Goal: Transaction & Acquisition: Purchase product/service

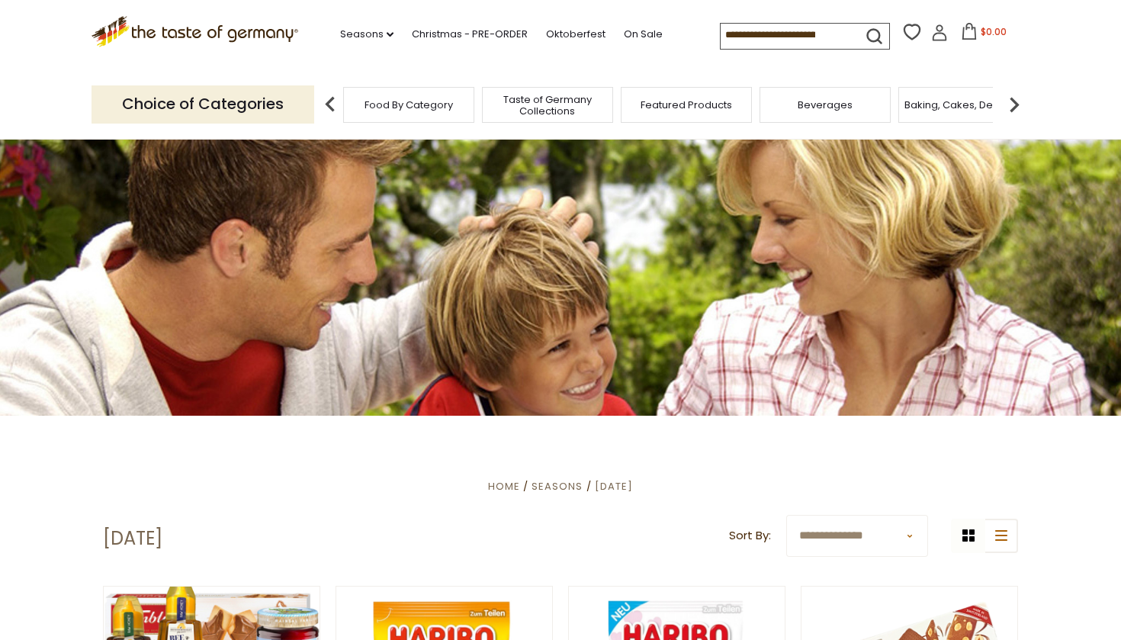
click at [414, 99] on span "Food By Category" at bounding box center [409, 104] width 88 height 11
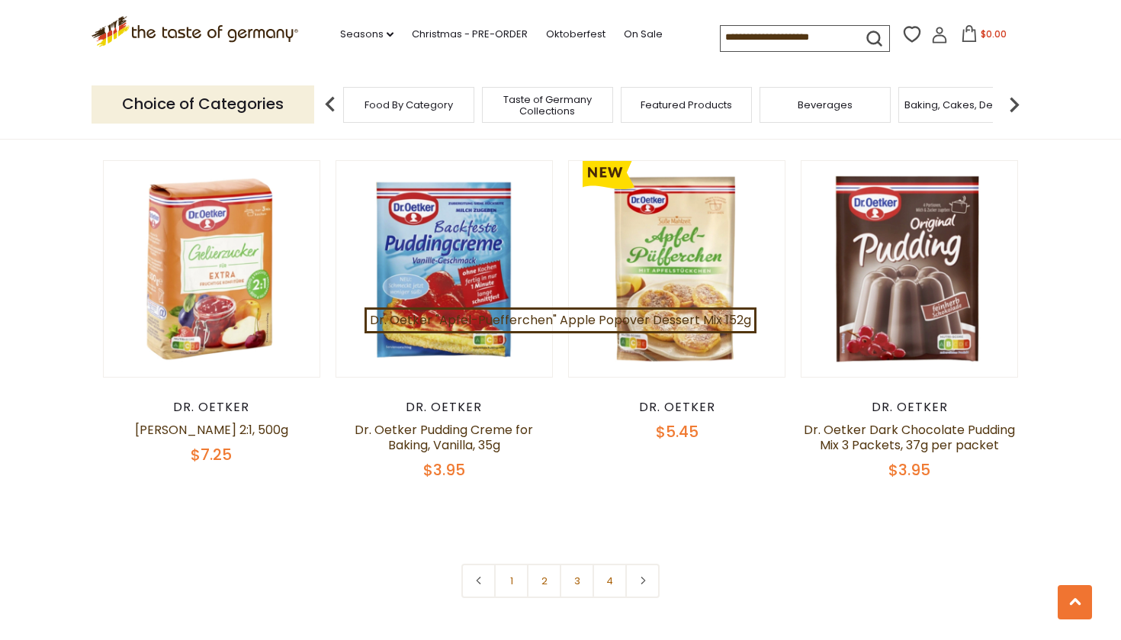
scroll to position [3171, 0]
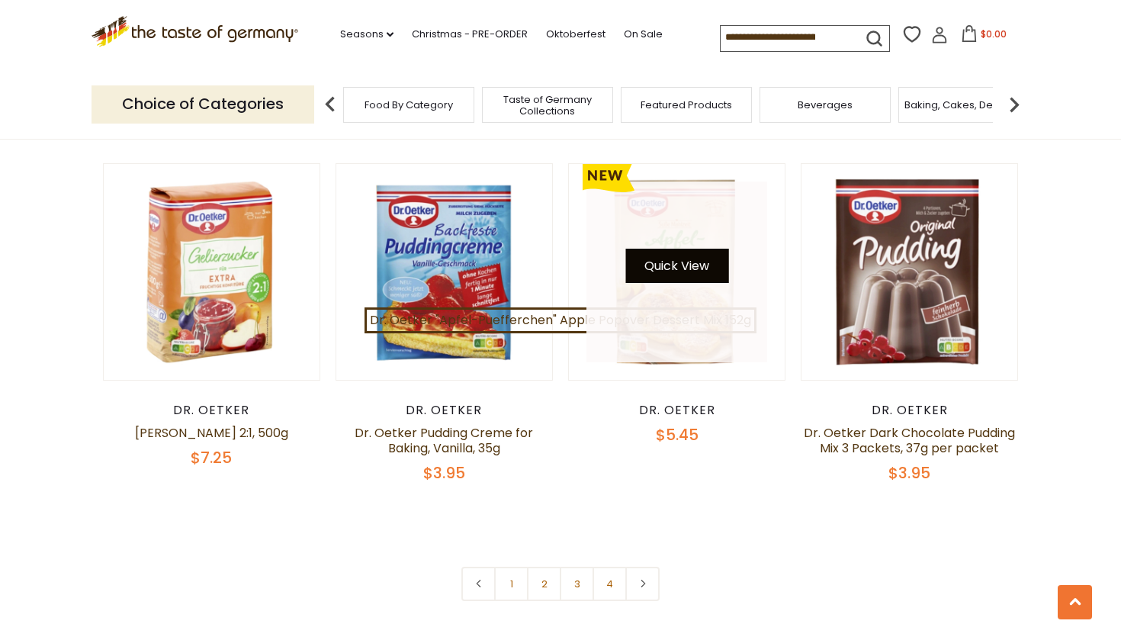
click at [673, 252] on button "Quick View" at bounding box center [677, 266] width 103 height 34
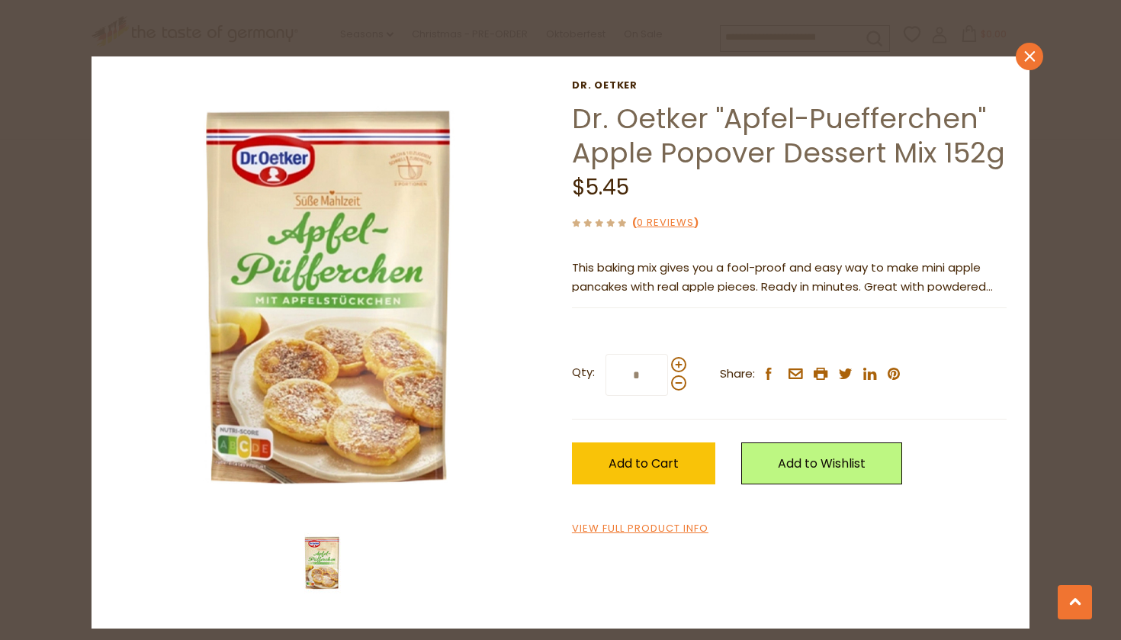
click at [1032, 56] on icon "close" at bounding box center [1030, 55] width 11 height 11
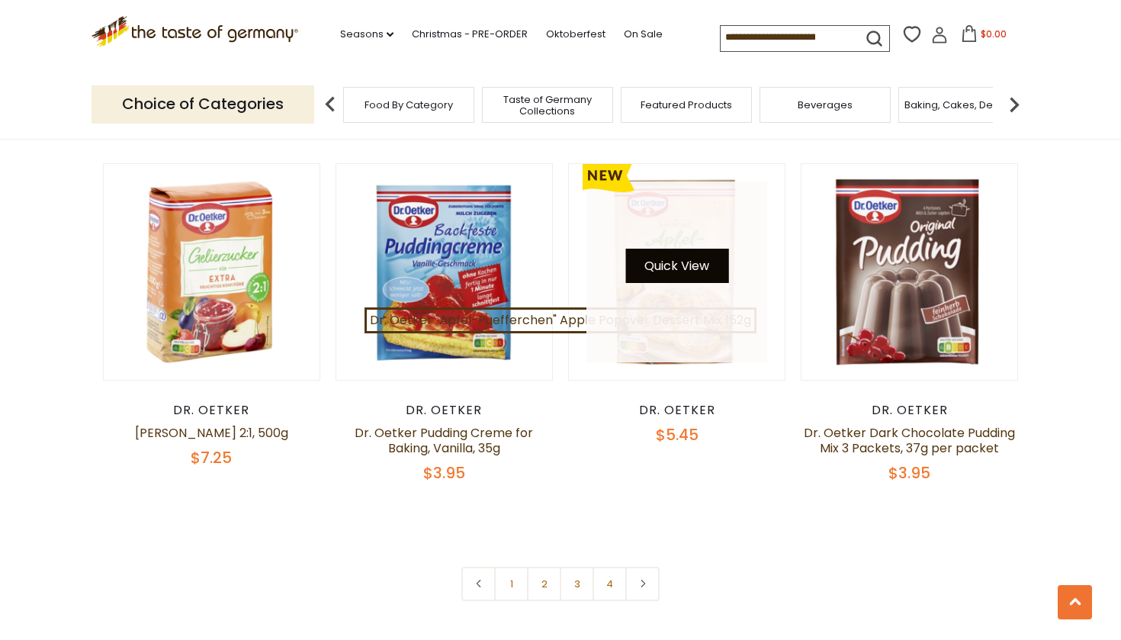
click at [671, 253] on button "Quick View" at bounding box center [677, 266] width 103 height 34
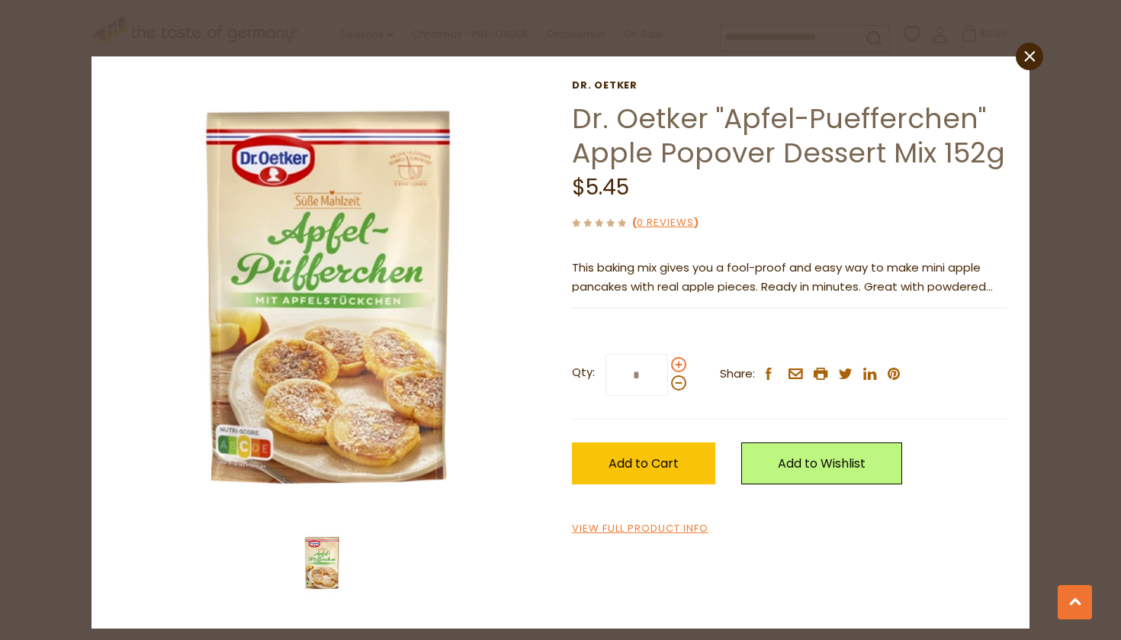
click at [675, 359] on span at bounding box center [678, 364] width 15 height 15
click at [668, 359] on input "*" at bounding box center [637, 375] width 63 height 42
type input "*"
click at [638, 456] on span "Add to Cart" at bounding box center [644, 464] width 70 height 18
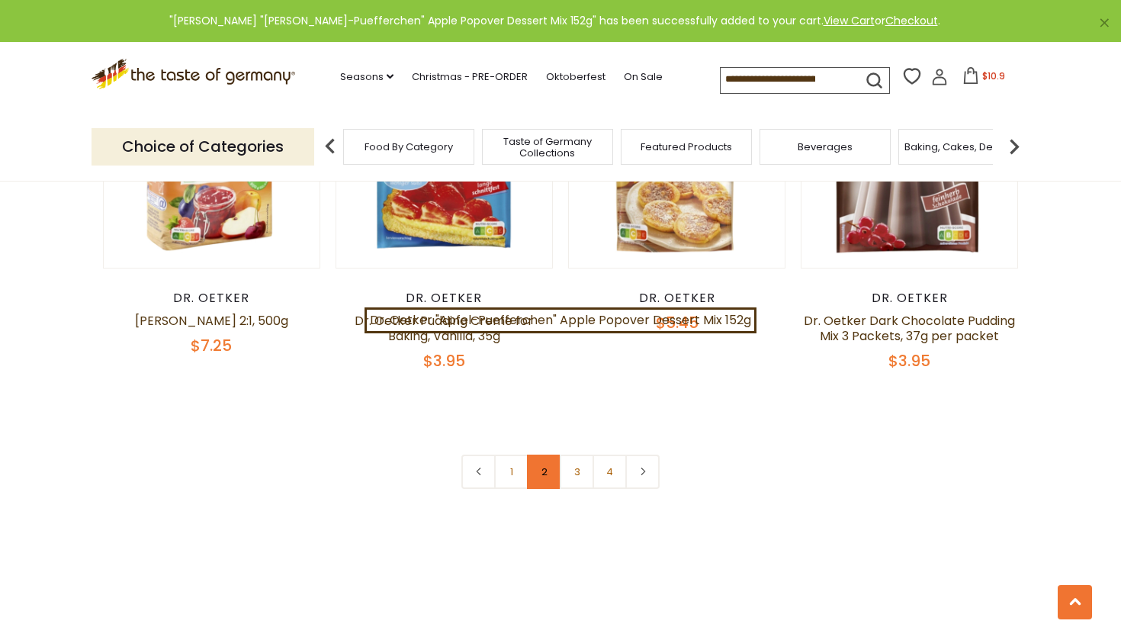
scroll to position [3283, 0]
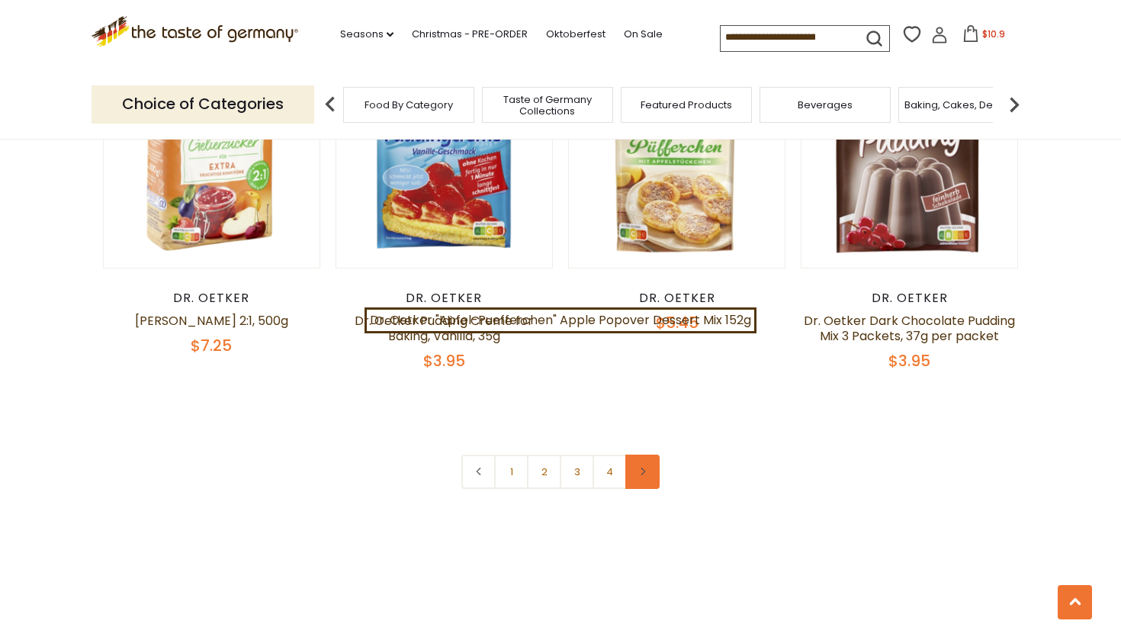
click at [645, 468] on icon at bounding box center [643, 472] width 9 height 8
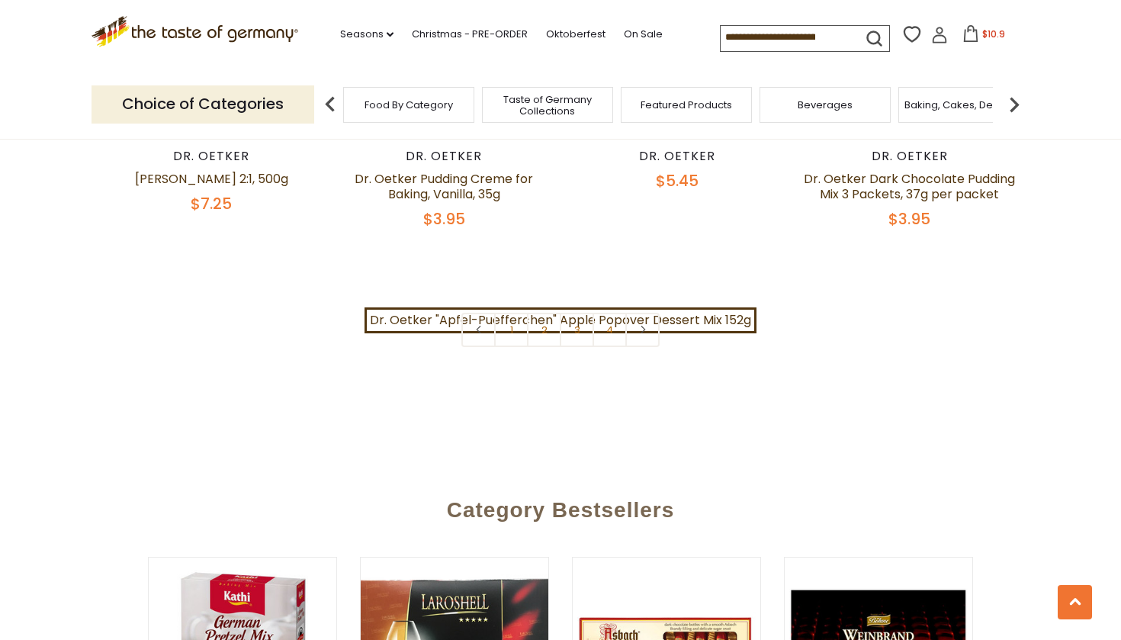
scroll to position [3426, 0]
click at [541, 312] on link "2" at bounding box center [544, 329] width 34 height 34
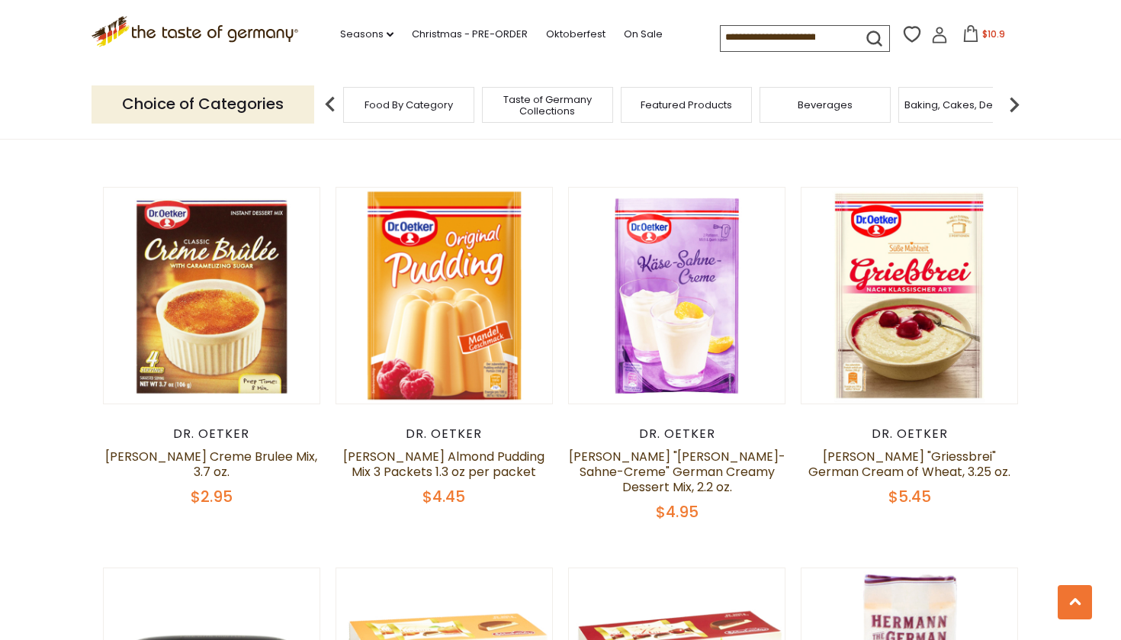
scroll to position [882, 0]
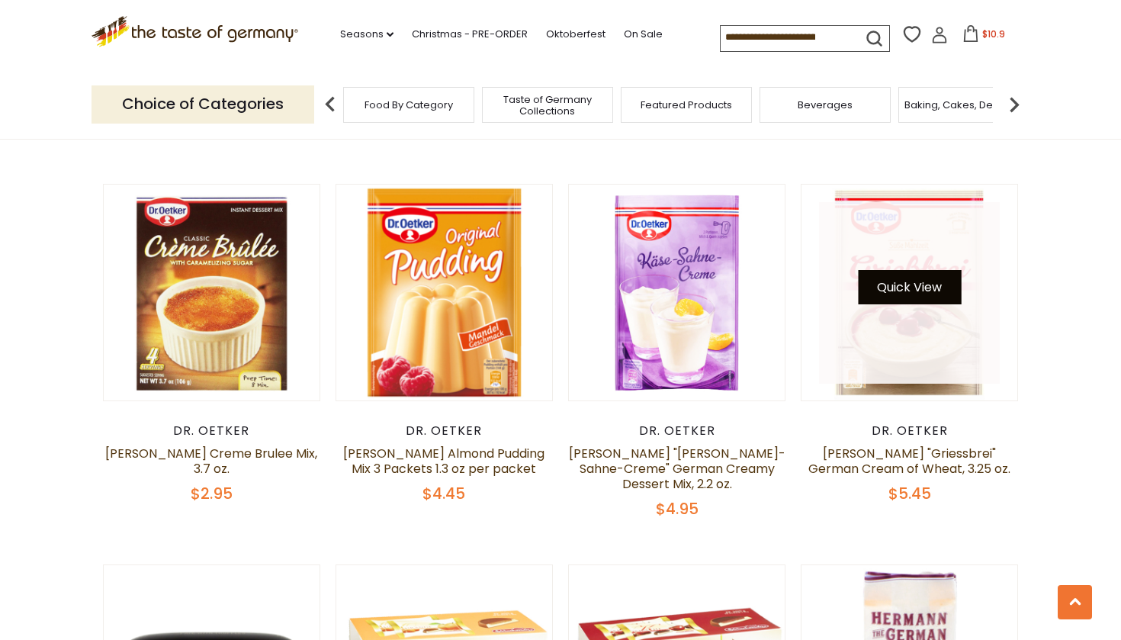
click at [905, 273] on button "Quick View" at bounding box center [909, 287] width 103 height 34
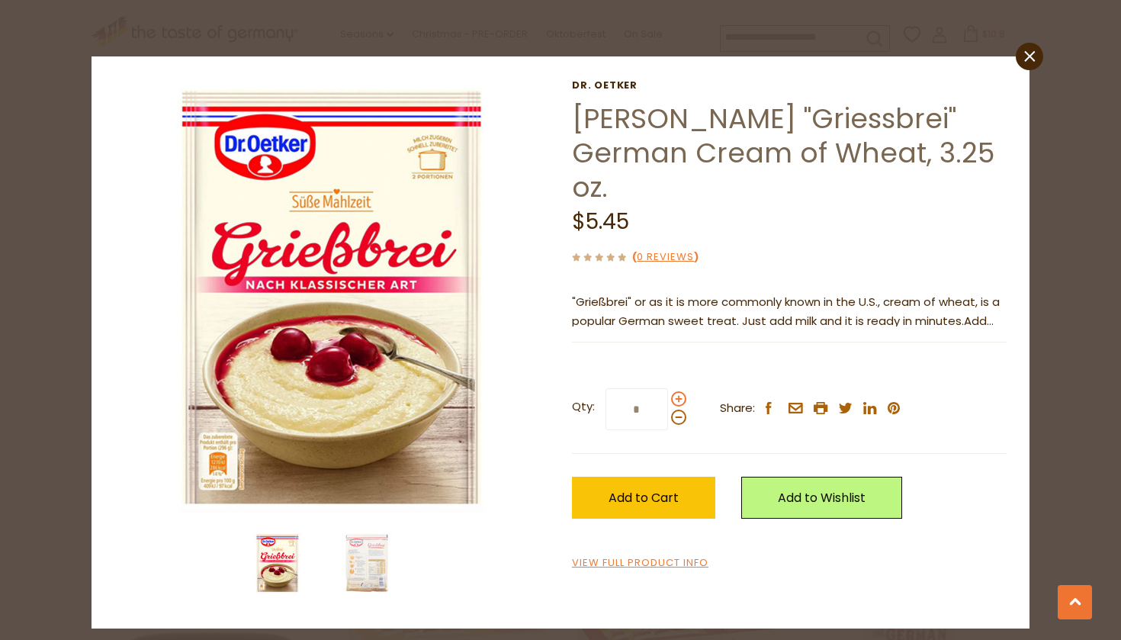
click at [676, 391] on span at bounding box center [678, 398] width 15 height 15
click at [668, 388] on input "*" at bounding box center [637, 409] width 63 height 42
click at [676, 391] on span at bounding box center [678, 398] width 15 height 15
click at [668, 388] on input "*" at bounding box center [637, 409] width 63 height 42
type input "*"
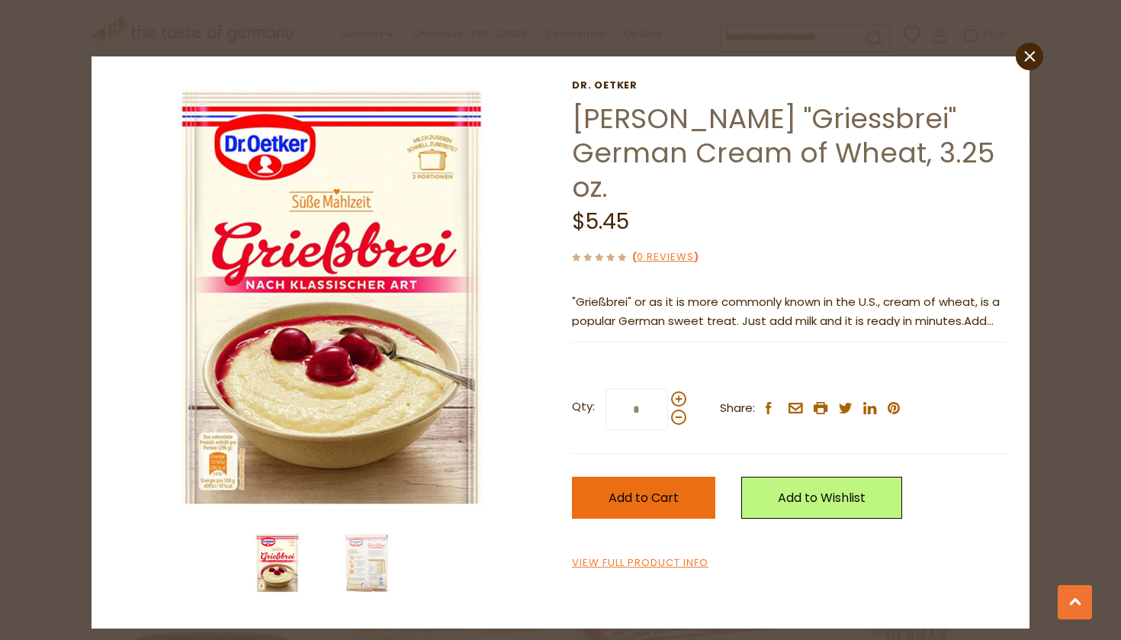
click at [648, 489] on span "Add to Cart" at bounding box center [644, 498] width 70 height 18
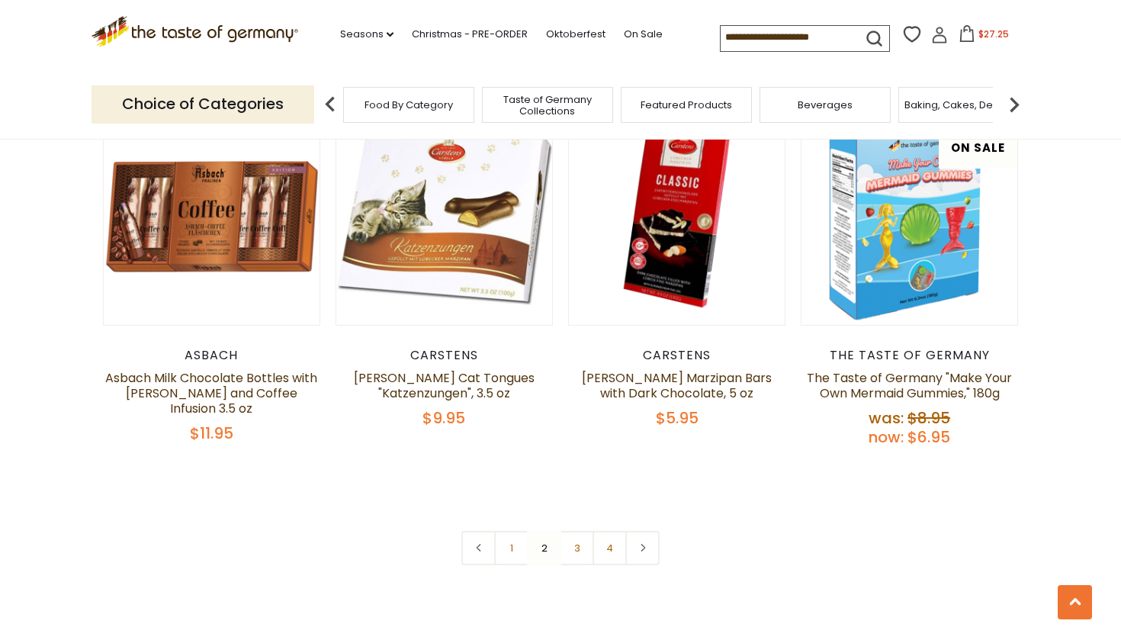
scroll to position [3292, 0]
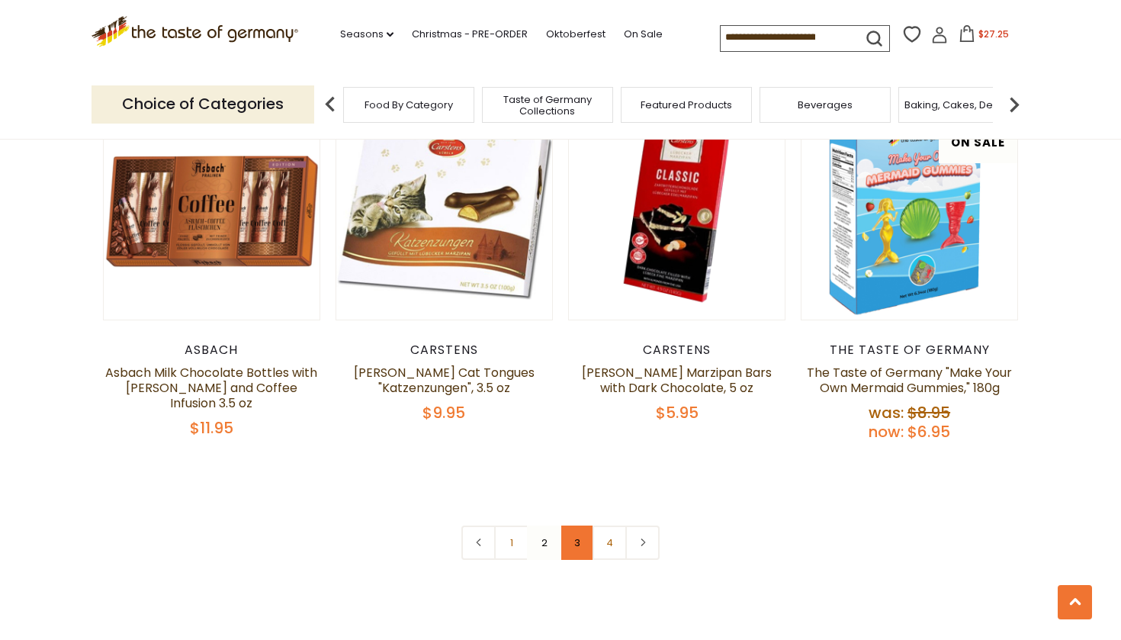
click at [575, 526] on link "3" at bounding box center [577, 543] width 34 height 34
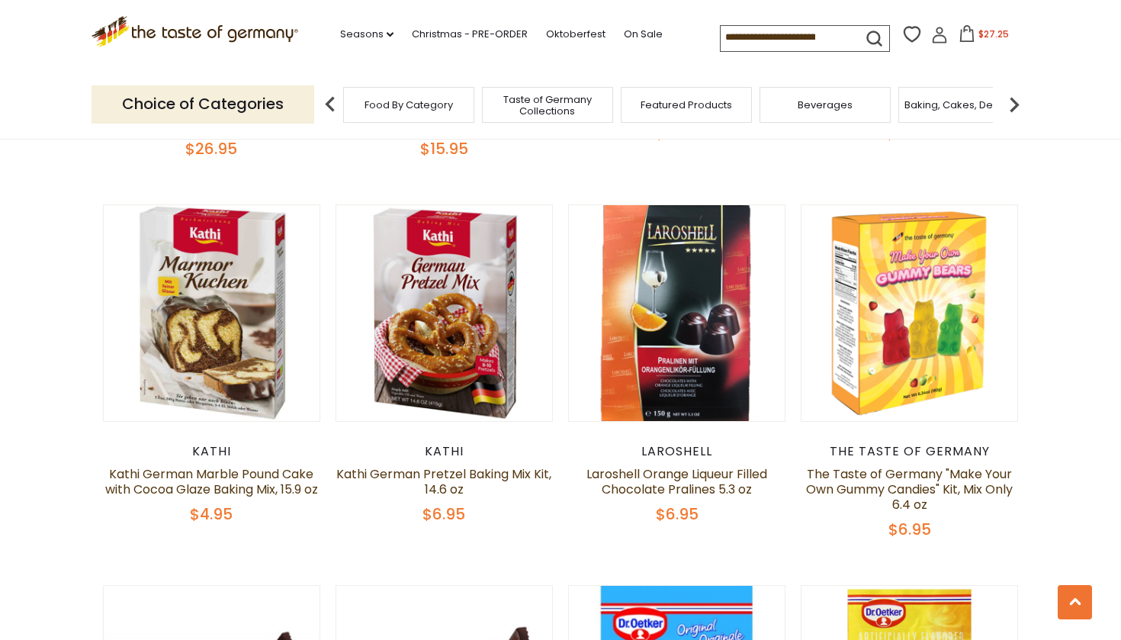
scroll to position [2755, 0]
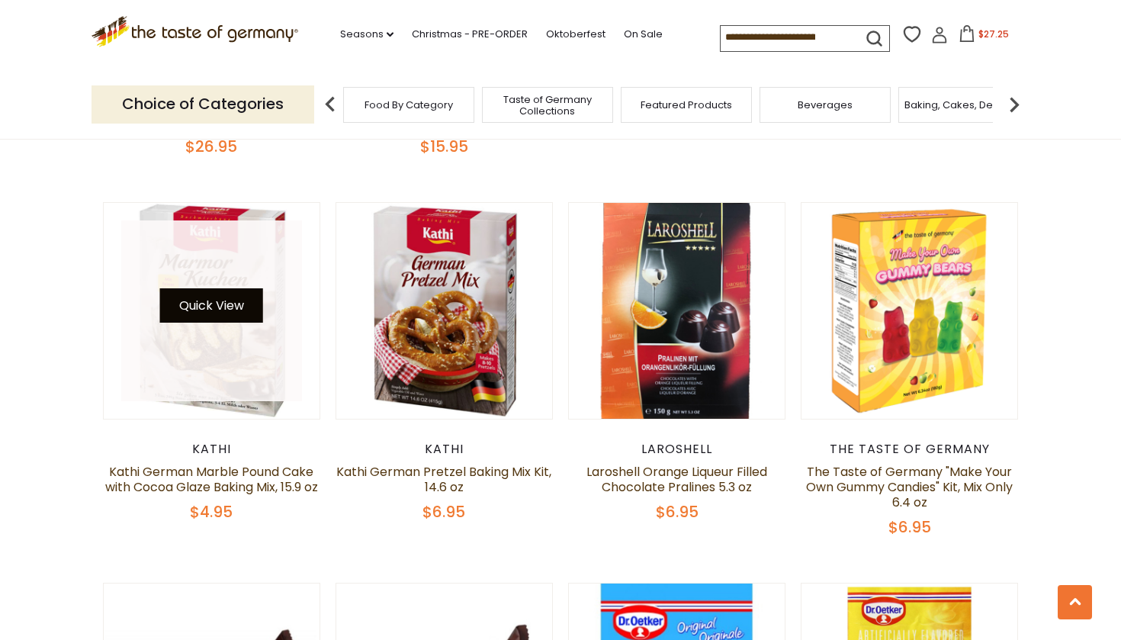
click at [223, 288] on button "Quick View" at bounding box center [211, 305] width 103 height 34
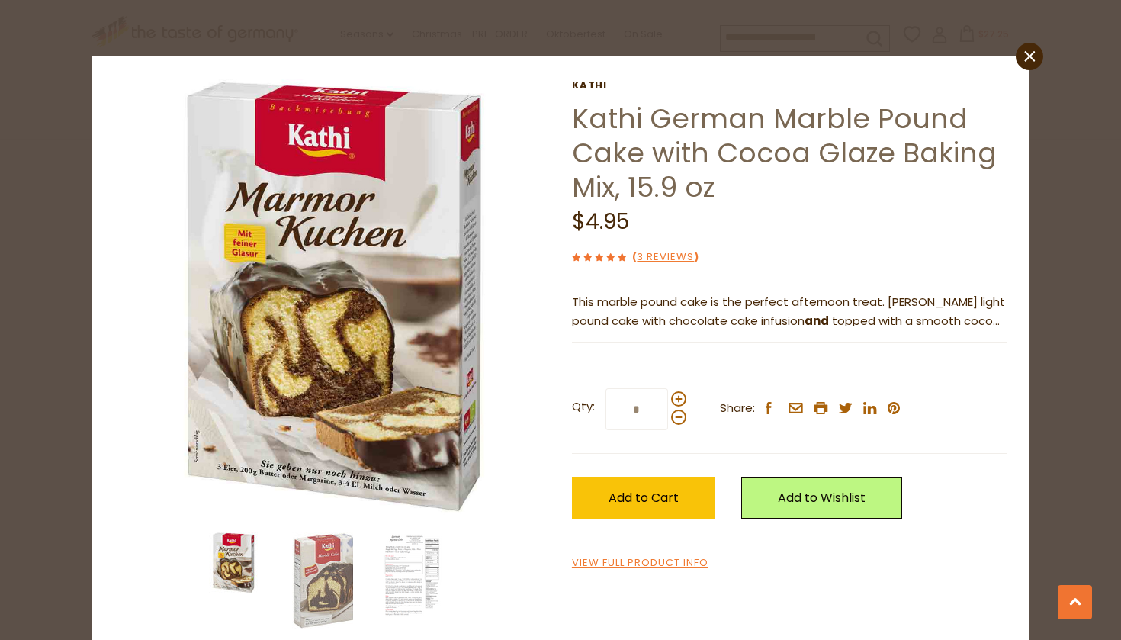
click at [524, 560] on div at bounding box center [332, 581] width 444 height 96
click at [657, 490] on span "Add to Cart" at bounding box center [644, 498] width 70 height 18
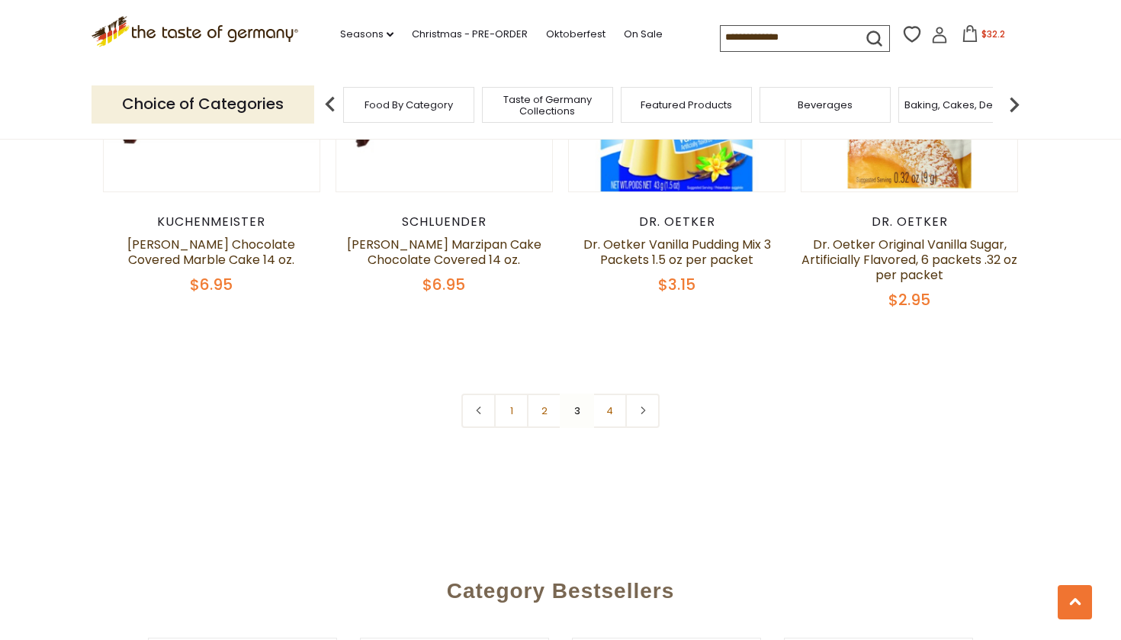
scroll to position [3377, 0]
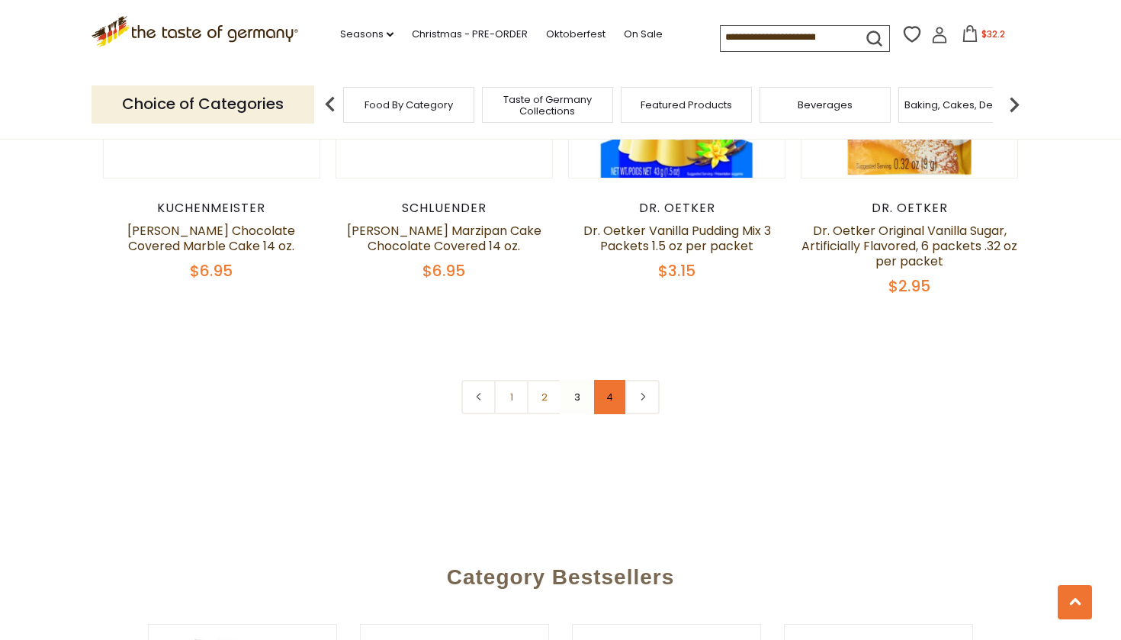
click at [612, 380] on link "4" at bounding box center [610, 397] width 34 height 34
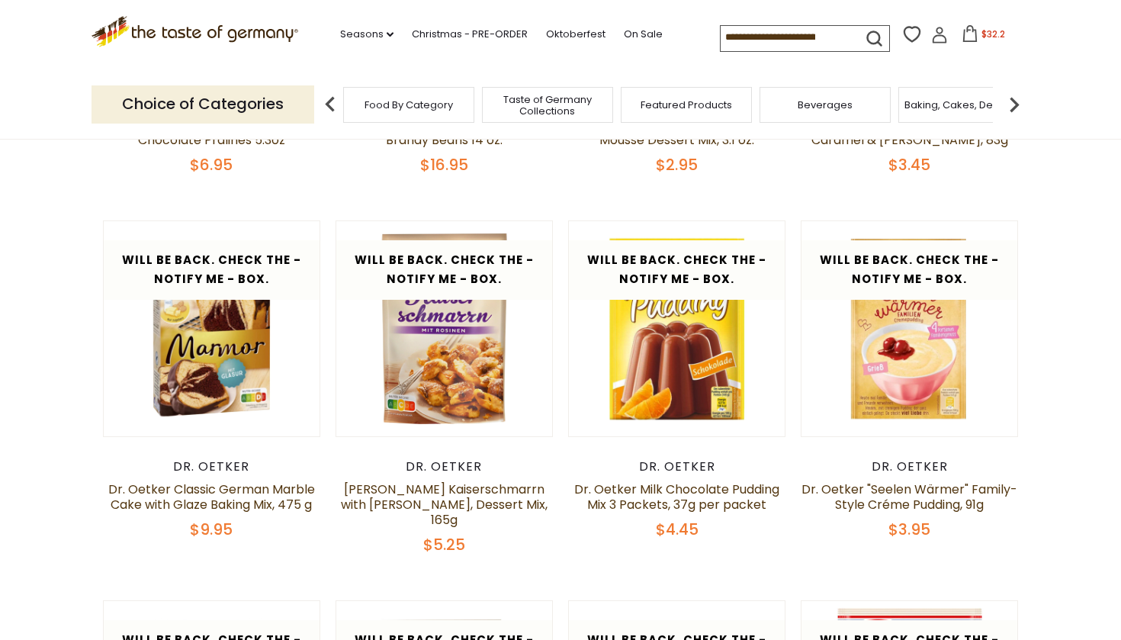
scroll to position [451, 0]
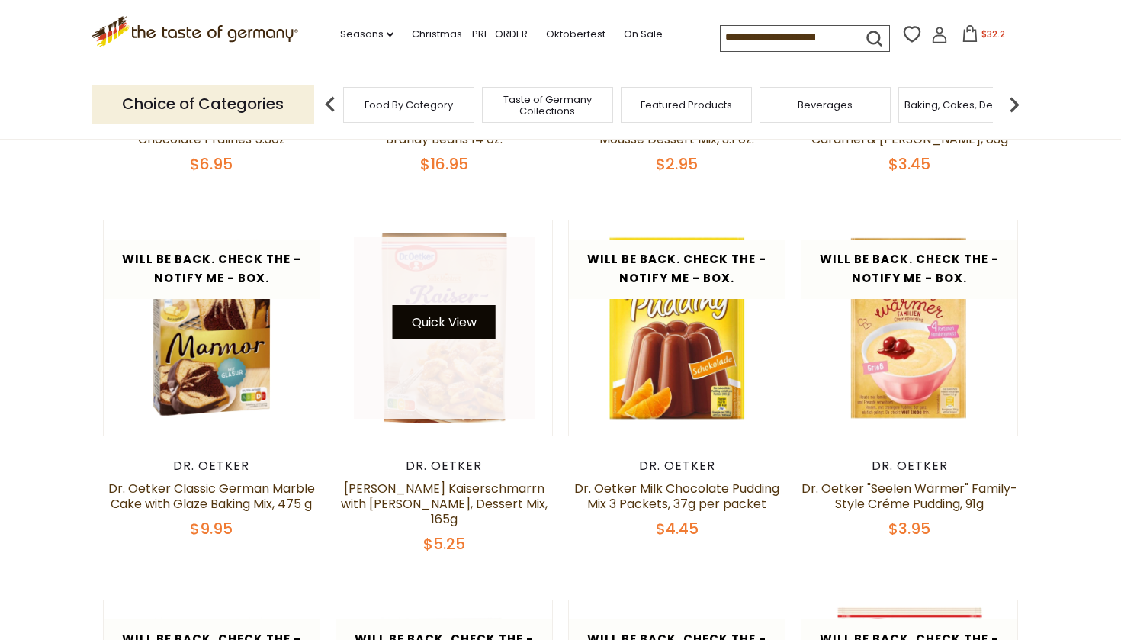
click at [440, 319] on button "Quick View" at bounding box center [444, 322] width 103 height 34
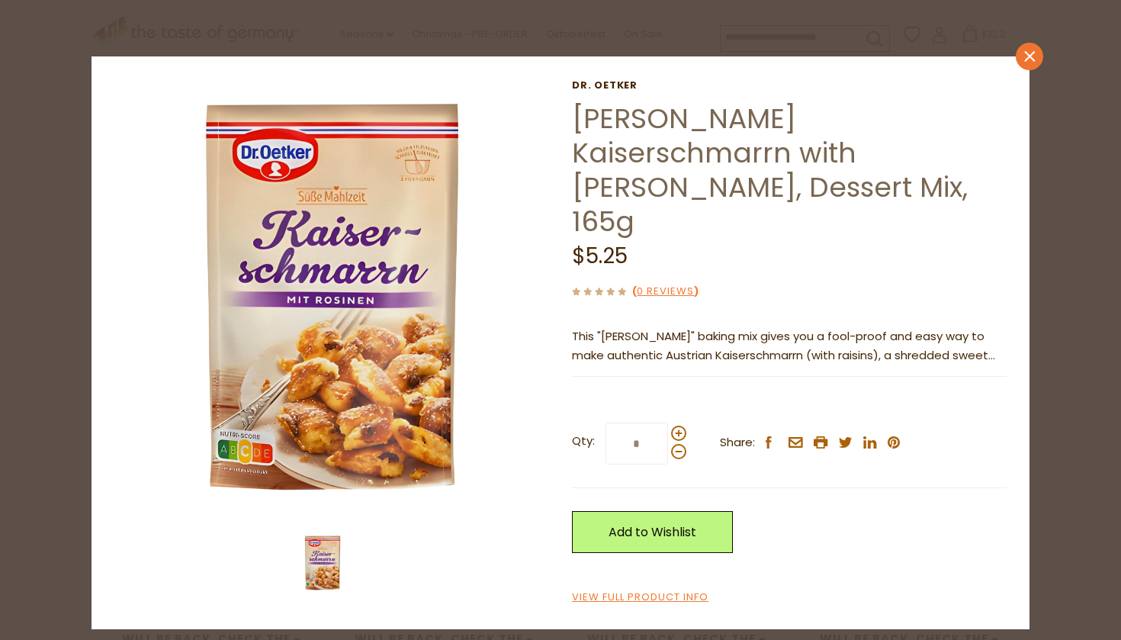
click at [1026, 55] on icon "close" at bounding box center [1030, 55] width 11 height 11
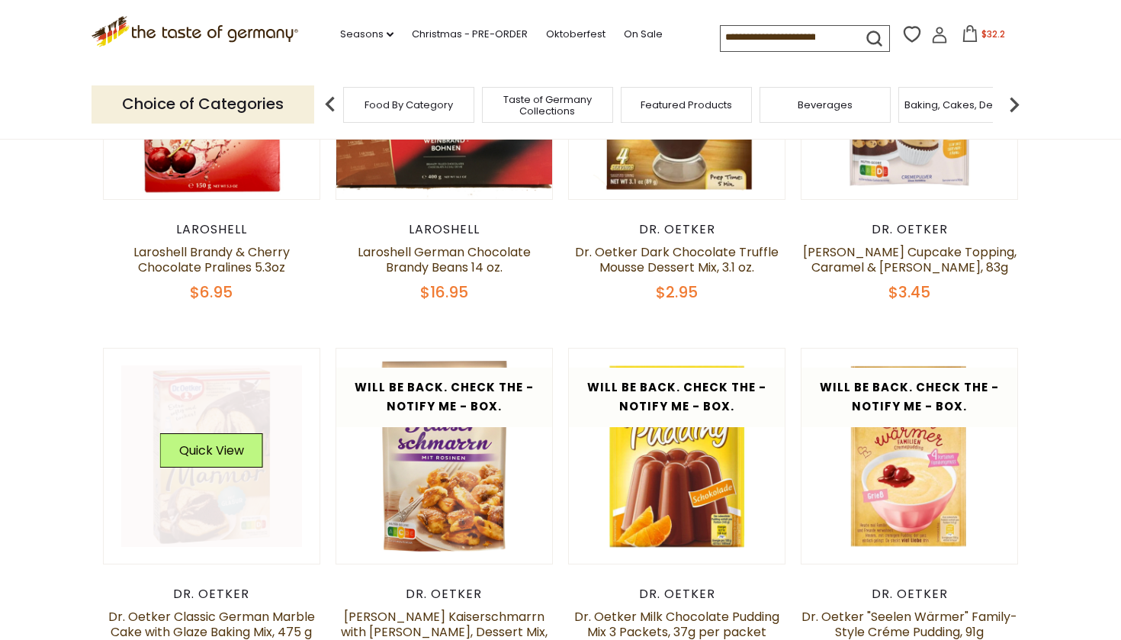
scroll to position [352, 0]
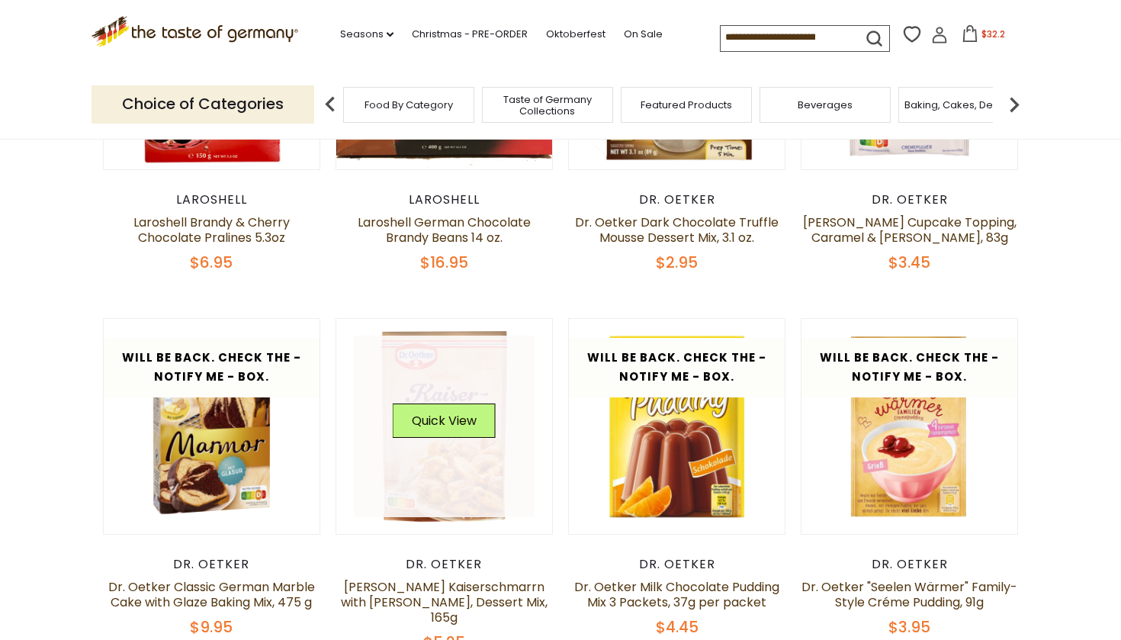
click at [449, 463] on link at bounding box center [445, 427] width 182 height 182
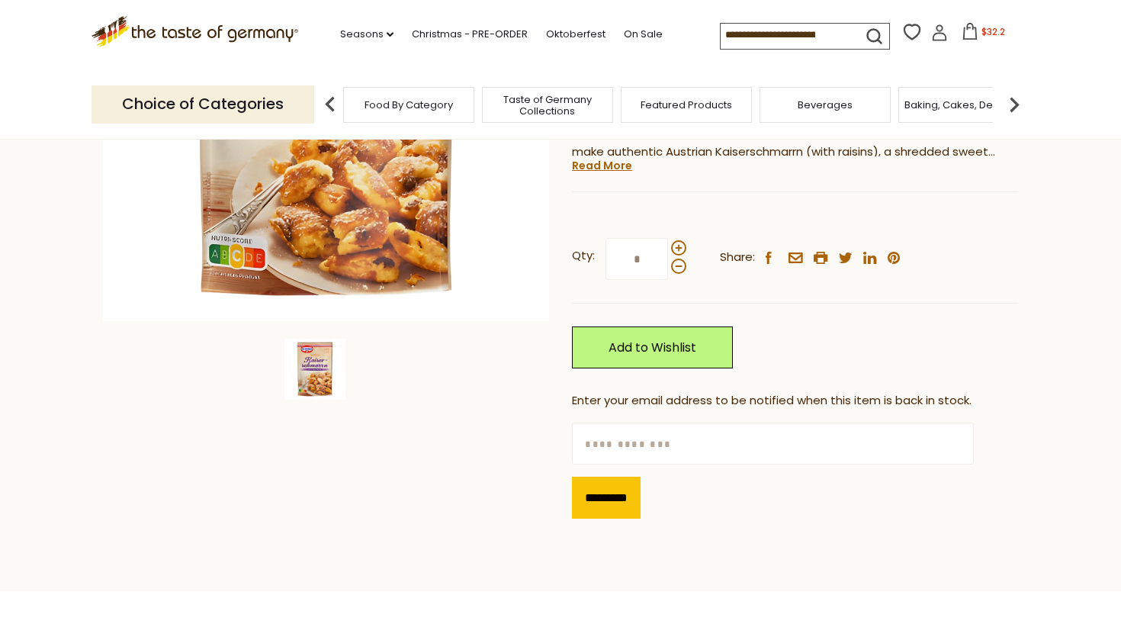
scroll to position [343, 0]
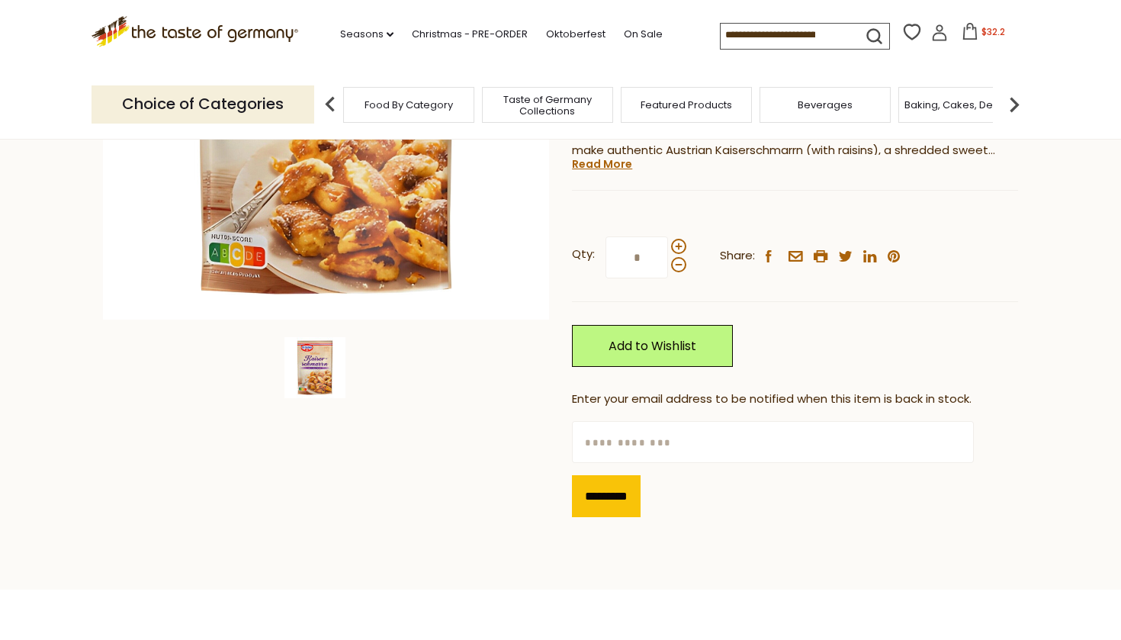
click at [619, 421] on input "text" at bounding box center [772, 442] width 401 height 42
type input "**********"
click at [623, 475] on input "*********" at bounding box center [606, 496] width 69 height 42
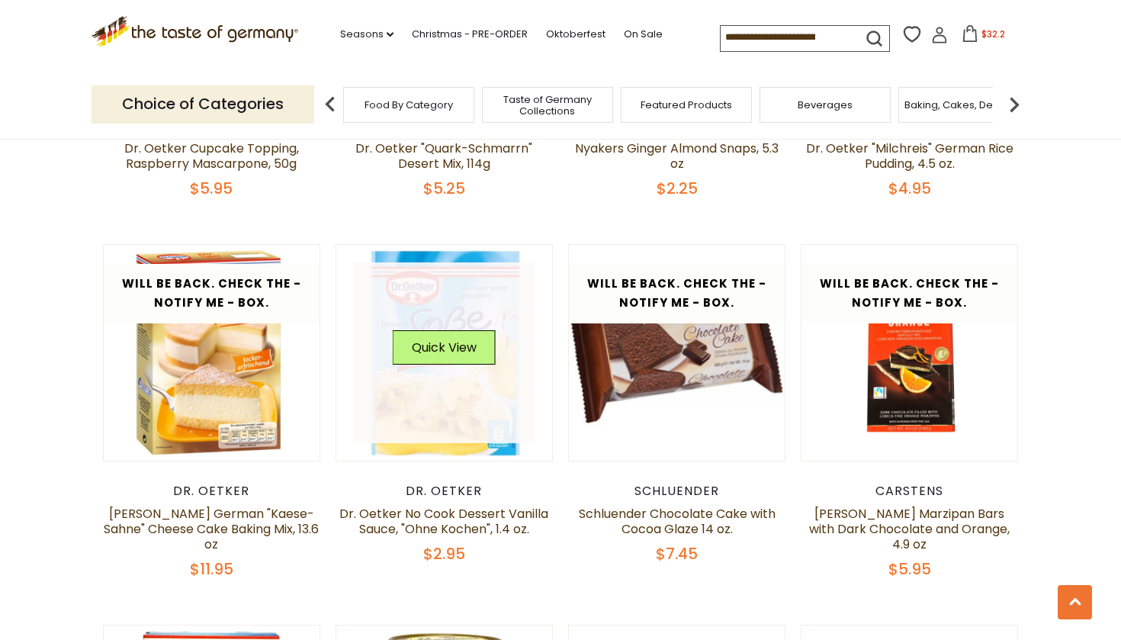
scroll to position [1173, 0]
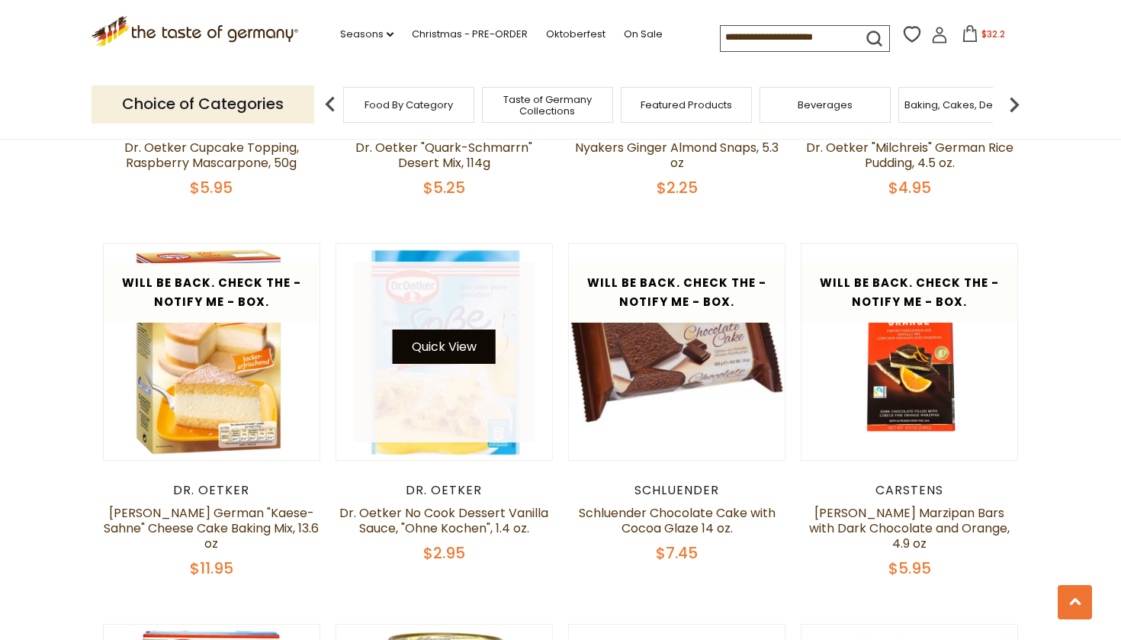
click at [441, 330] on button "Quick View" at bounding box center [444, 347] width 103 height 34
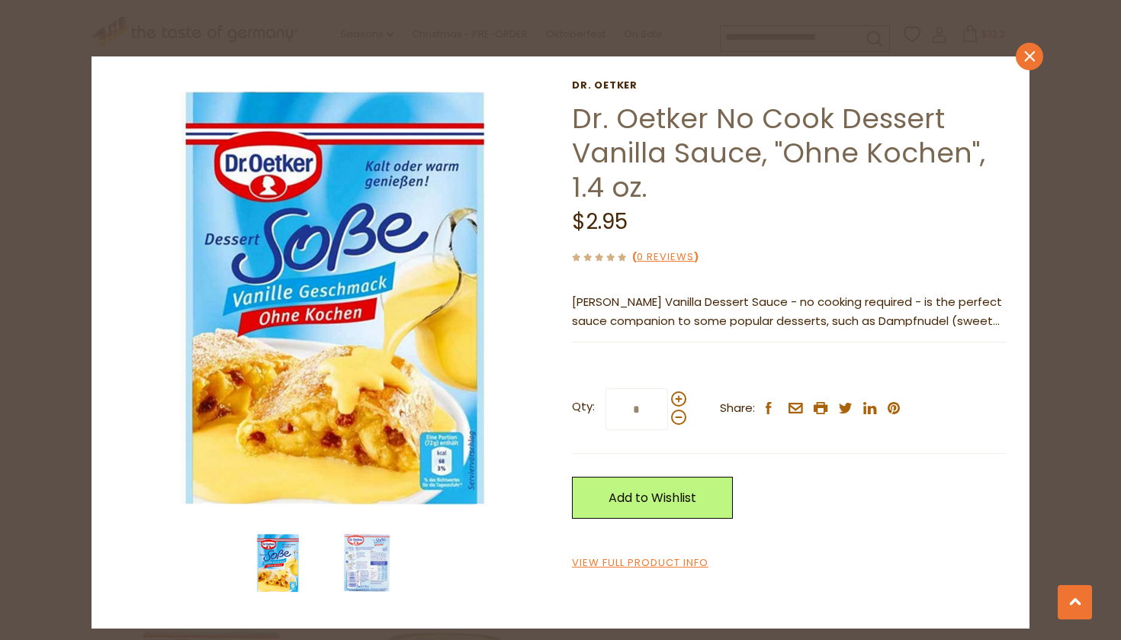
click at [1028, 58] on icon at bounding box center [1030, 55] width 11 height 11
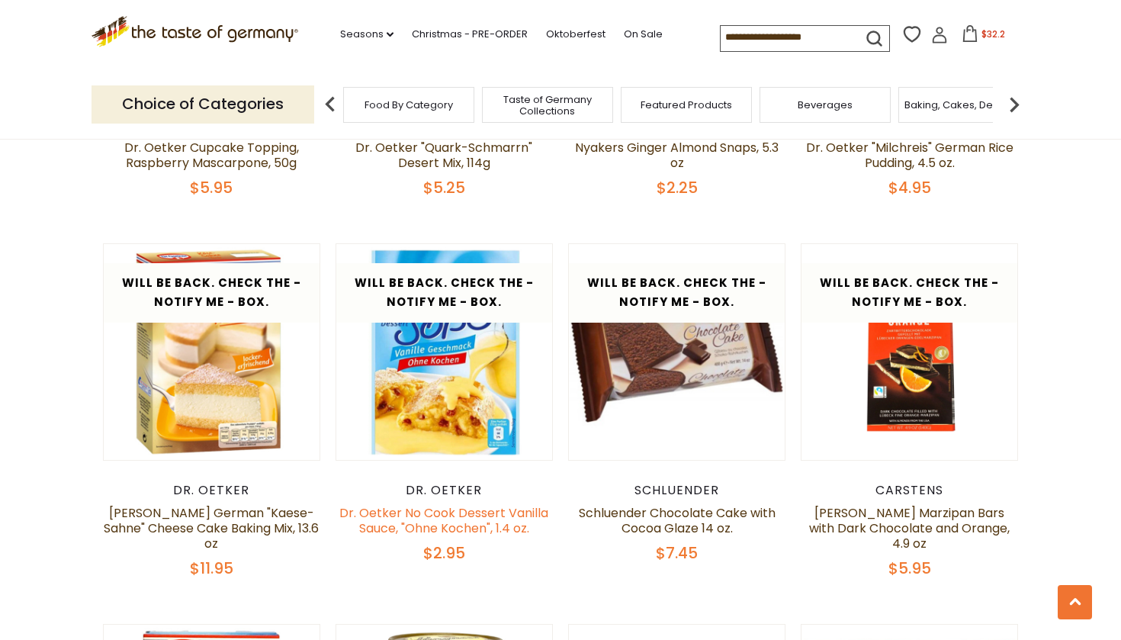
click at [422, 504] on link "Dr. Oetker No Cook Dessert Vanilla Sauce, "Ohne Kochen", 1.4 oz." at bounding box center [443, 520] width 209 height 33
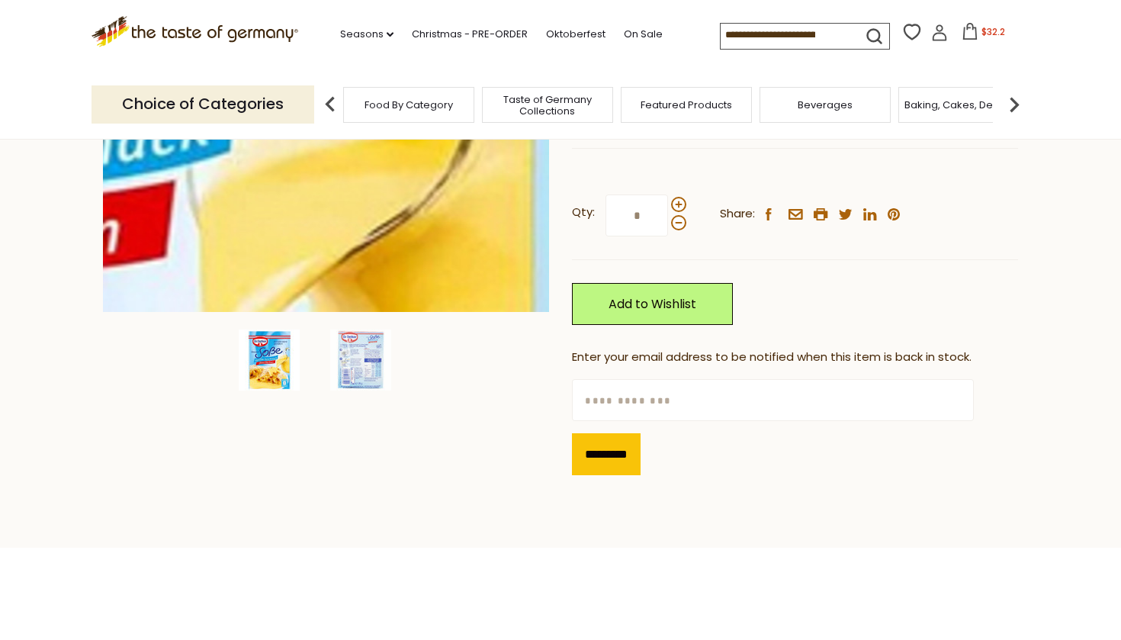
scroll to position [352, 0]
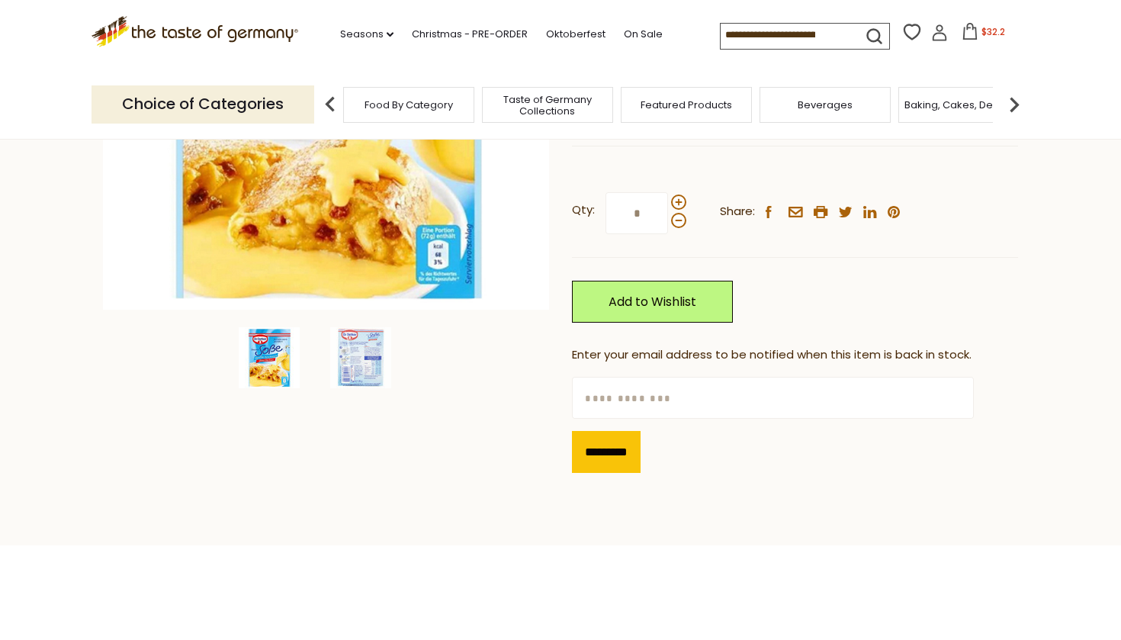
click at [617, 393] on input "text" at bounding box center [772, 398] width 401 height 42
type input "**********"
click at [614, 442] on input "*********" at bounding box center [606, 452] width 69 height 42
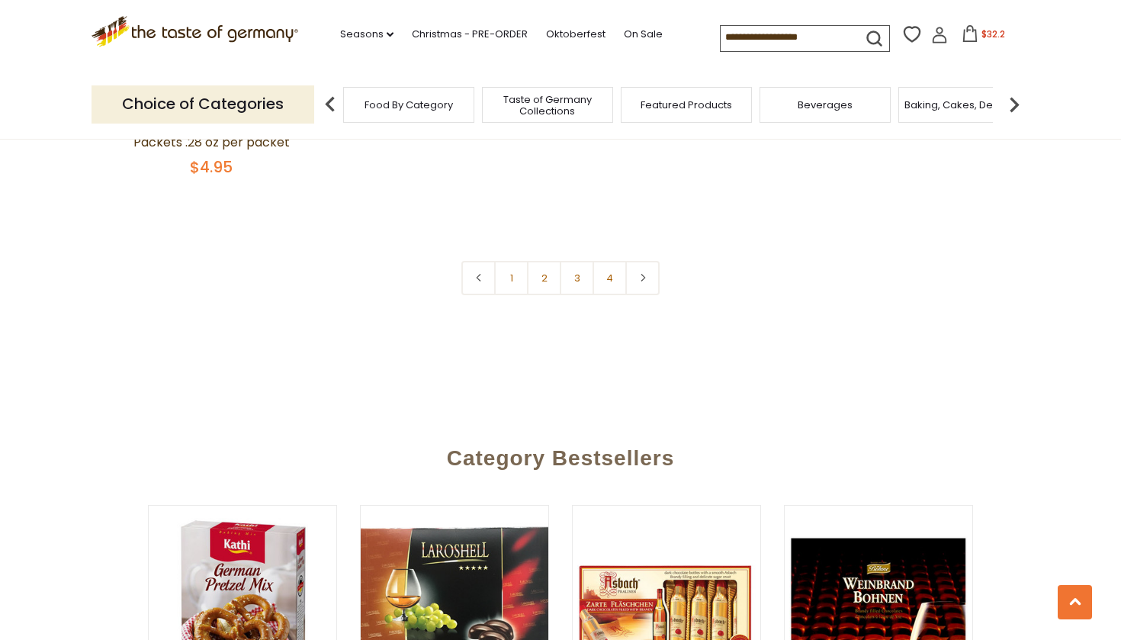
scroll to position [2313, 0]
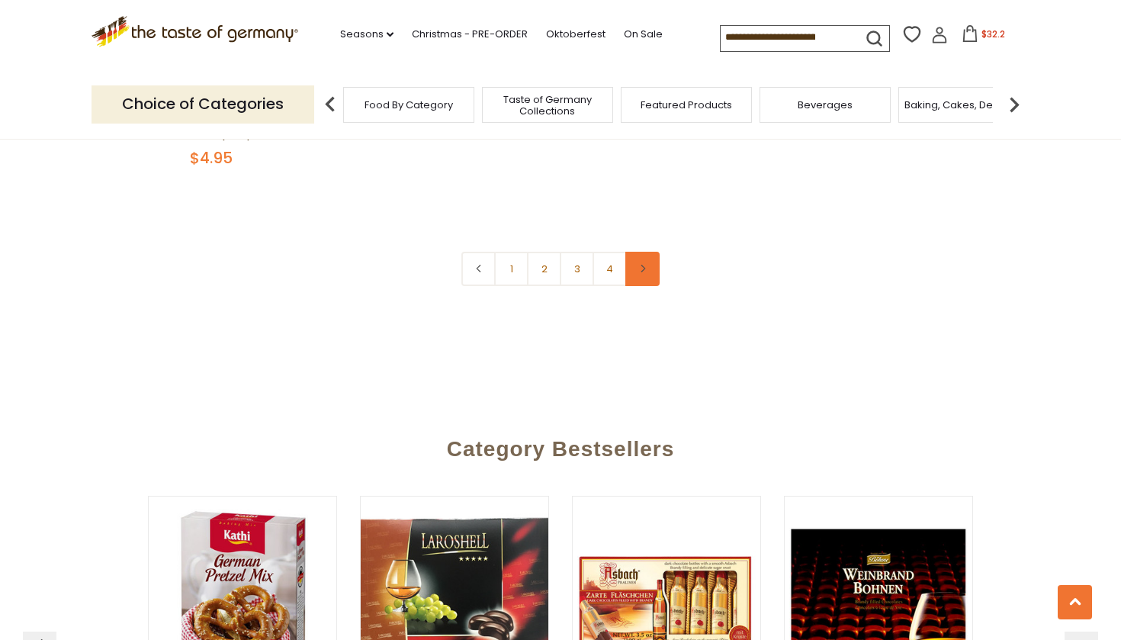
click at [643, 265] on icon at bounding box center [643, 269] width 9 height 8
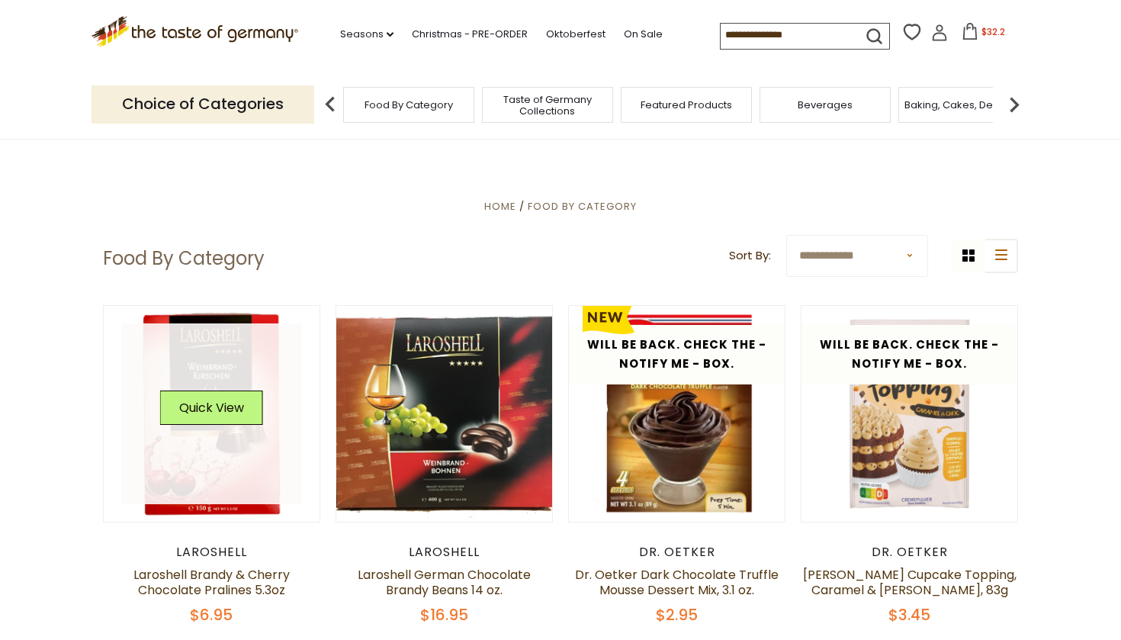
scroll to position [0, 0]
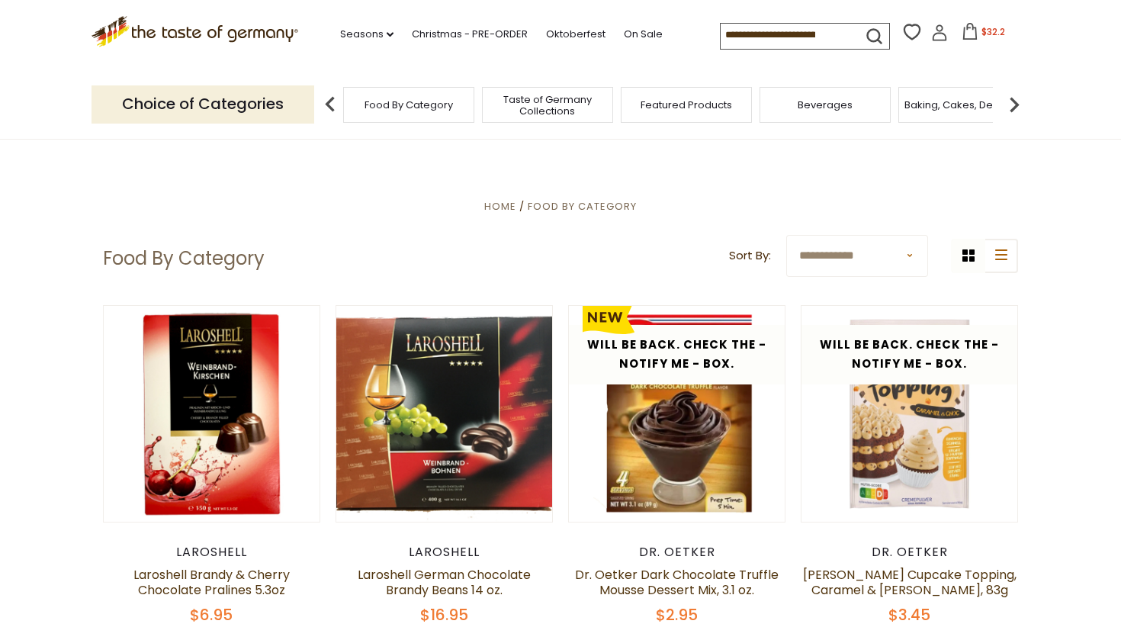
click at [333, 100] on img at bounding box center [330, 104] width 31 height 31
click at [423, 99] on span "Food By Category" at bounding box center [409, 104] width 88 height 11
click at [422, 103] on span "Food By Category" at bounding box center [409, 104] width 88 height 11
click at [387, 34] on icon at bounding box center [390, 34] width 7 height 5
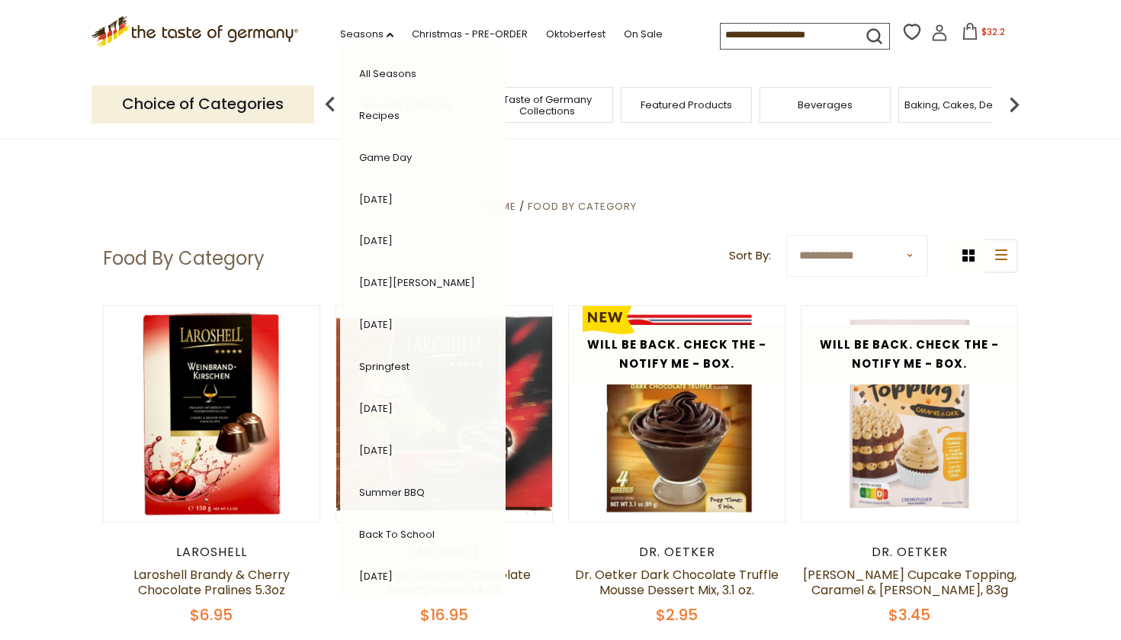
click at [359, 69] on link "All Seasons" at bounding box center [387, 73] width 57 height 14
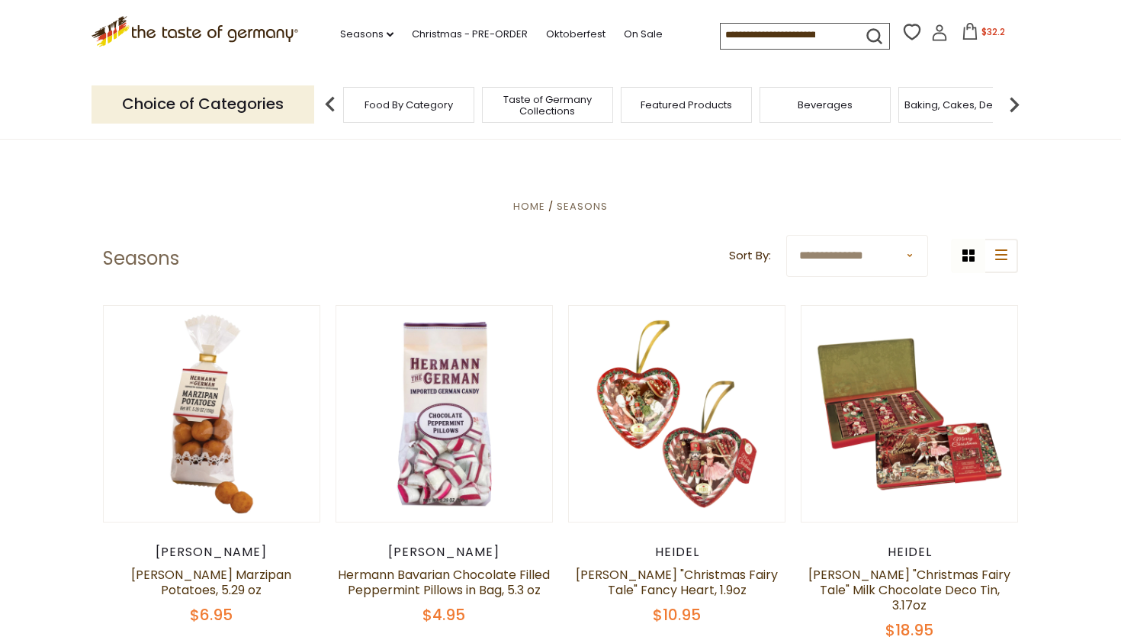
click at [429, 101] on span "Food By Category" at bounding box center [409, 104] width 88 height 11
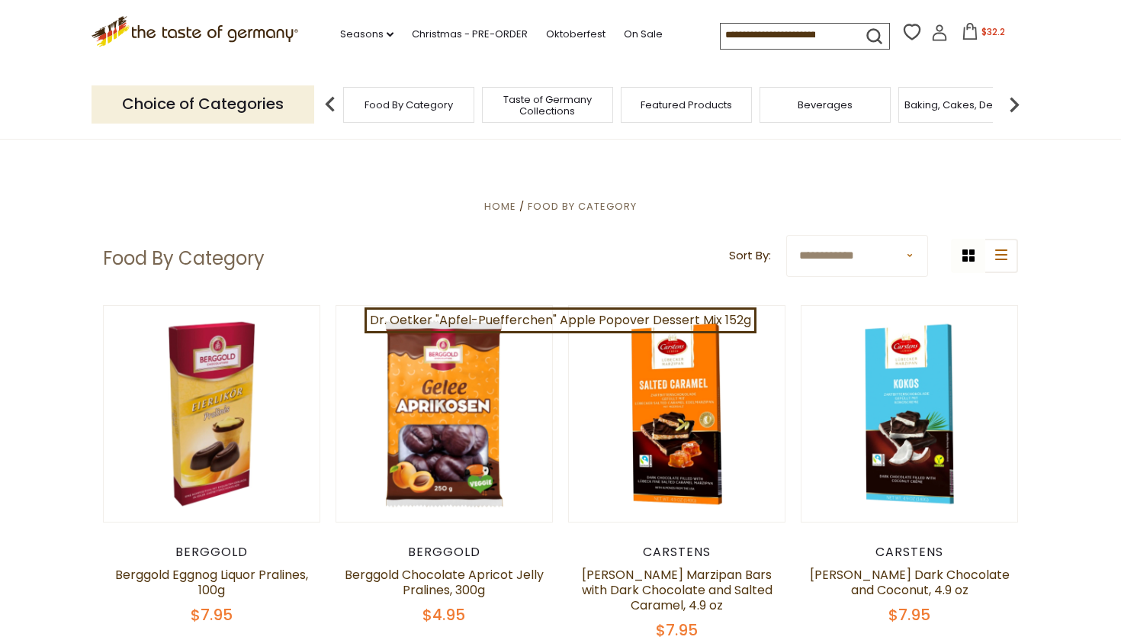
select select "********"
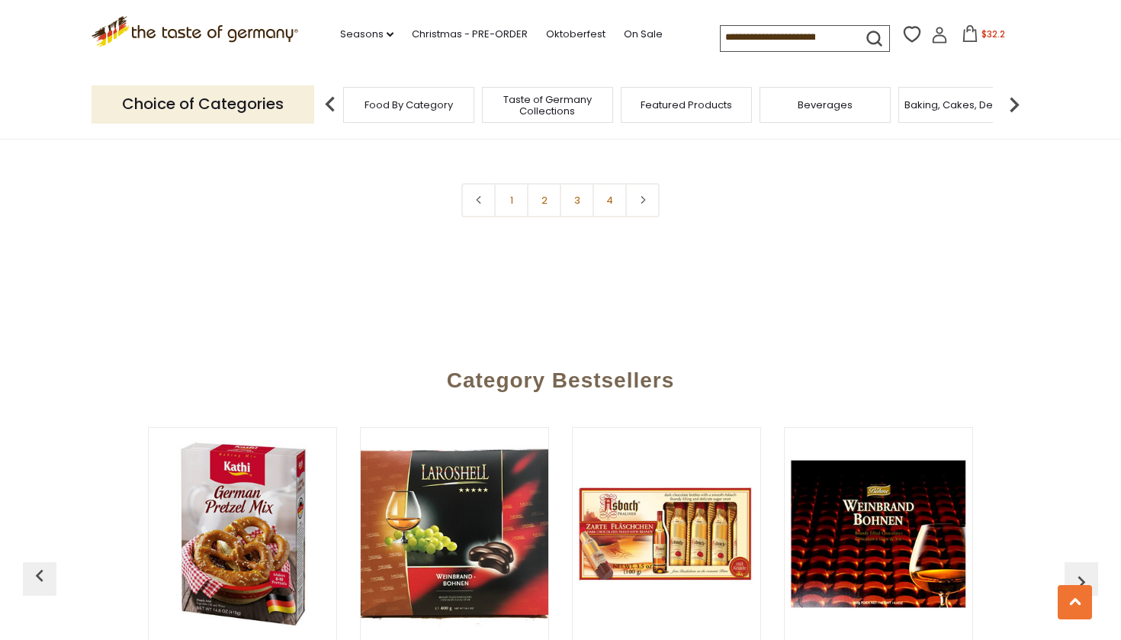
scroll to position [3553, 0]
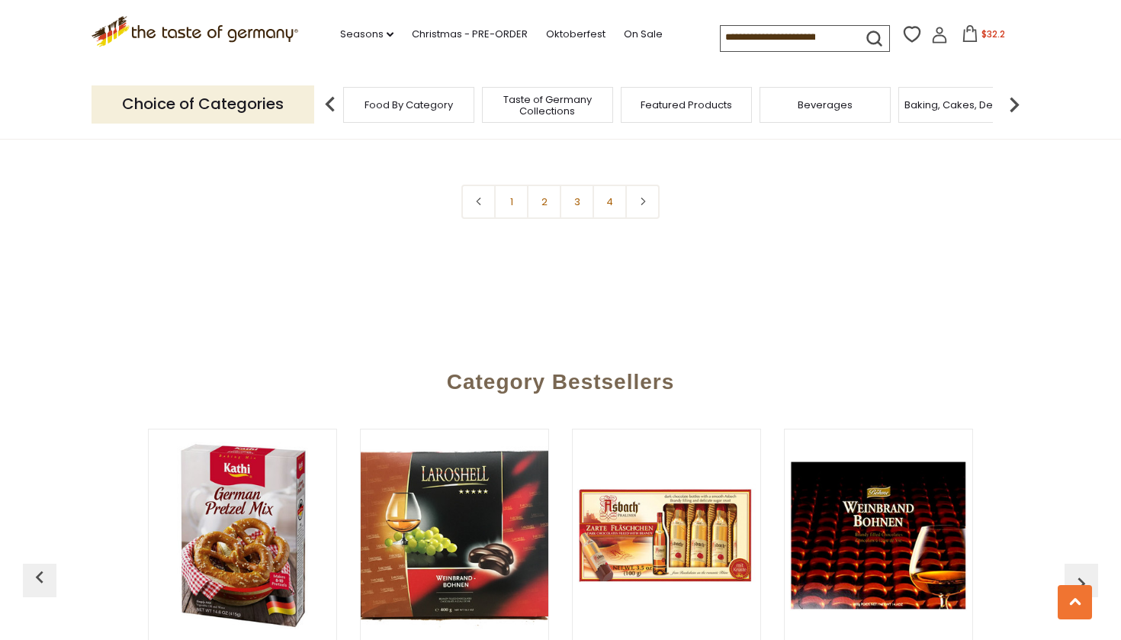
click at [1017, 100] on img at bounding box center [1014, 104] width 31 height 31
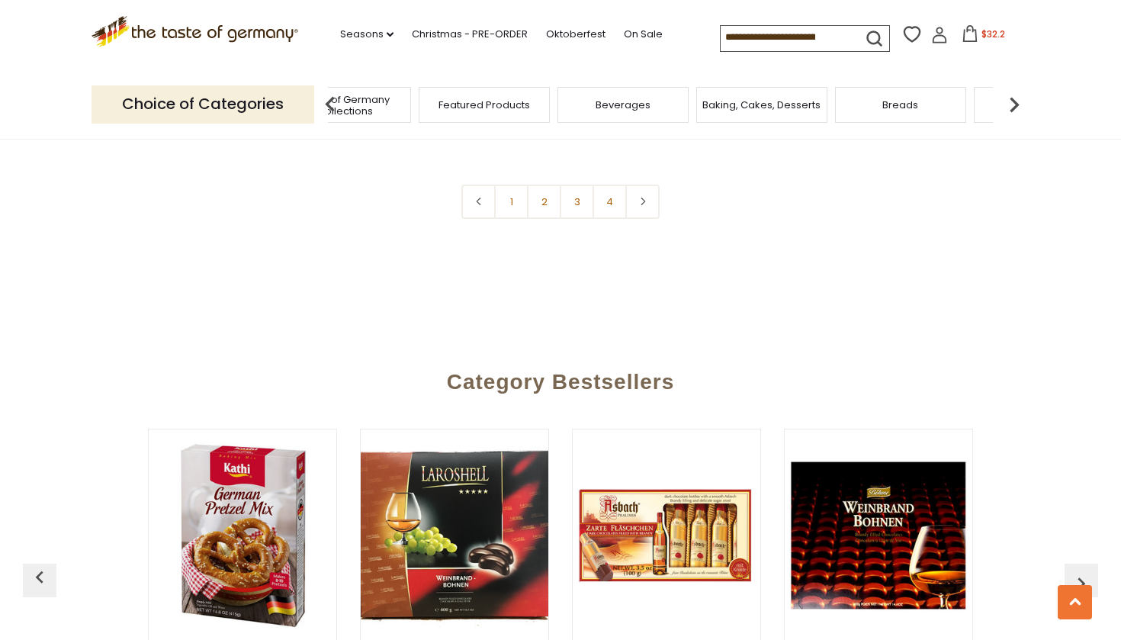
click at [1017, 100] on img at bounding box center [1014, 104] width 31 height 31
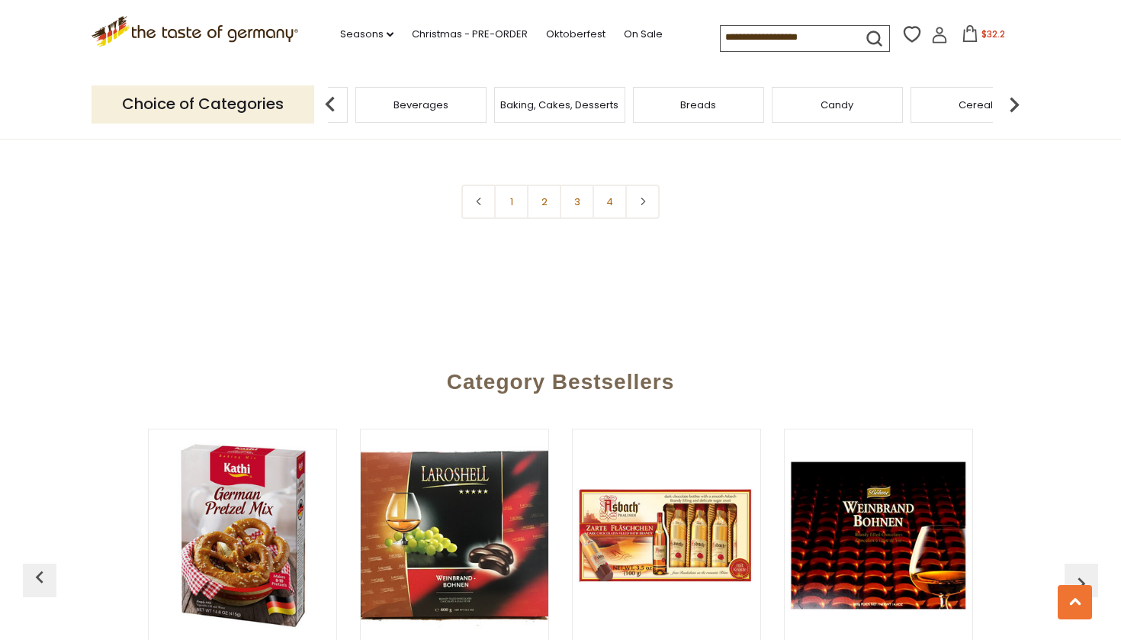
click at [1017, 100] on img at bounding box center [1014, 104] width 31 height 31
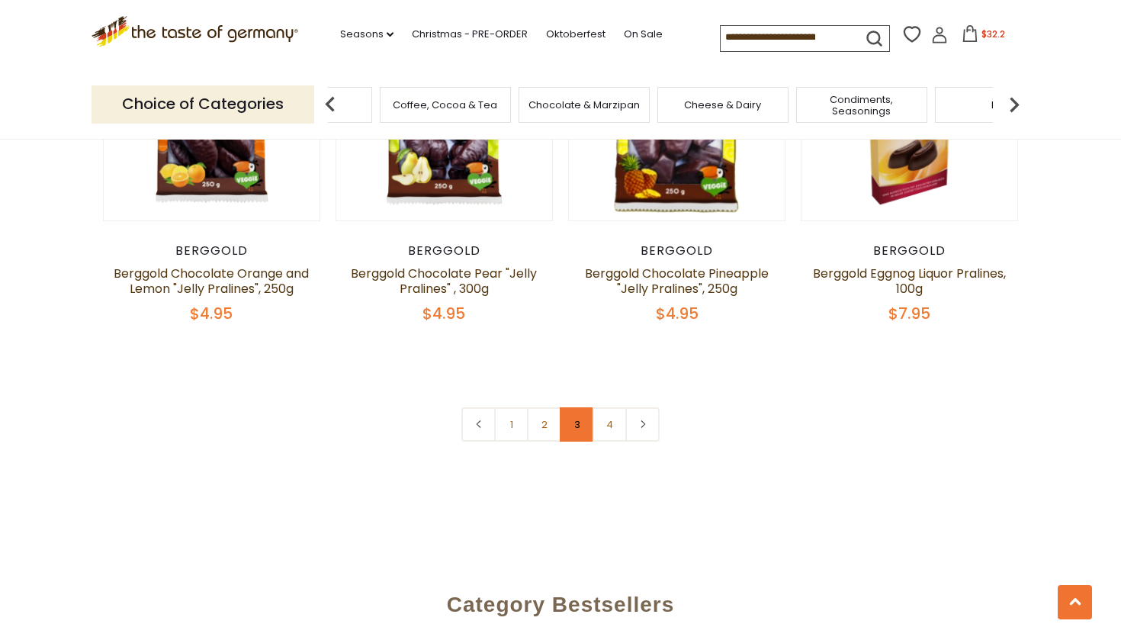
scroll to position [3329, 0]
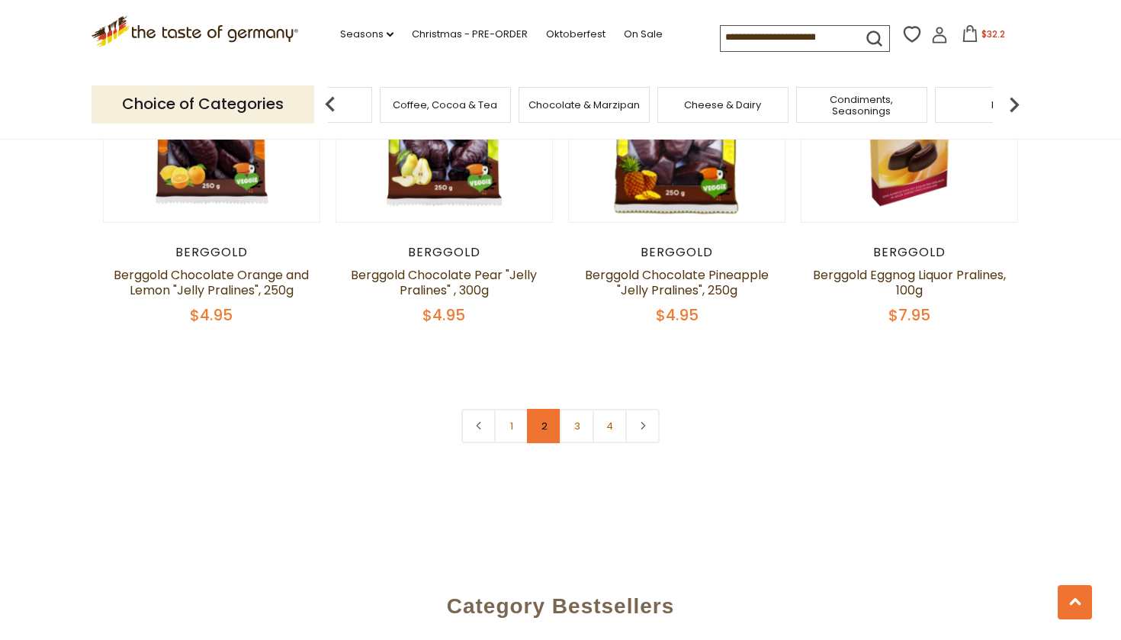
click at [544, 409] on link "2" at bounding box center [544, 426] width 34 height 34
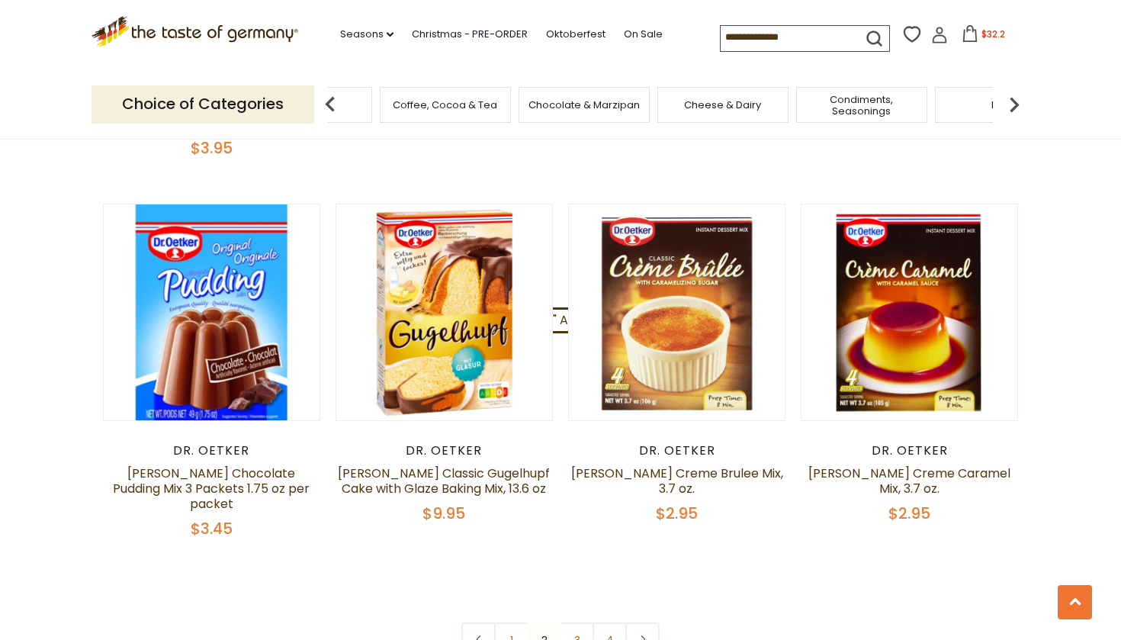
scroll to position [3149, 0]
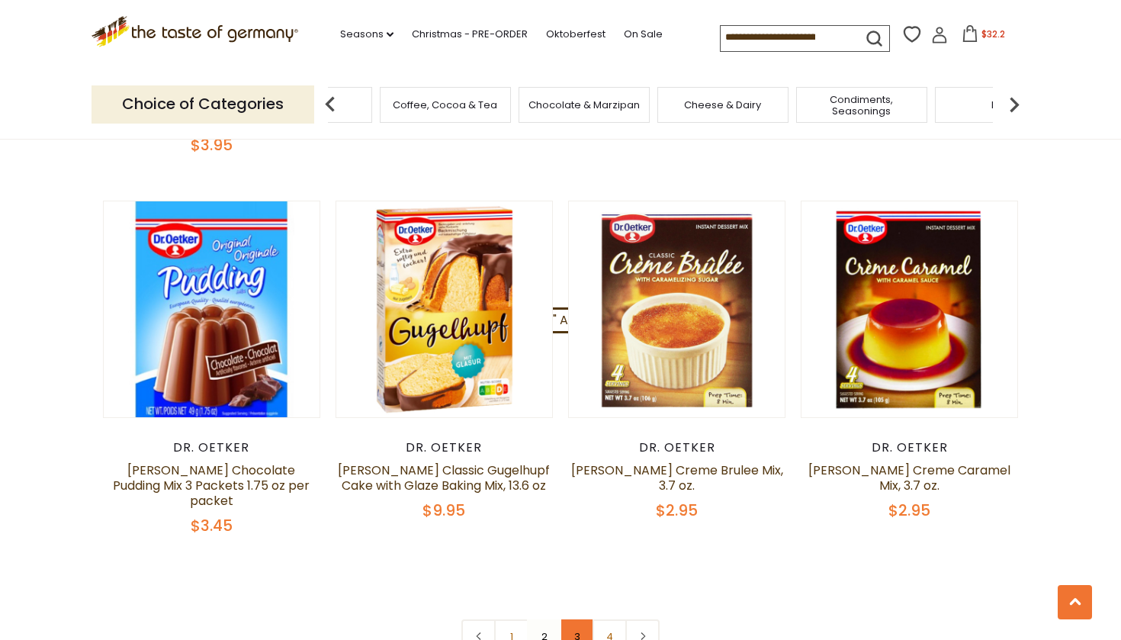
click at [579, 619] on link "3" at bounding box center [577, 636] width 34 height 34
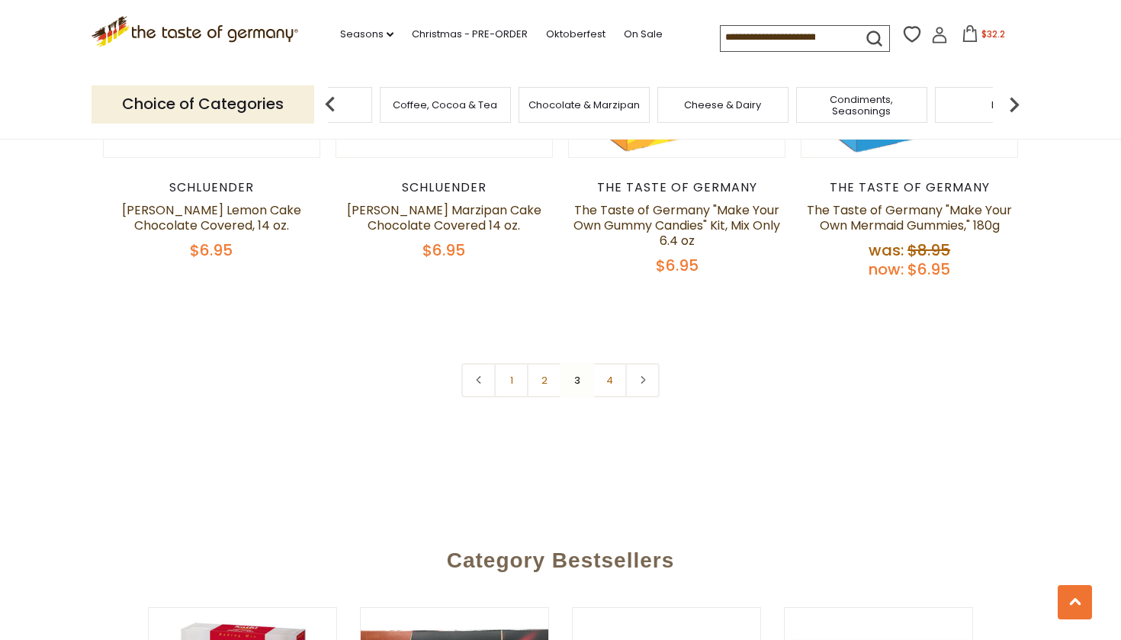
scroll to position [3381, 0]
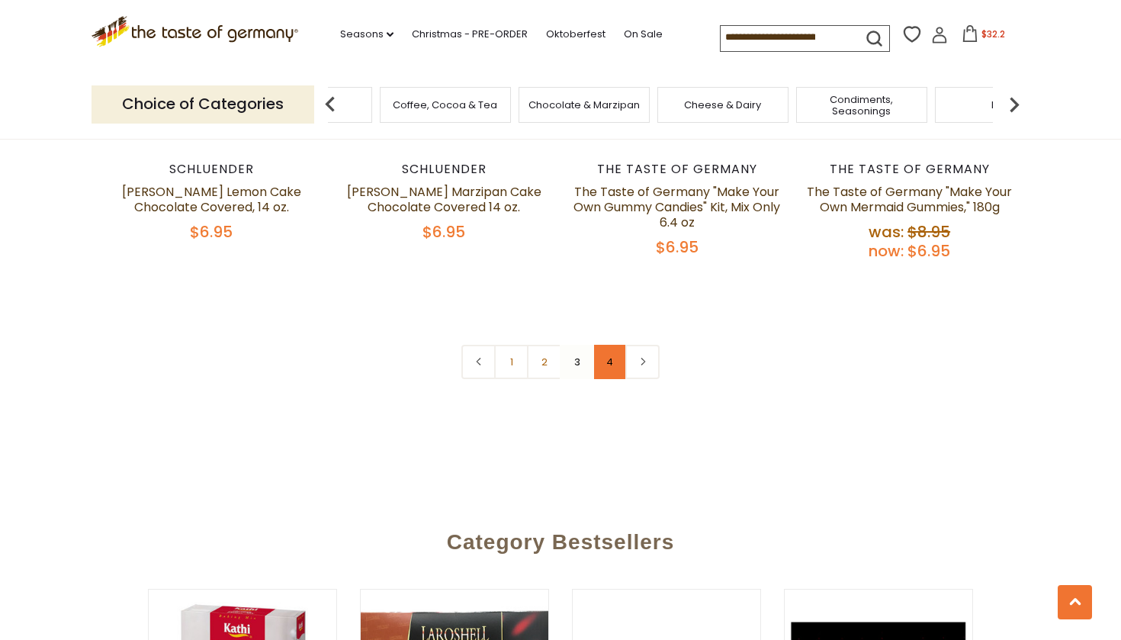
click at [612, 345] on link "4" at bounding box center [610, 362] width 34 height 34
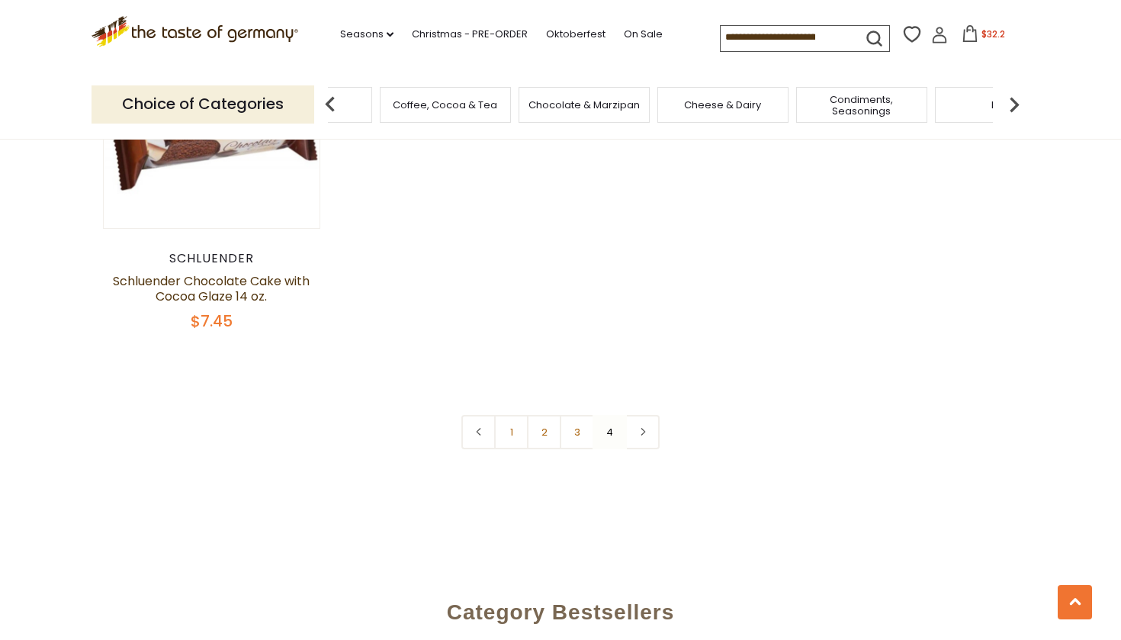
scroll to position [2157, 0]
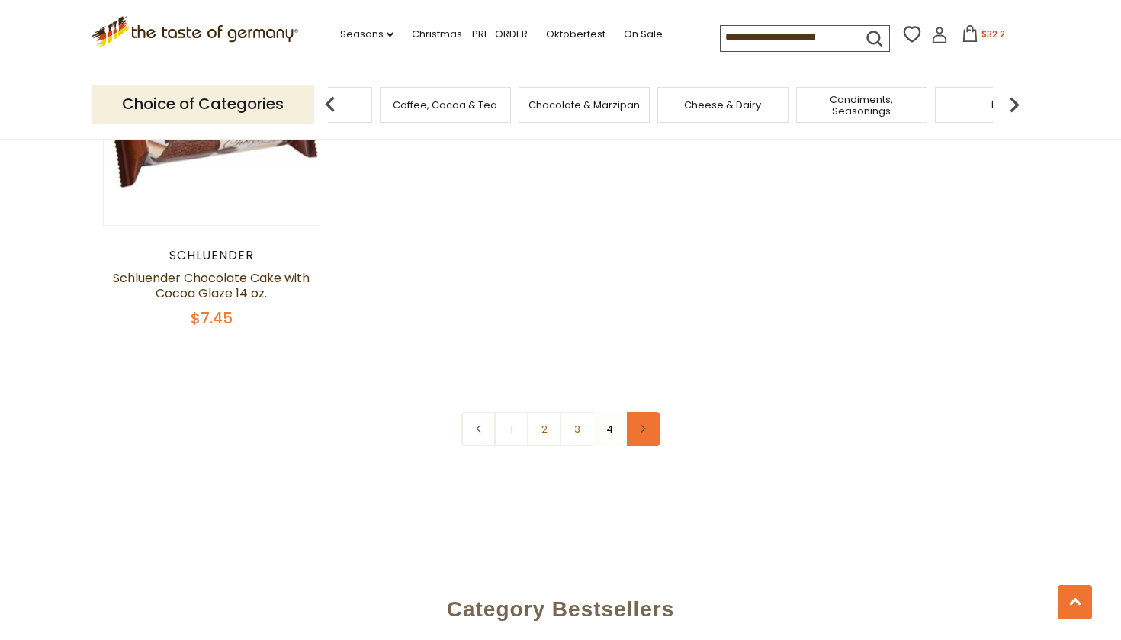
click at [642, 425] on use at bounding box center [643, 429] width 5 height 8
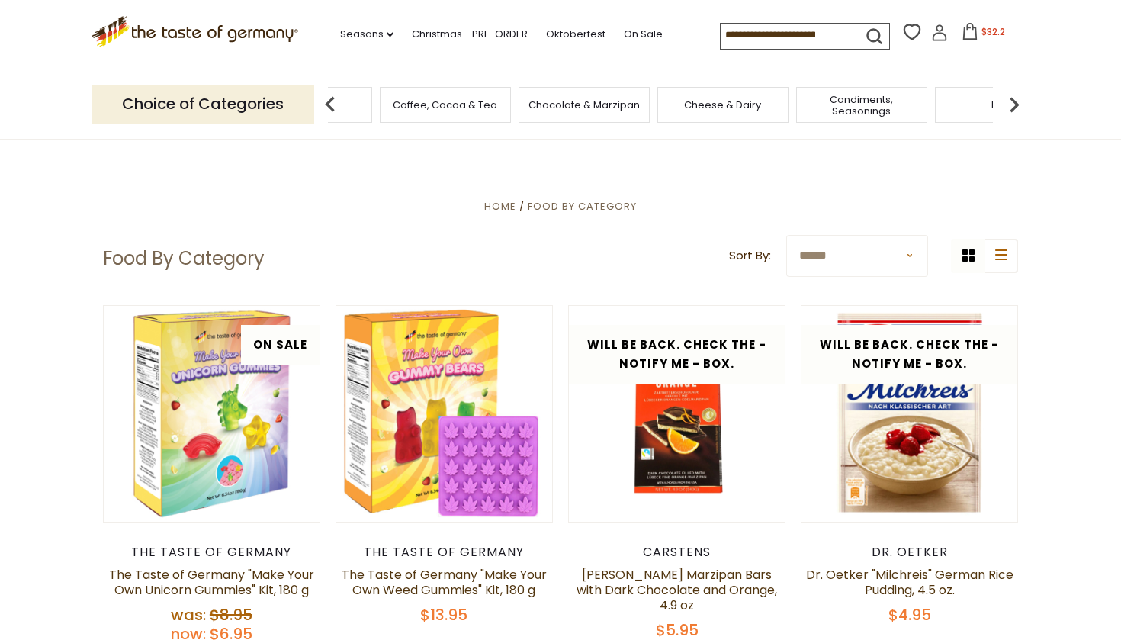
click at [854, 97] on span "Condiments, Seasonings" at bounding box center [862, 105] width 122 height 23
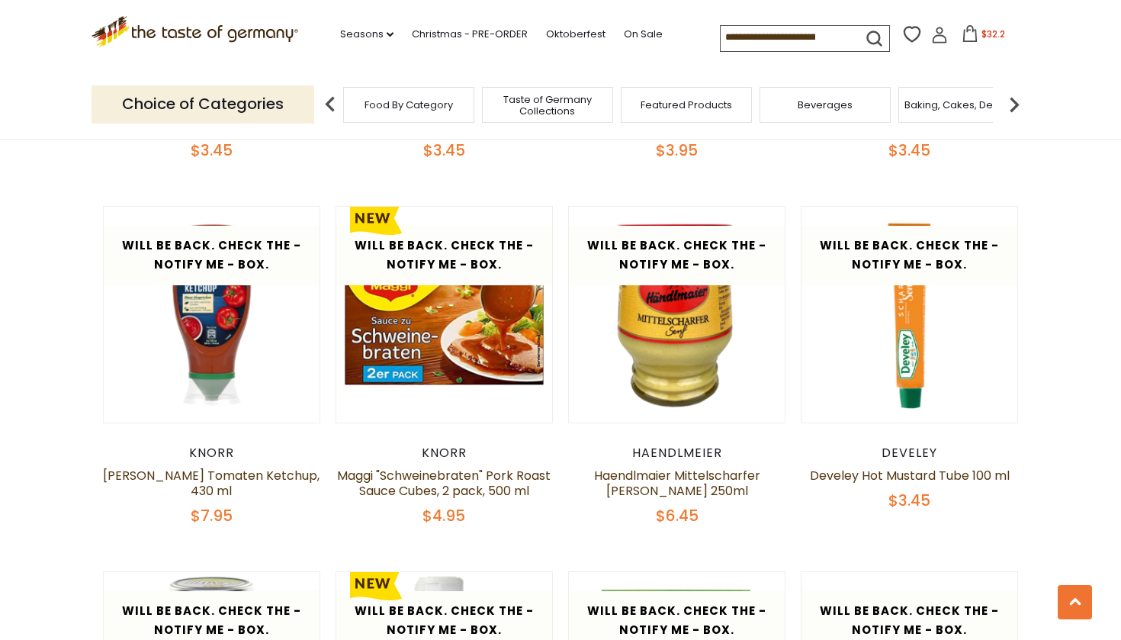
scroll to position [2617, 0]
click at [428, 467] on link "Maggi "Schweinebraten" Pork Roast Sauce Cubes, 2 pack, 500 ml" at bounding box center [444, 483] width 214 height 33
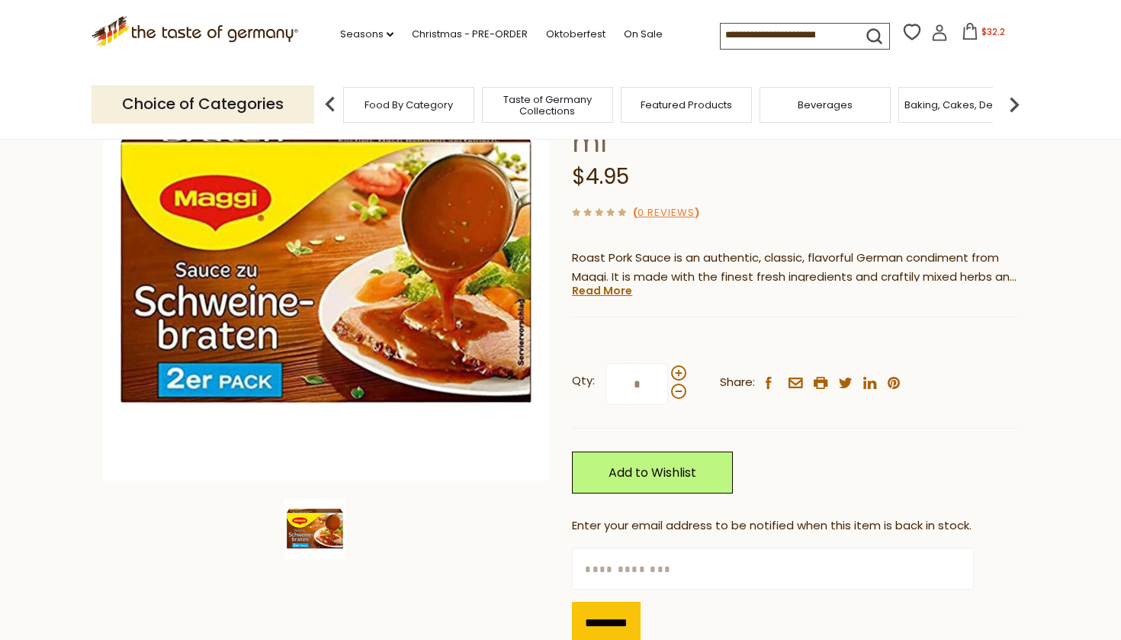
scroll to position [197, 0]
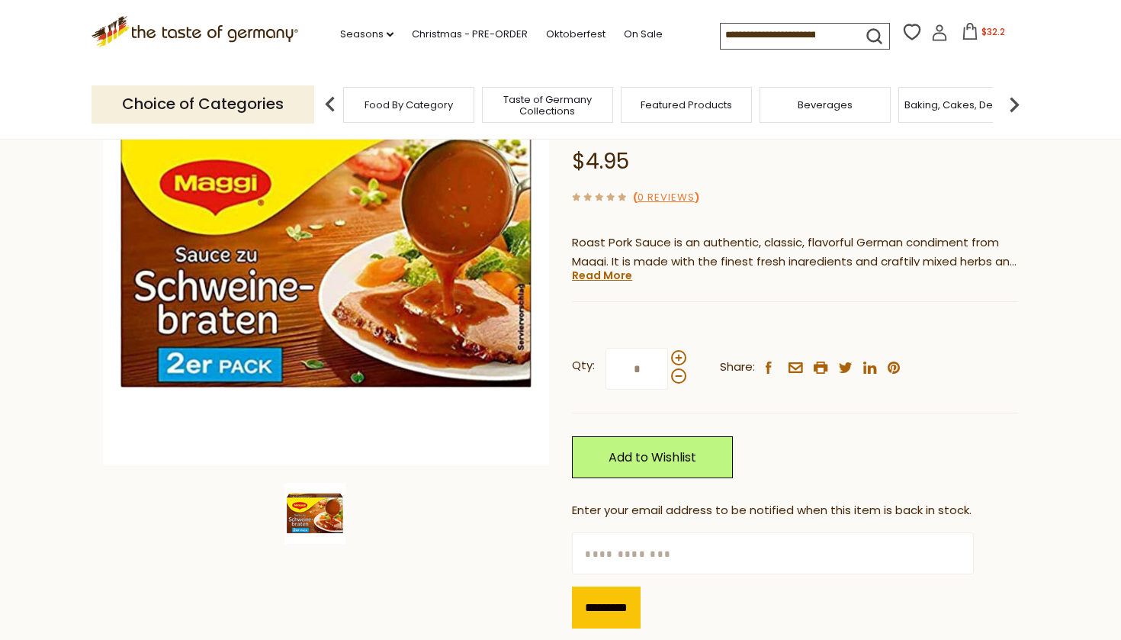
click at [648, 554] on input "text" at bounding box center [772, 554] width 401 height 42
type input "**********"
click at [620, 607] on input "*********" at bounding box center [606, 608] width 69 height 42
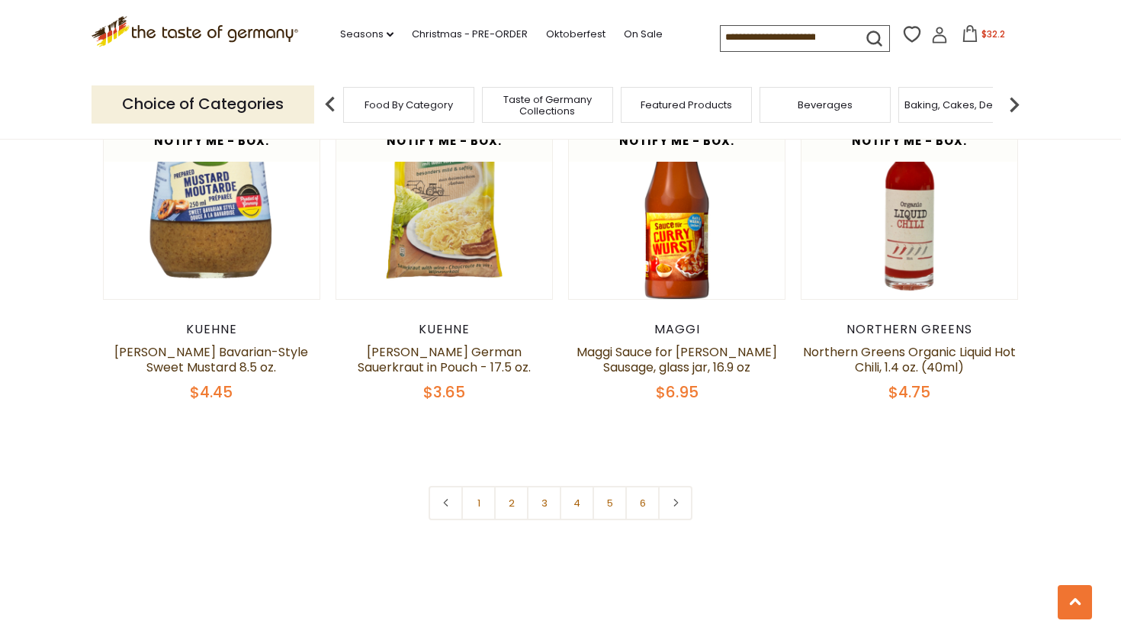
scroll to position [3473, 0]
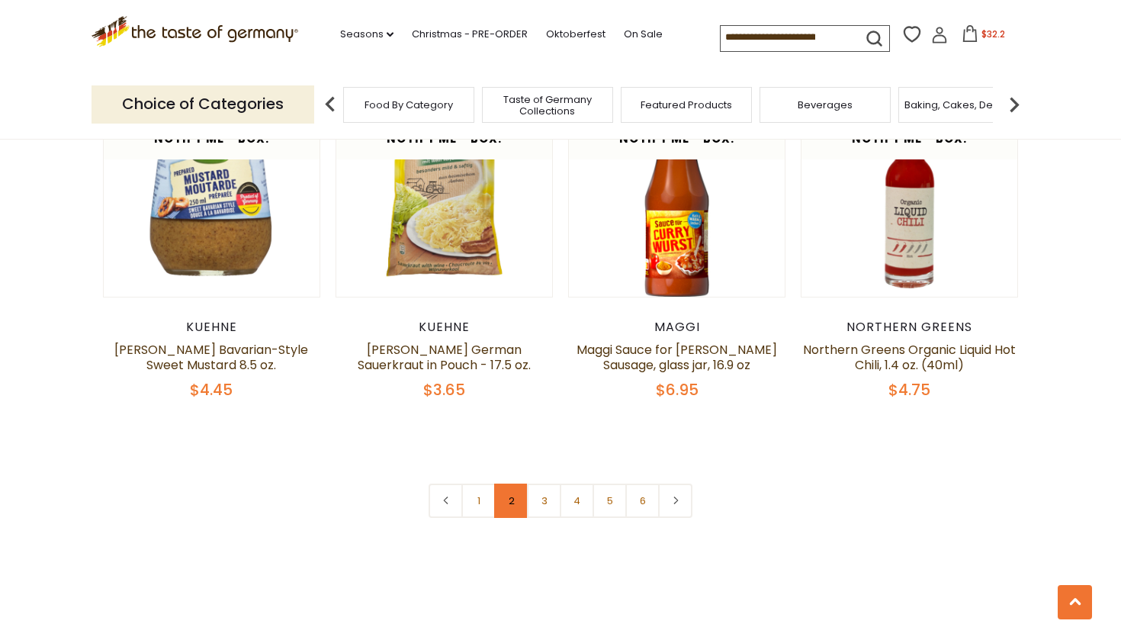
click at [512, 484] on link "2" at bounding box center [511, 501] width 34 height 34
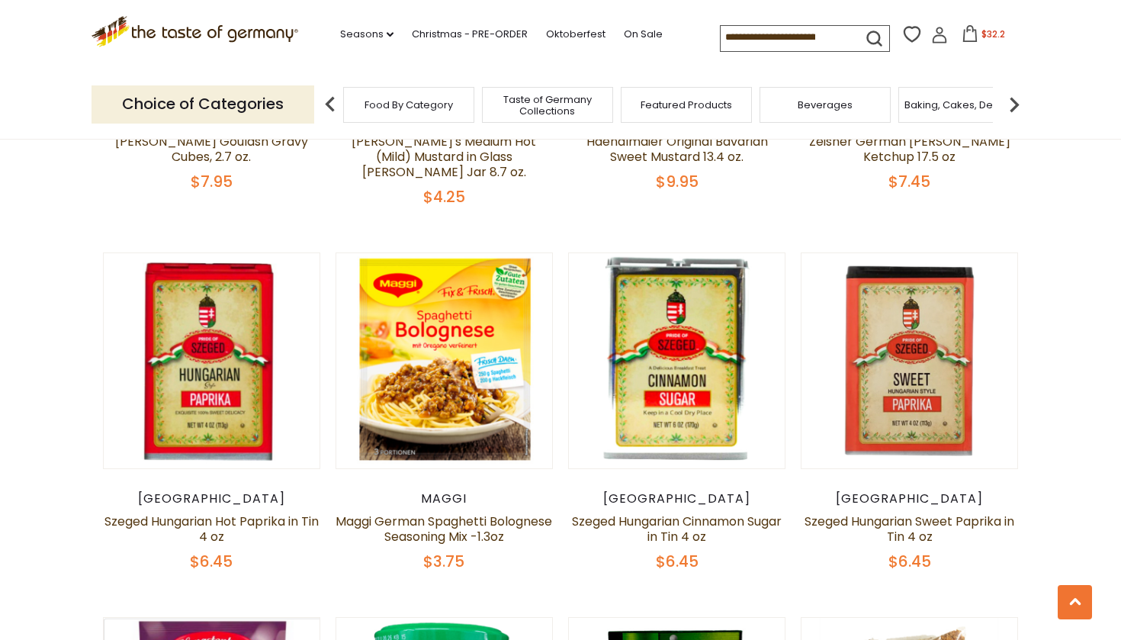
scroll to position [2975, 0]
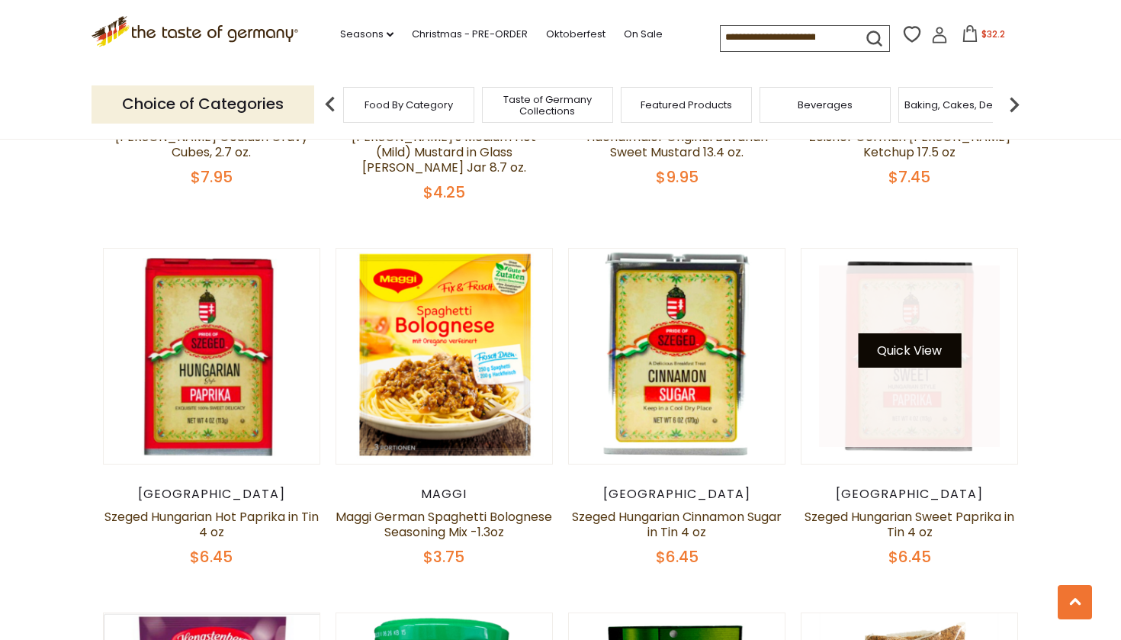
click at [912, 333] on button "Quick View" at bounding box center [909, 350] width 103 height 34
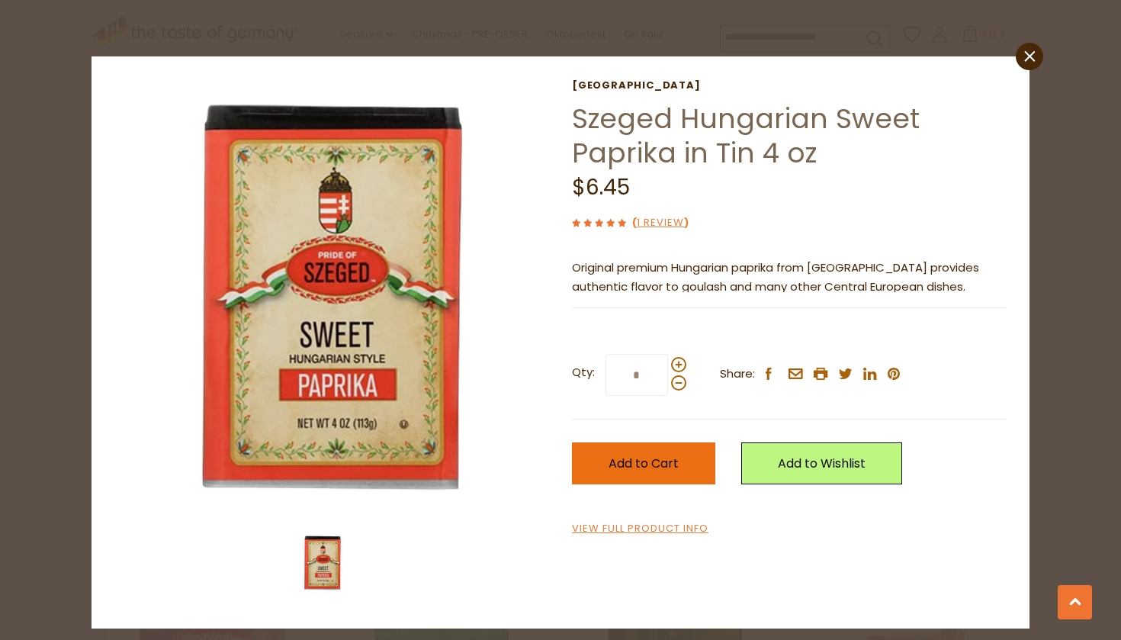
click at [648, 464] on span "Add to Cart" at bounding box center [644, 464] width 70 height 18
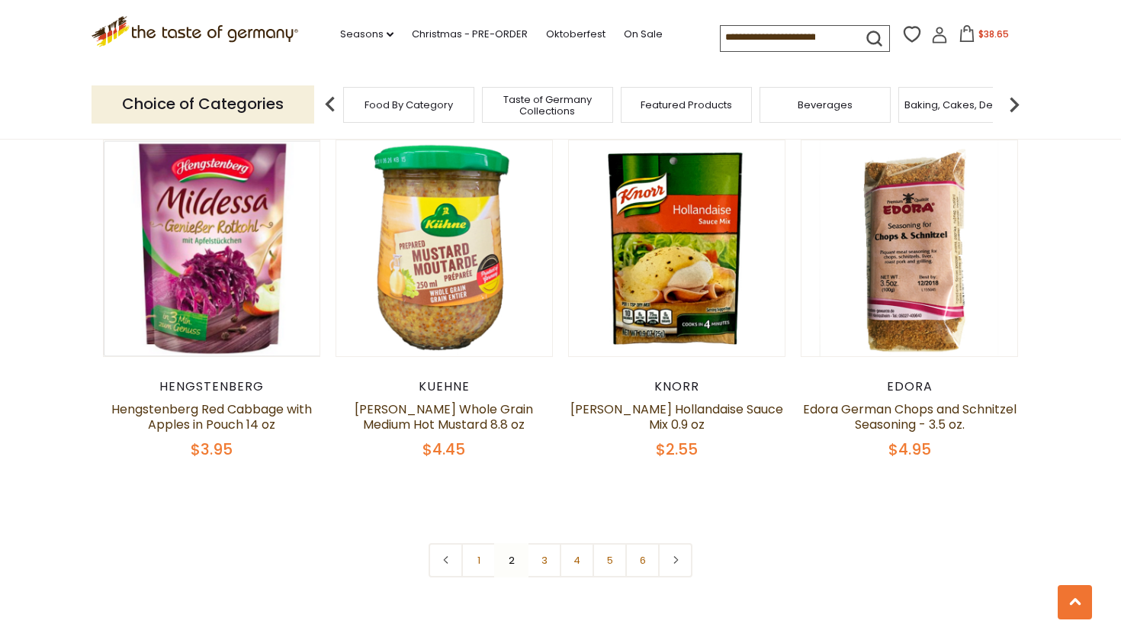
scroll to position [3451, 0]
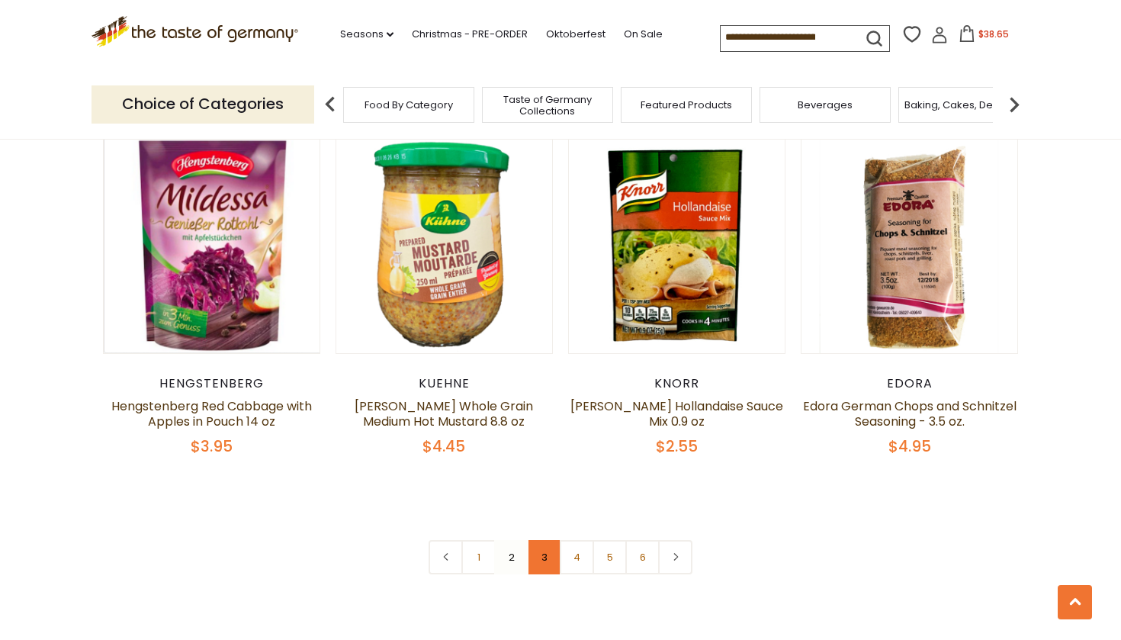
click at [543, 540] on link "3" at bounding box center [544, 557] width 34 height 34
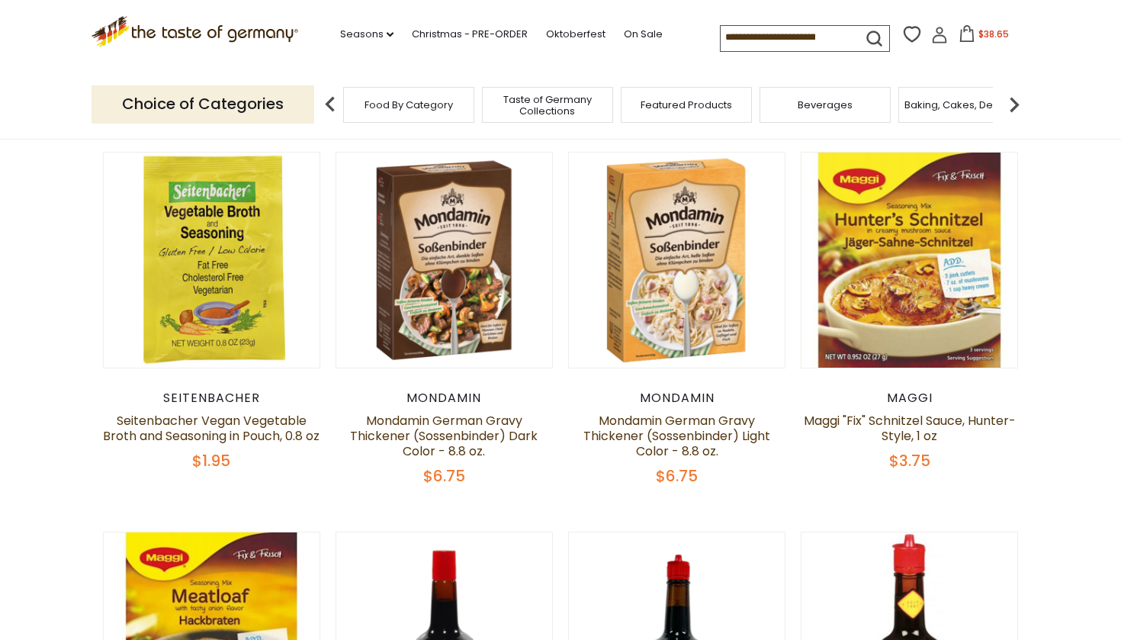
scroll to position [435, 0]
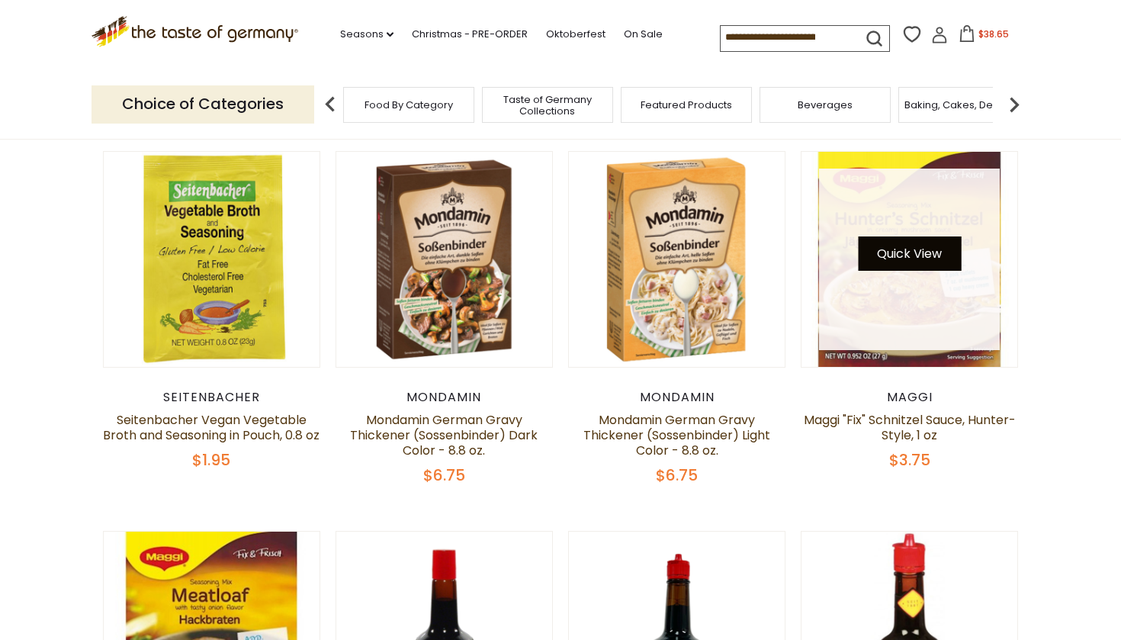
click at [892, 249] on button "Quick View" at bounding box center [909, 254] width 103 height 34
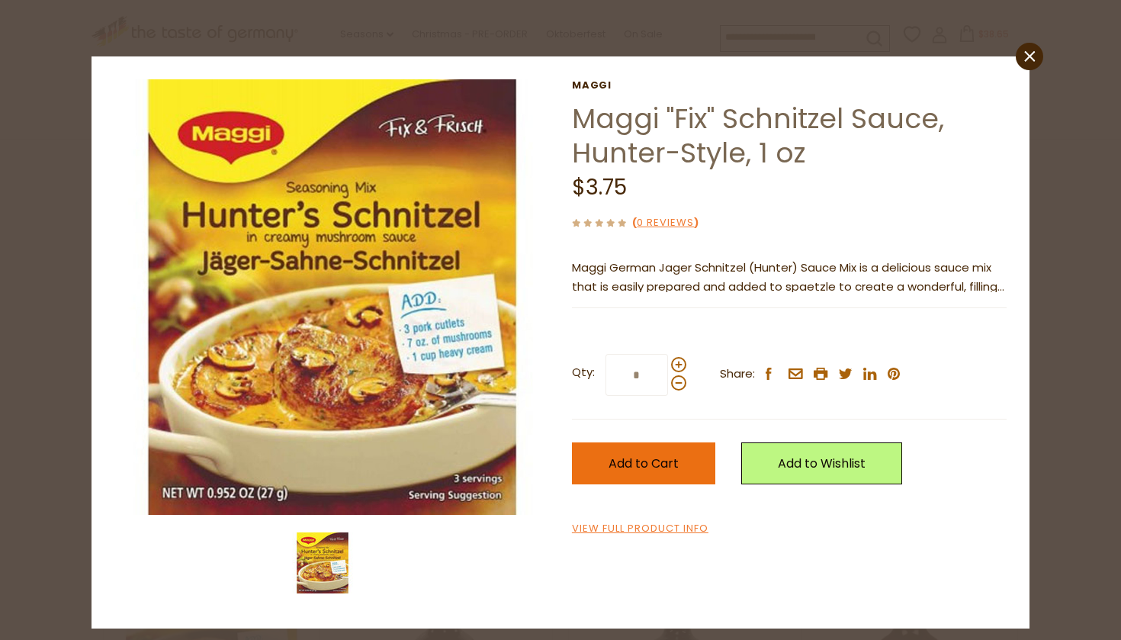
click at [640, 460] on span "Add to Cart" at bounding box center [644, 464] width 70 height 18
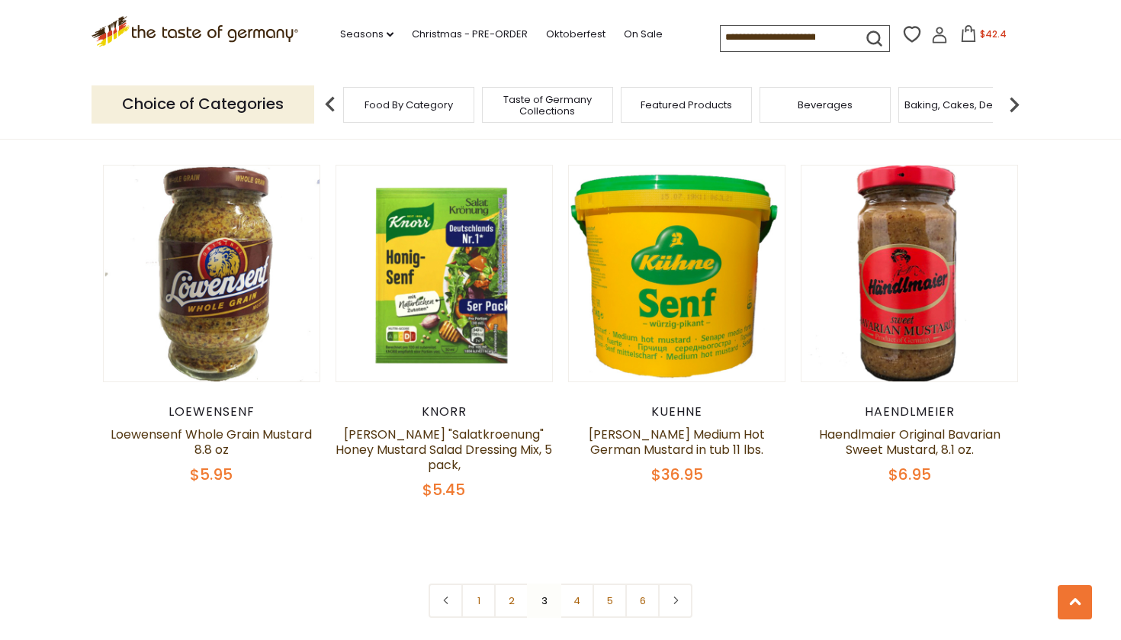
scroll to position [3390, 0]
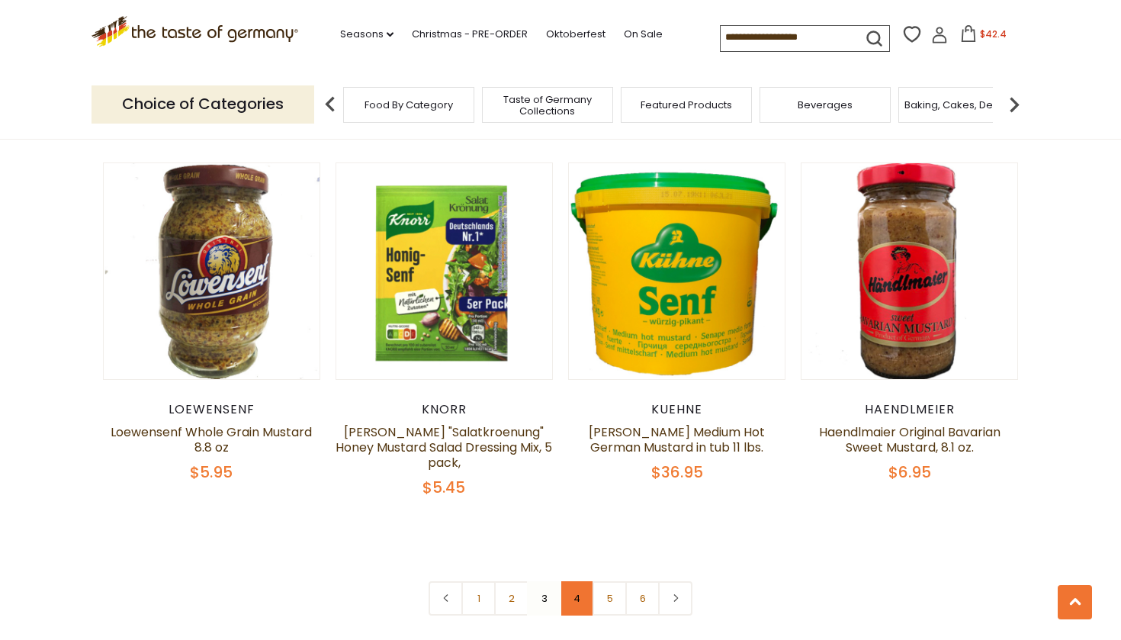
click at [576, 581] on link "4" at bounding box center [577, 598] width 34 height 34
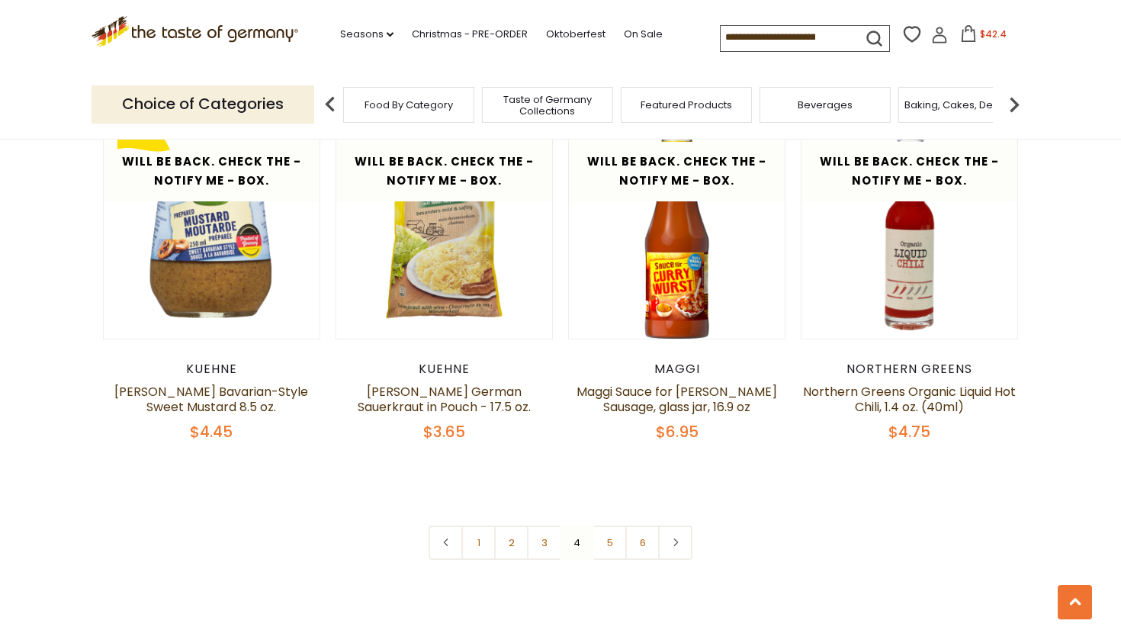
scroll to position [3434, 0]
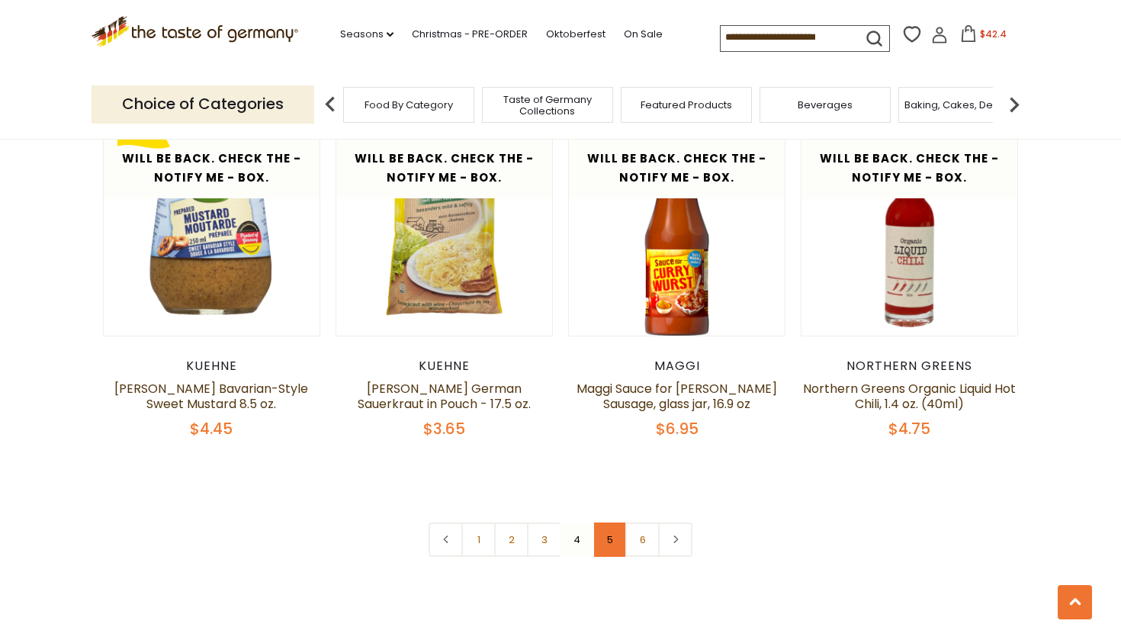
click at [609, 523] on link "5" at bounding box center [610, 540] width 34 height 34
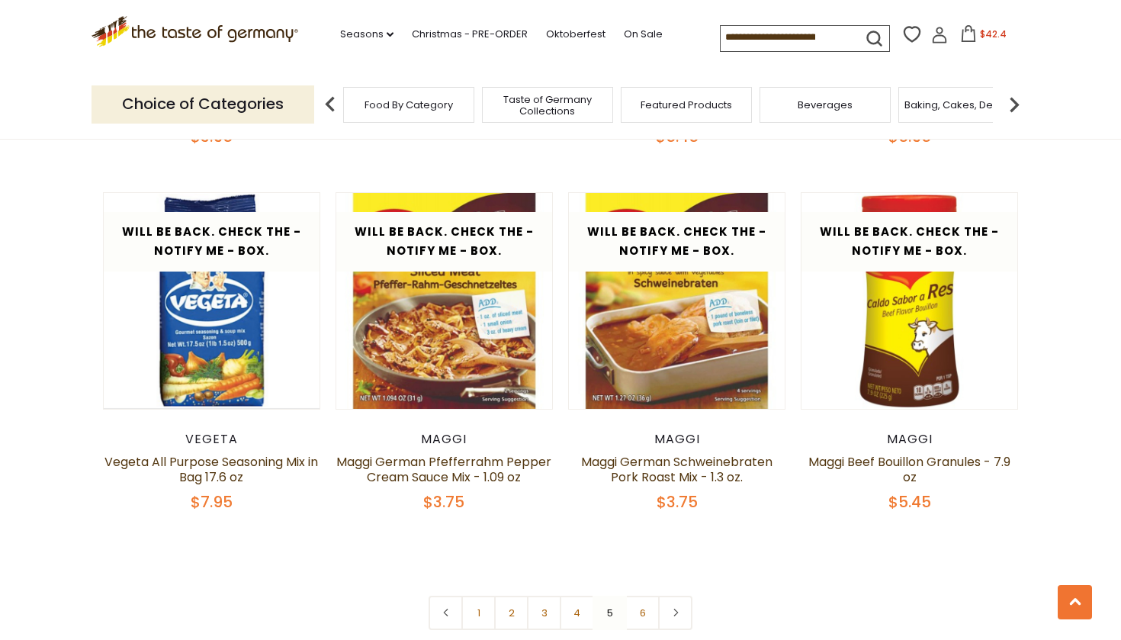
scroll to position [3397, 0]
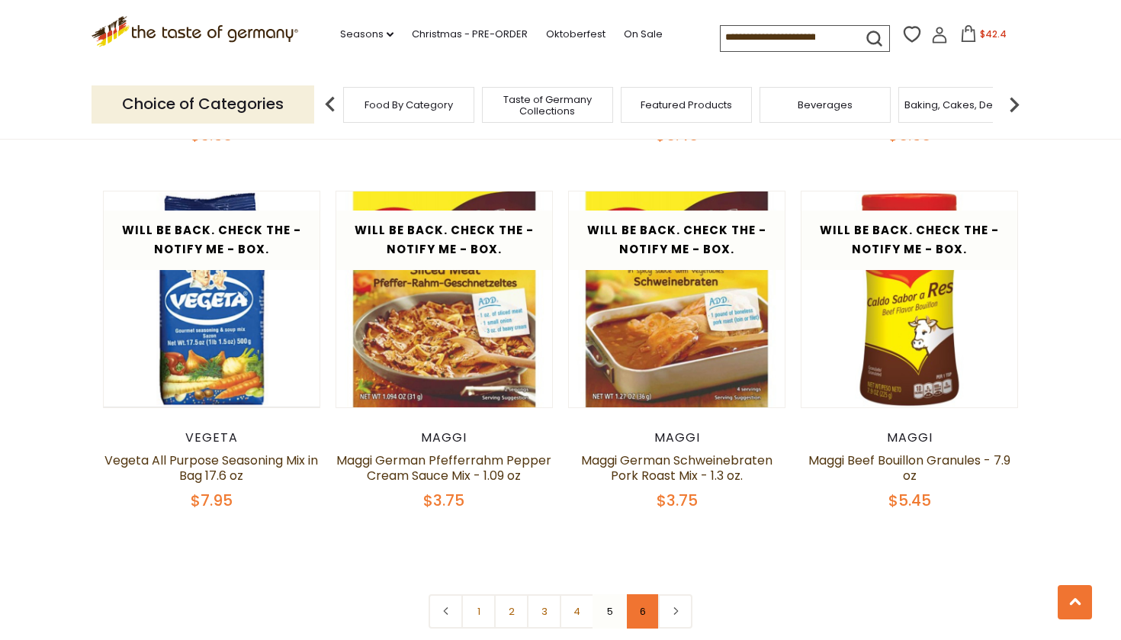
click at [642, 594] on link "6" at bounding box center [643, 611] width 34 height 34
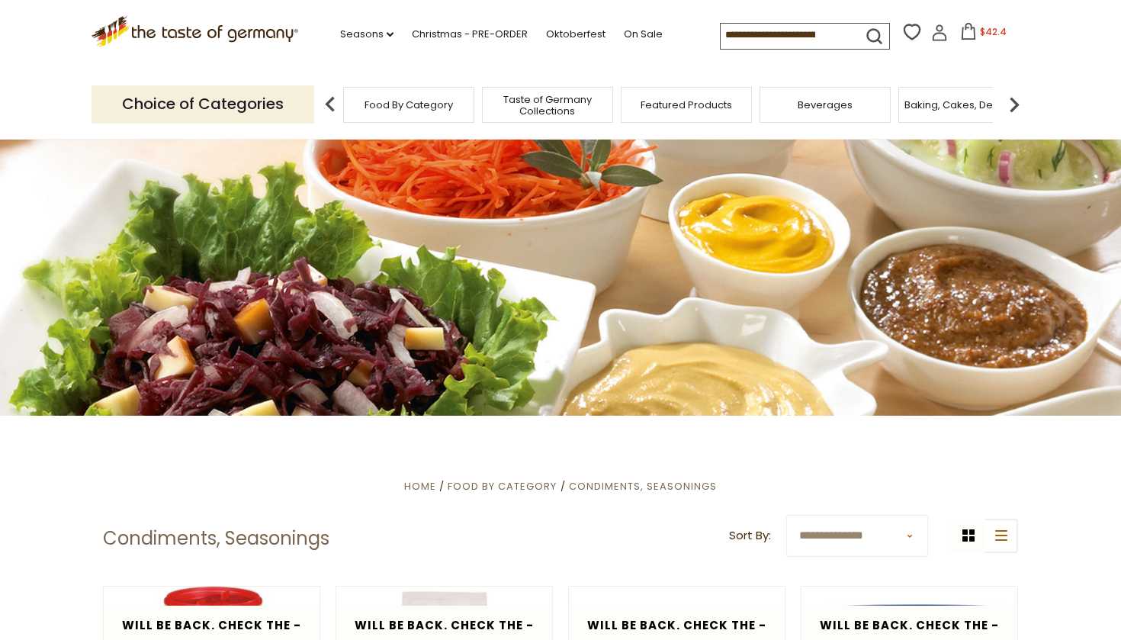
scroll to position [0, 0]
click at [1015, 98] on img at bounding box center [1014, 104] width 31 height 31
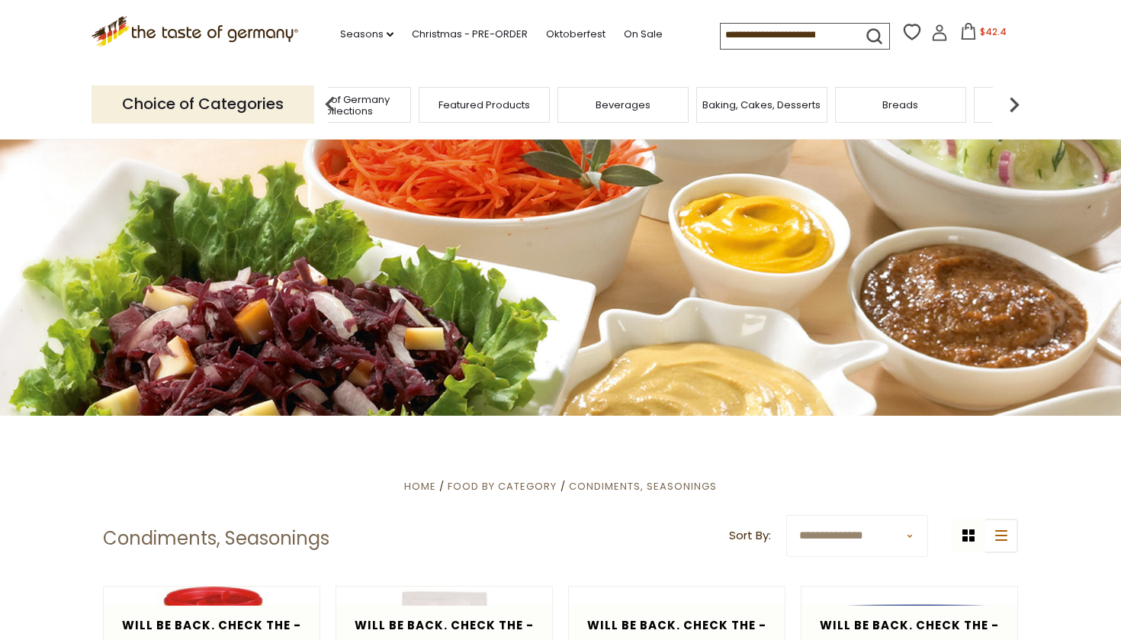
click at [1015, 98] on img at bounding box center [1014, 104] width 31 height 31
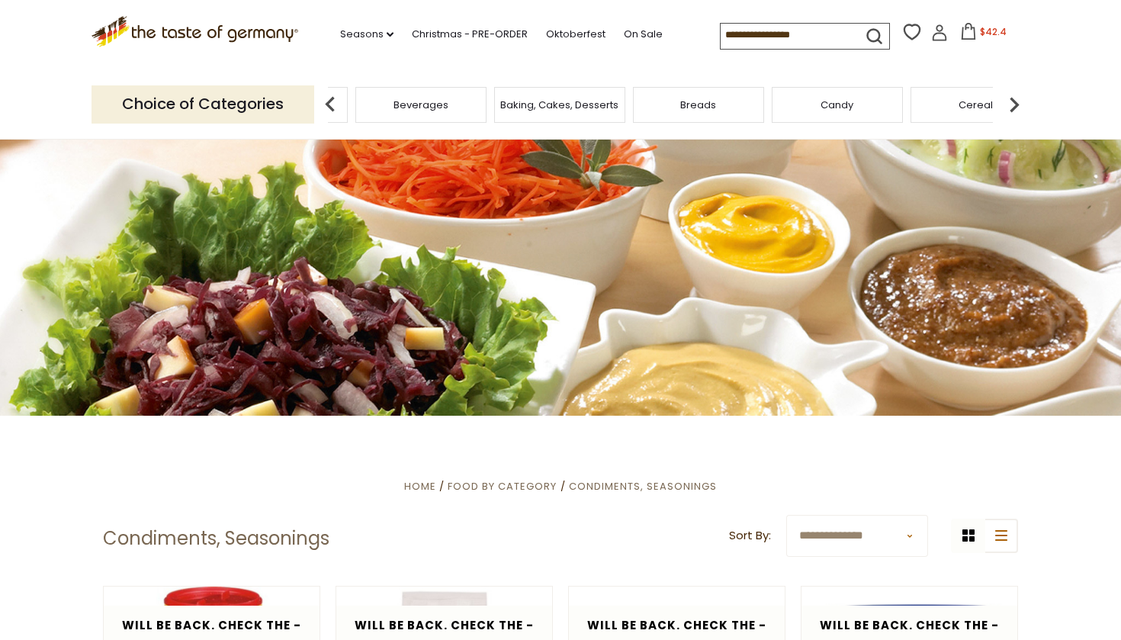
click at [1015, 98] on img at bounding box center [1014, 104] width 31 height 31
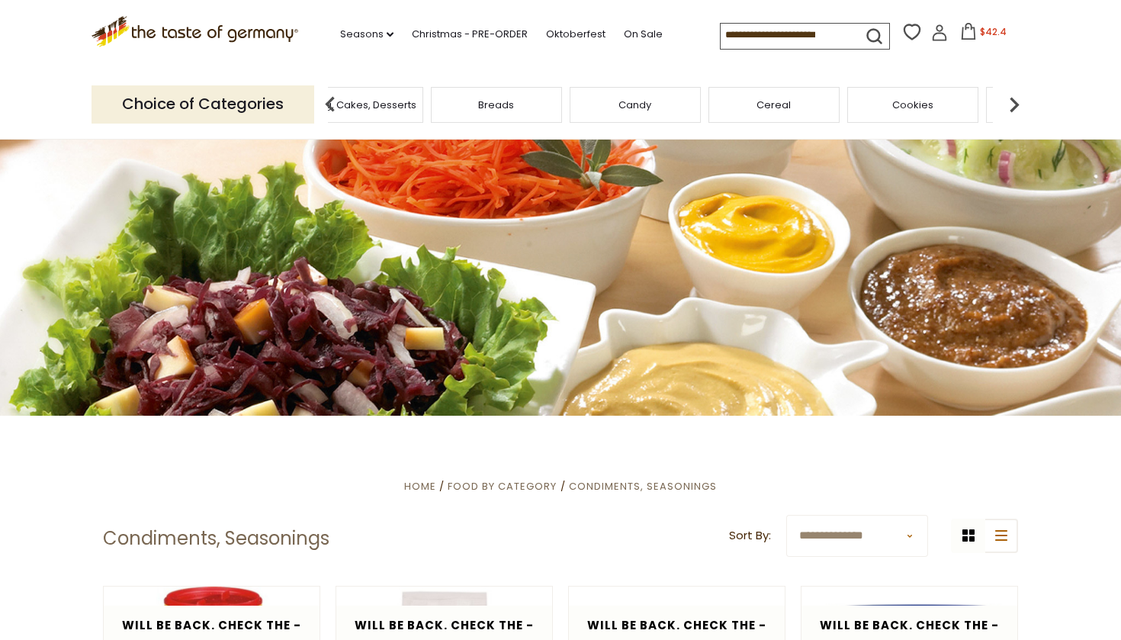
click at [1015, 98] on img at bounding box center [1014, 104] width 31 height 31
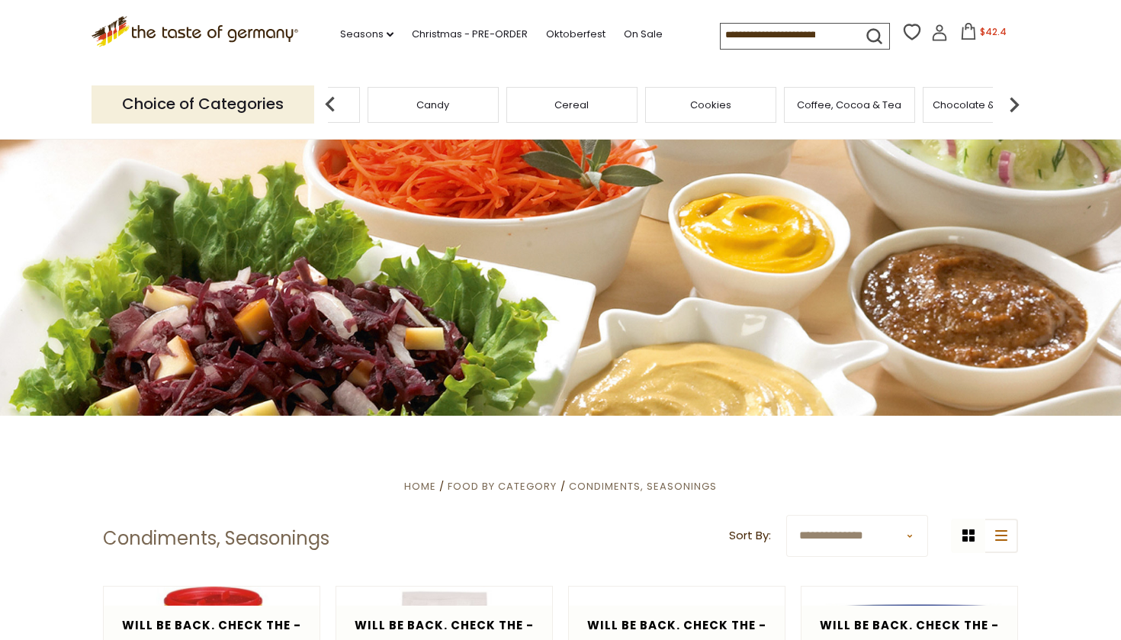
click at [1015, 98] on img at bounding box center [1014, 104] width 31 height 31
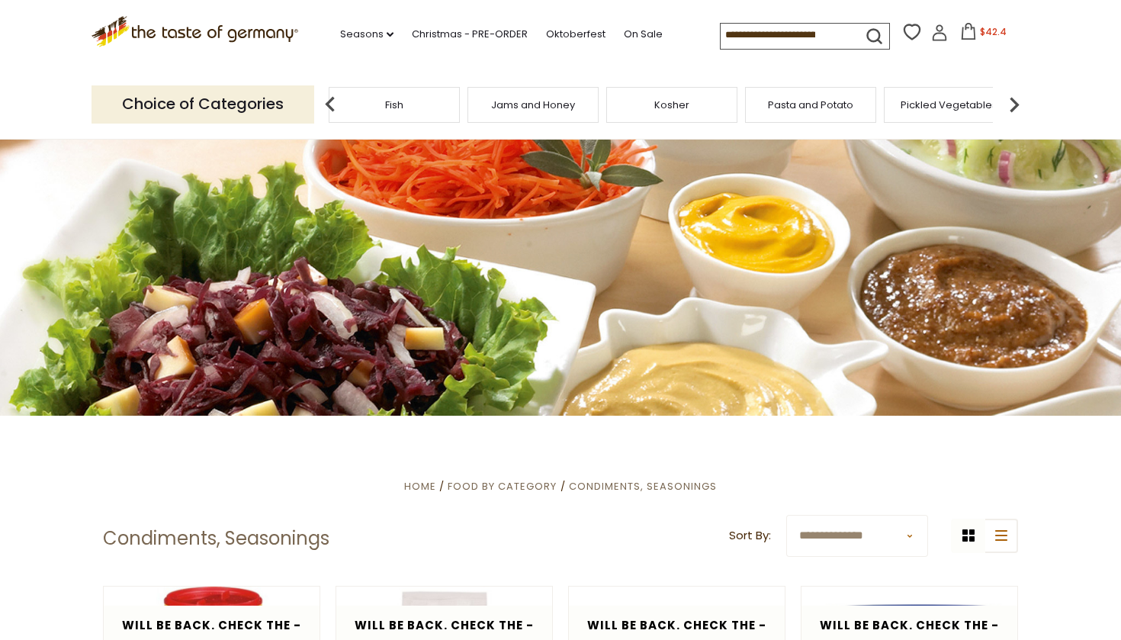
click at [1015, 98] on img at bounding box center [1014, 104] width 31 height 31
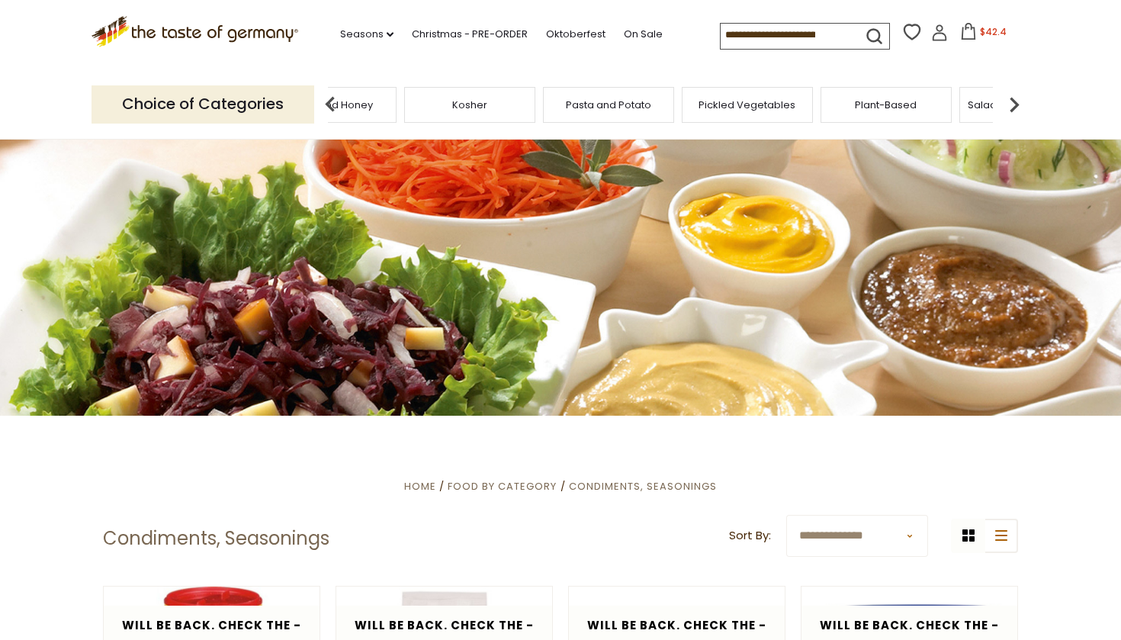
click at [1015, 98] on img at bounding box center [1014, 104] width 31 height 31
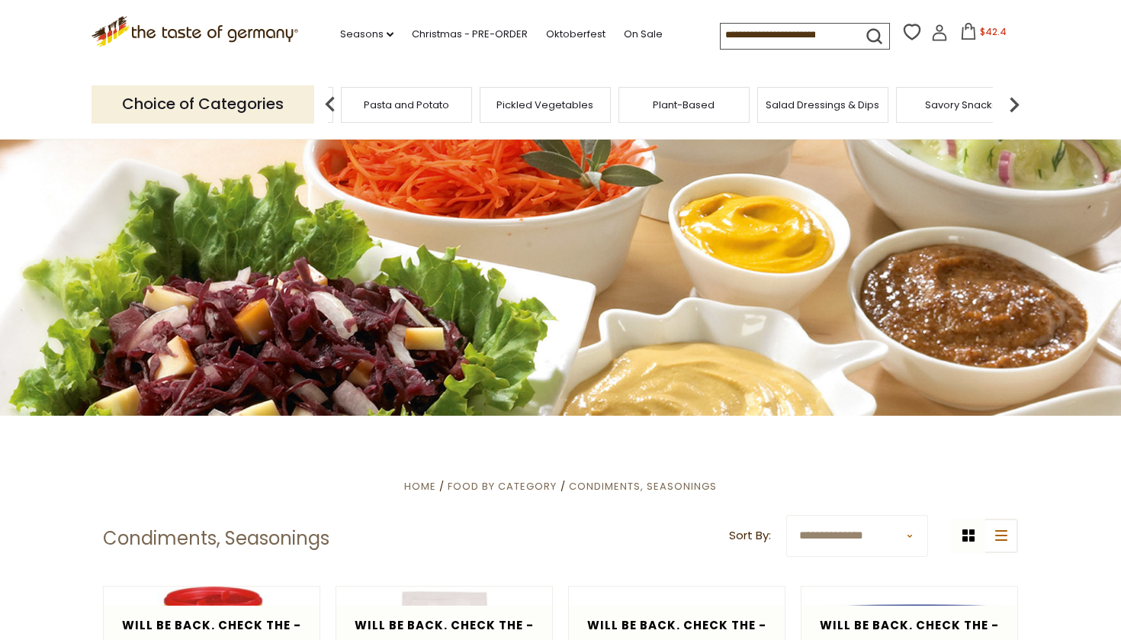
click at [1012, 98] on img at bounding box center [1014, 104] width 31 height 31
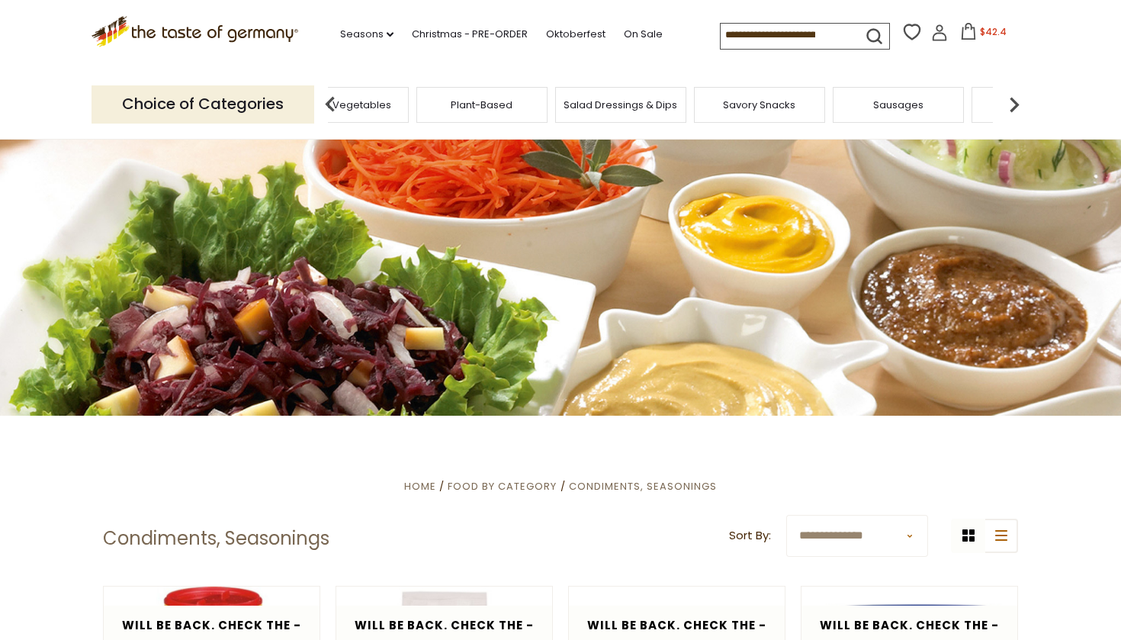
click at [1015, 99] on img at bounding box center [1014, 104] width 31 height 31
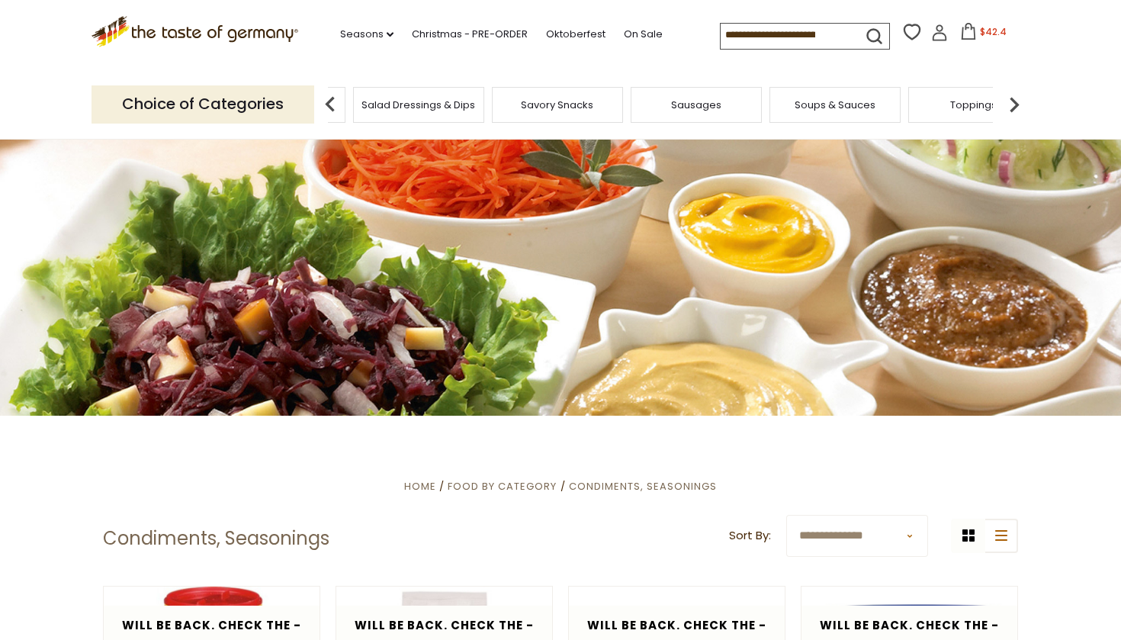
click at [838, 106] on span "Soups & Sauces" at bounding box center [835, 104] width 81 height 11
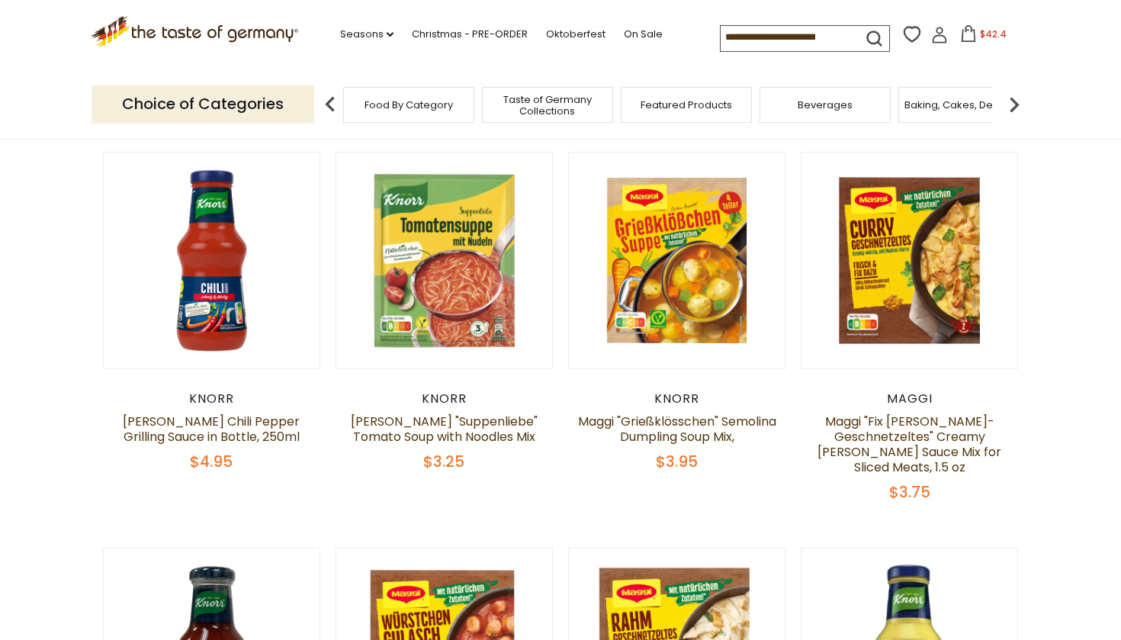
scroll to position [154, 0]
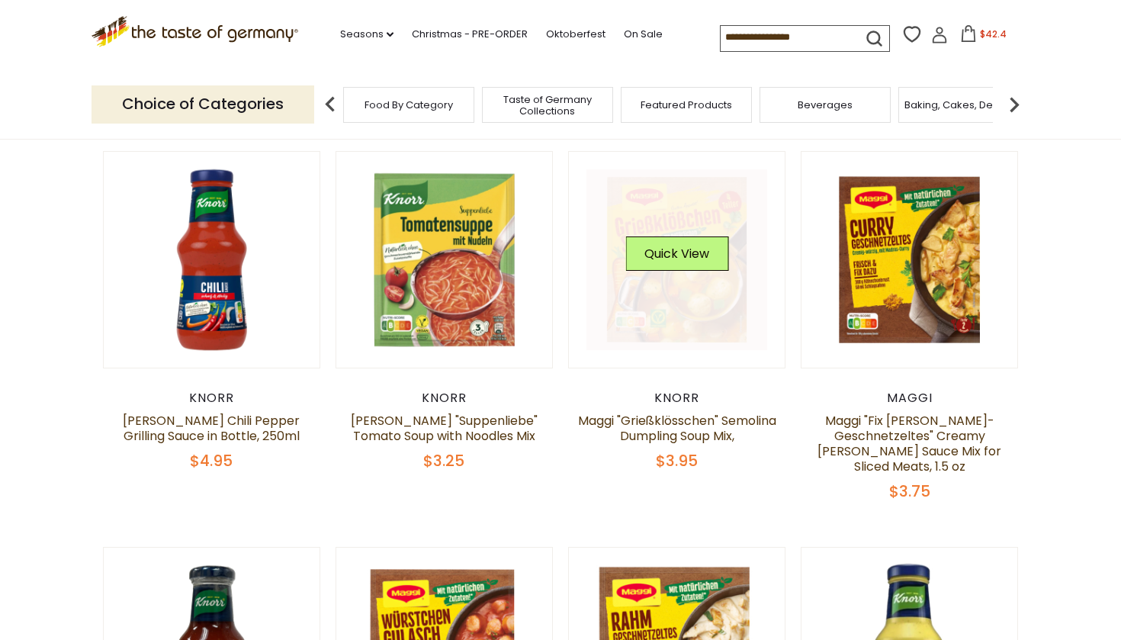
click at [681, 299] on link at bounding box center [678, 260] width 182 height 182
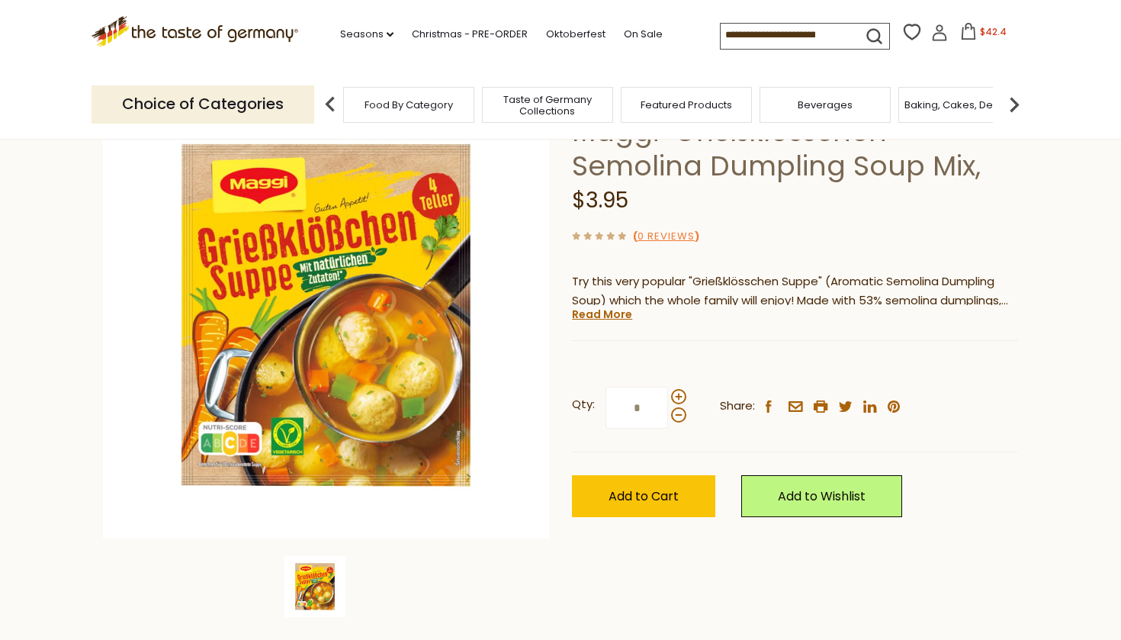
scroll to position [124, 0]
click at [677, 394] on span at bounding box center [678, 396] width 15 height 15
click at [668, 394] on input "*" at bounding box center [637, 408] width 63 height 42
click at [677, 394] on span at bounding box center [678, 396] width 15 height 15
click at [668, 394] on input "*" at bounding box center [637, 408] width 63 height 42
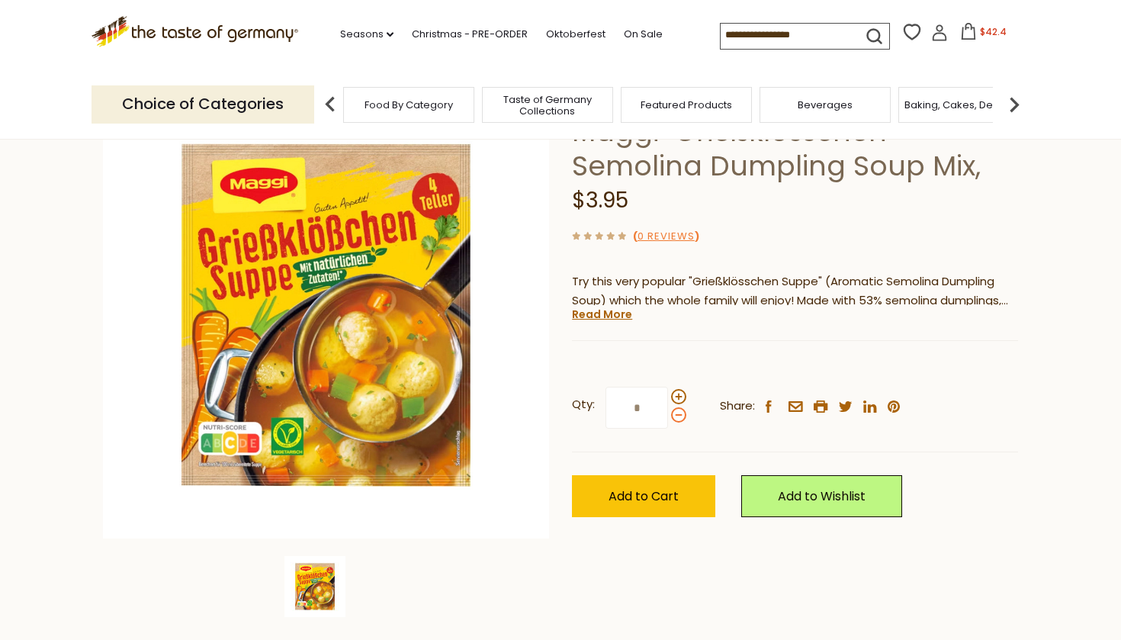
click at [675, 414] on span at bounding box center [678, 414] width 15 height 15
click at [668, 414] on input "*" at bounding box center [637, 408] width 63 height 42
type input "*"
click at [641, 498] on span "Add to Cart" at bounding box center [644, 497] width 70 height 18
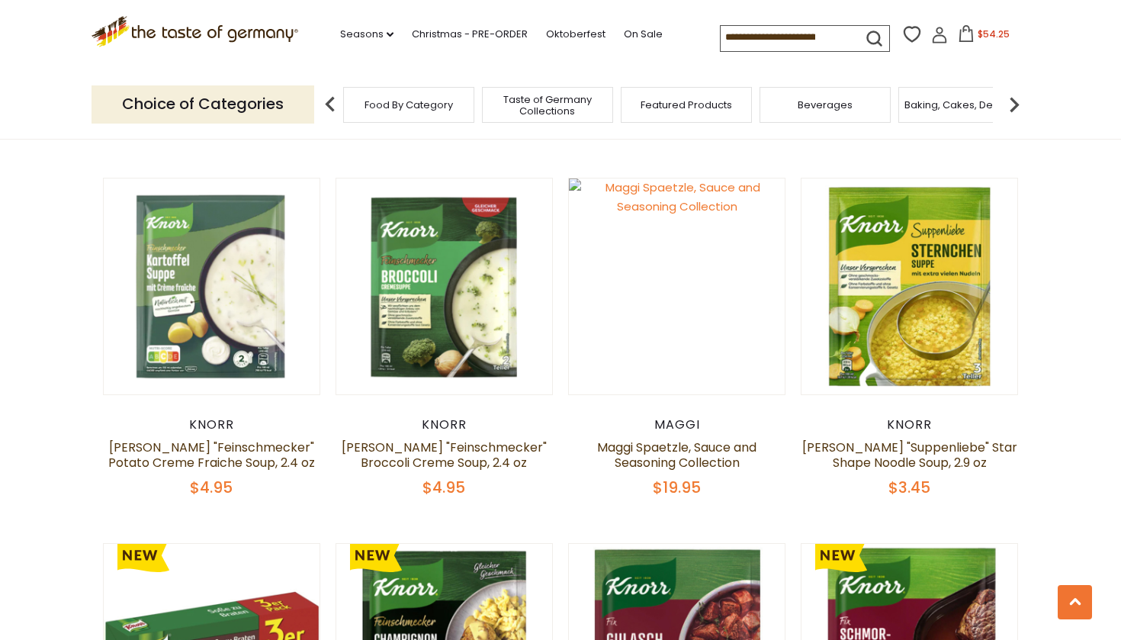
scroll to position [1636, 0]
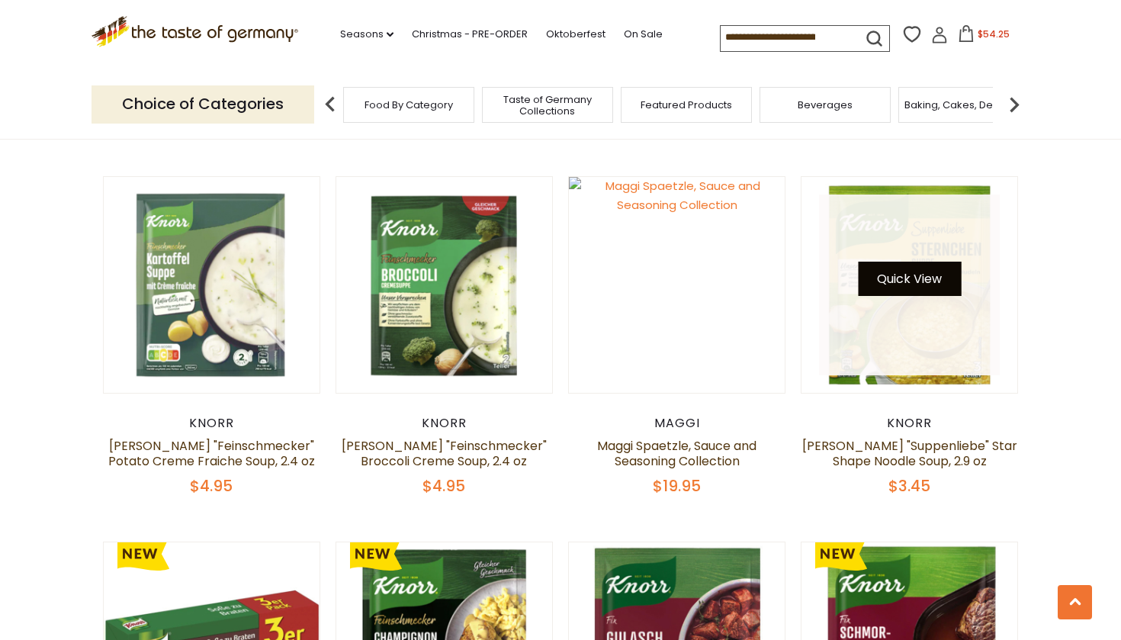
click at [897, 262] on button "Quick View" at bounding box center [909, 279] width 103 height 34
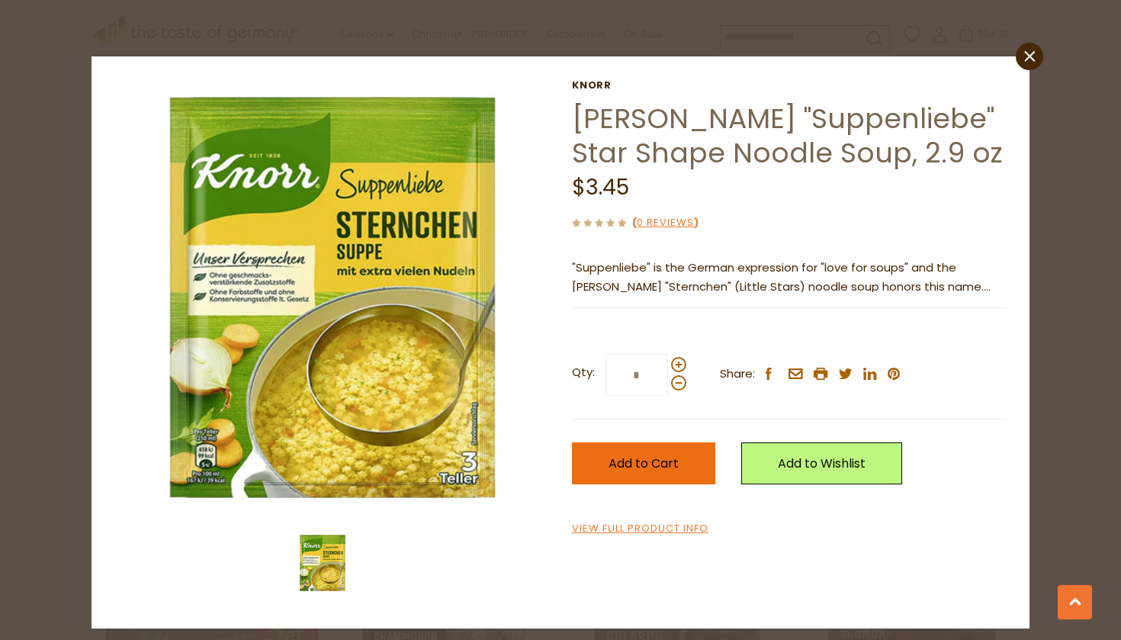
click at [673, 462] on span "Add to Cart" at bounding box center [644, 464] width 70 height 18
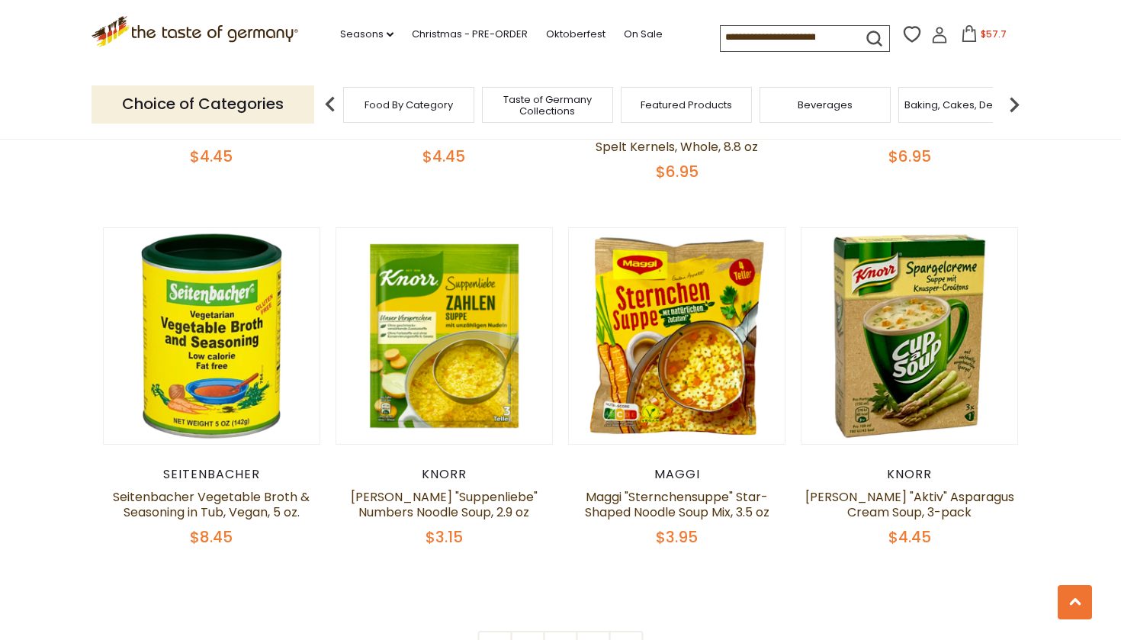
scroll to position [3095, 0]
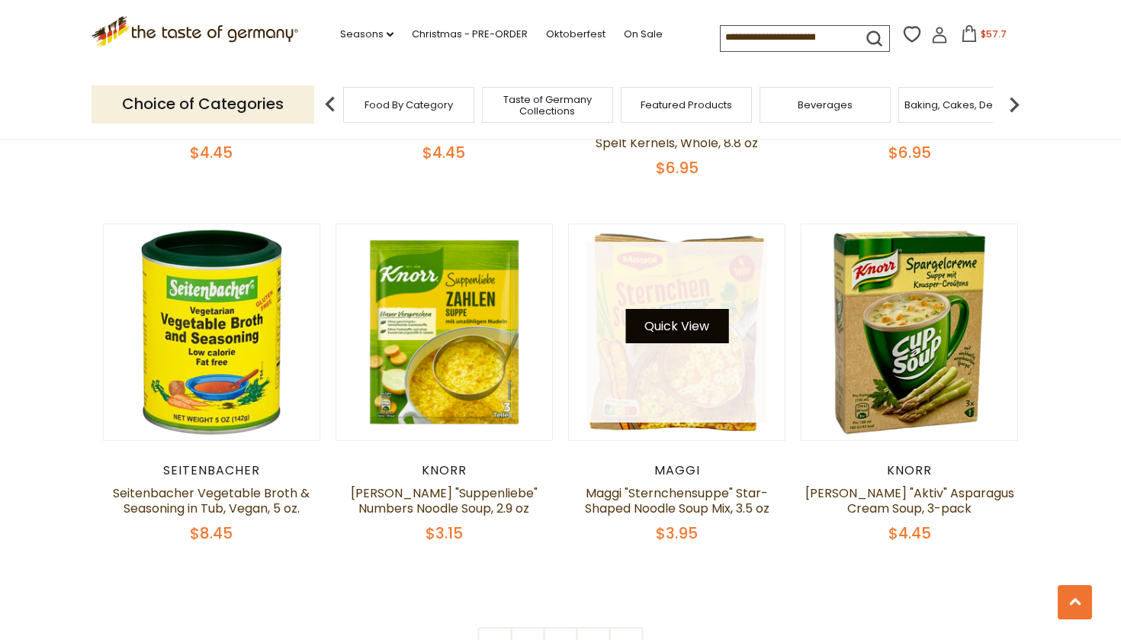
click at [681, 309] on button "Quick View" at bounding box center [677, 326] width 103 height 34
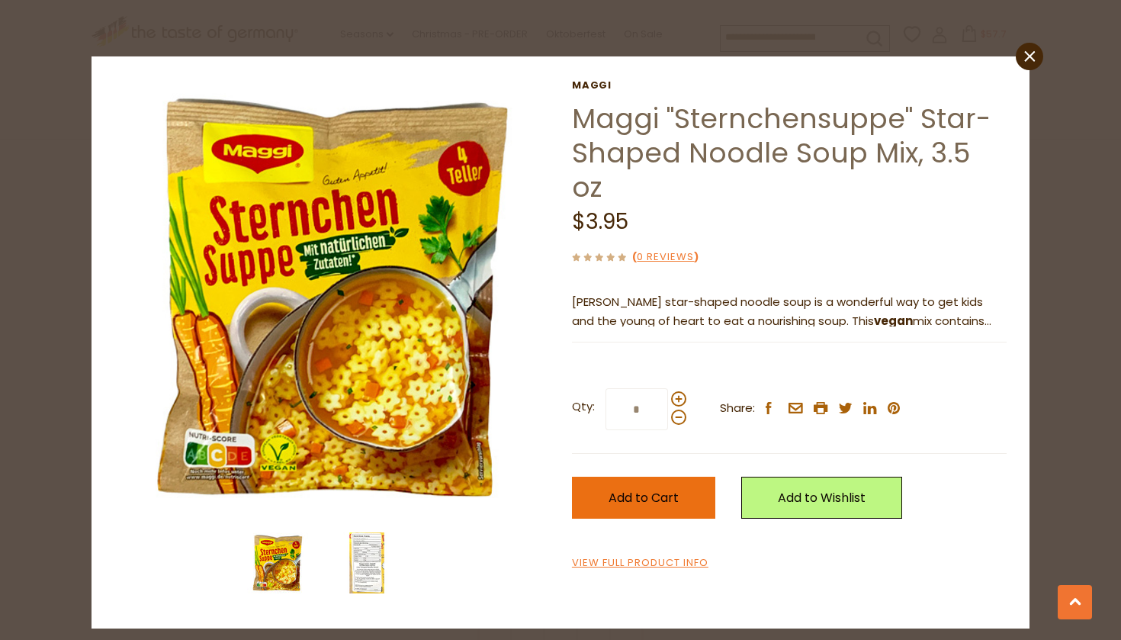
click at [654, 489] on span "Add to Cart" at bounding box center [644, 498] width 70 height 18
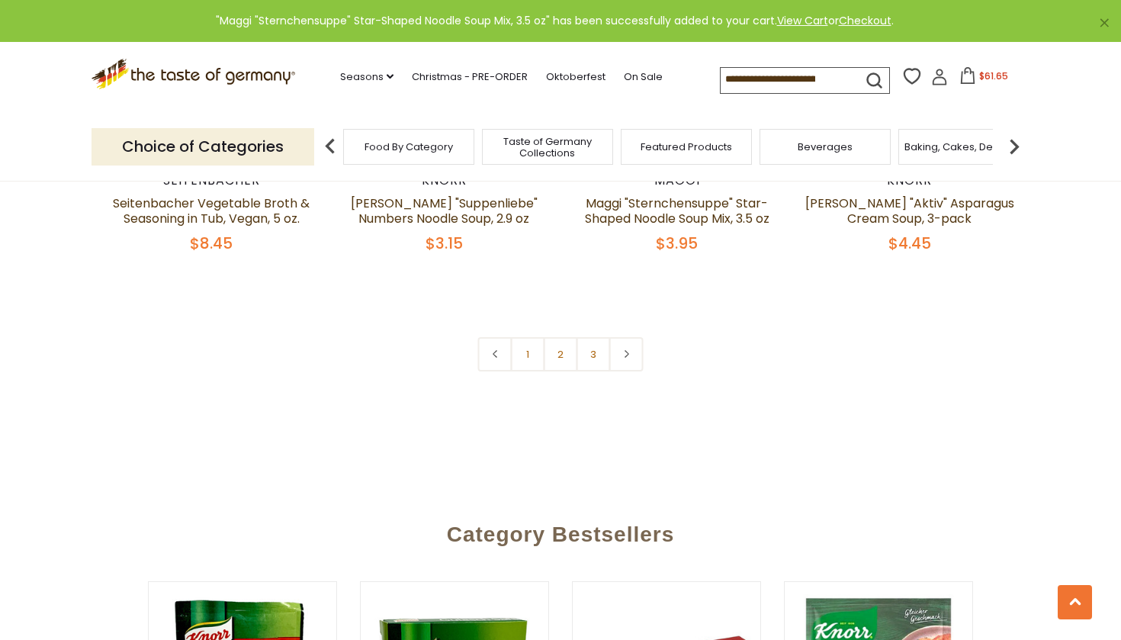
scroll to position [3390, 0]
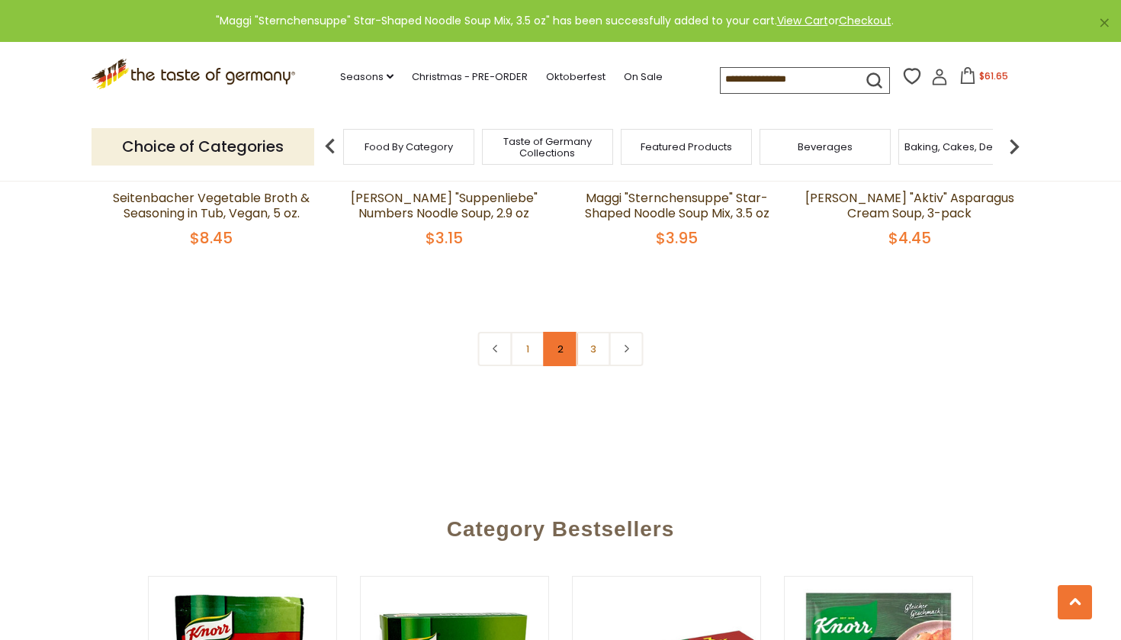
click at [562, 332] on link "2" at bounding box center [561, 349] width 34 height 34
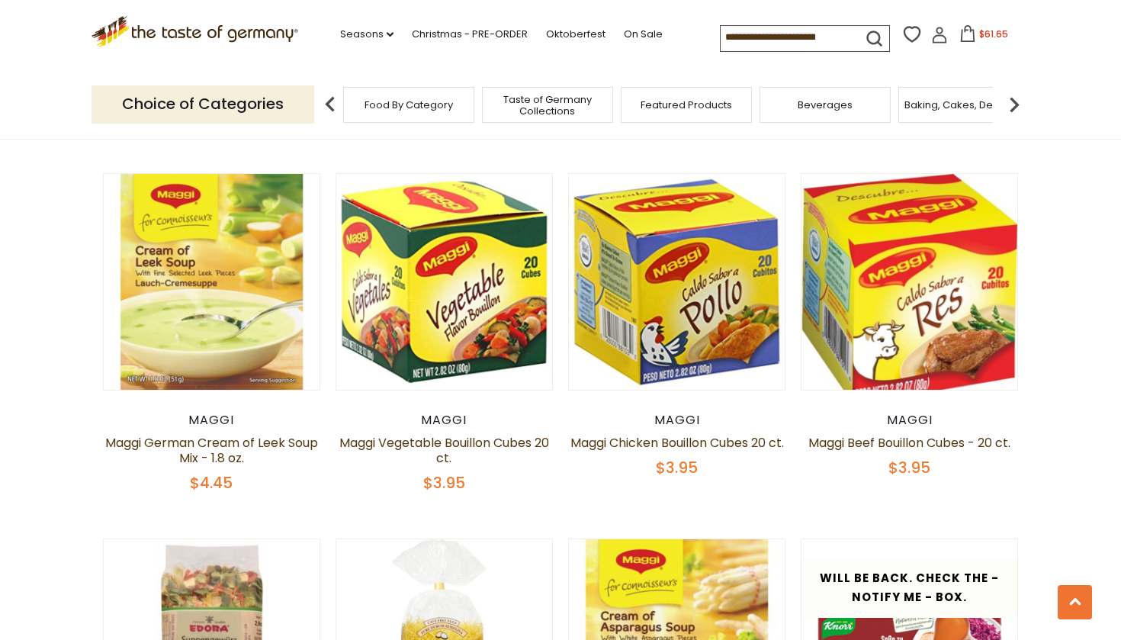
scroll to position [1623, 0]
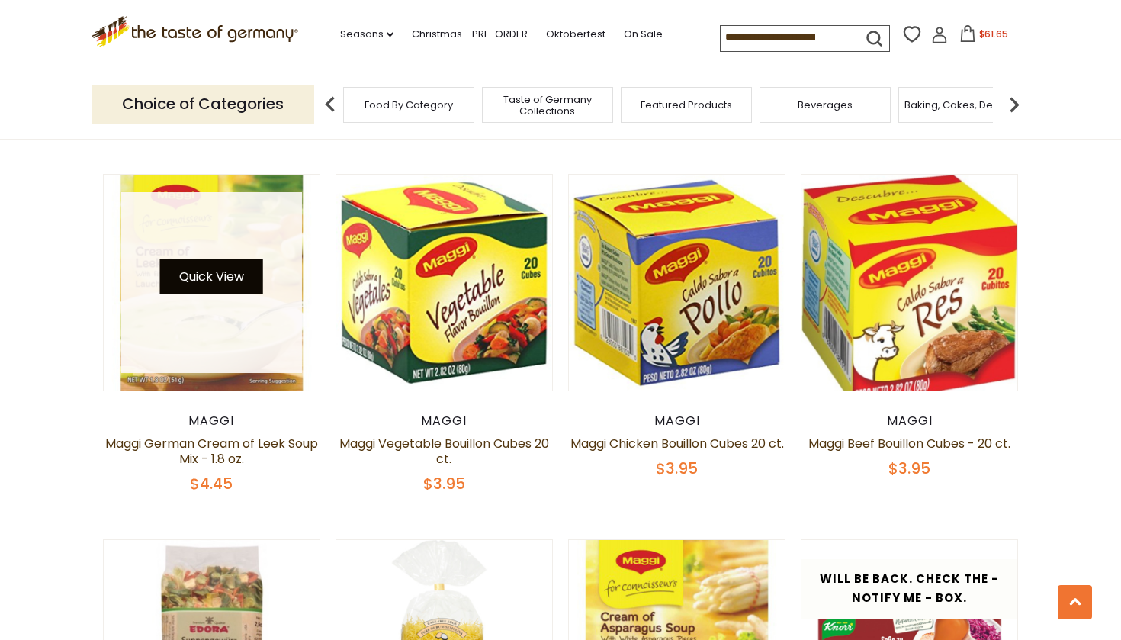
click at [203, 280] on button "Quick View" at bounding box center [211, 276] width 103 height 34
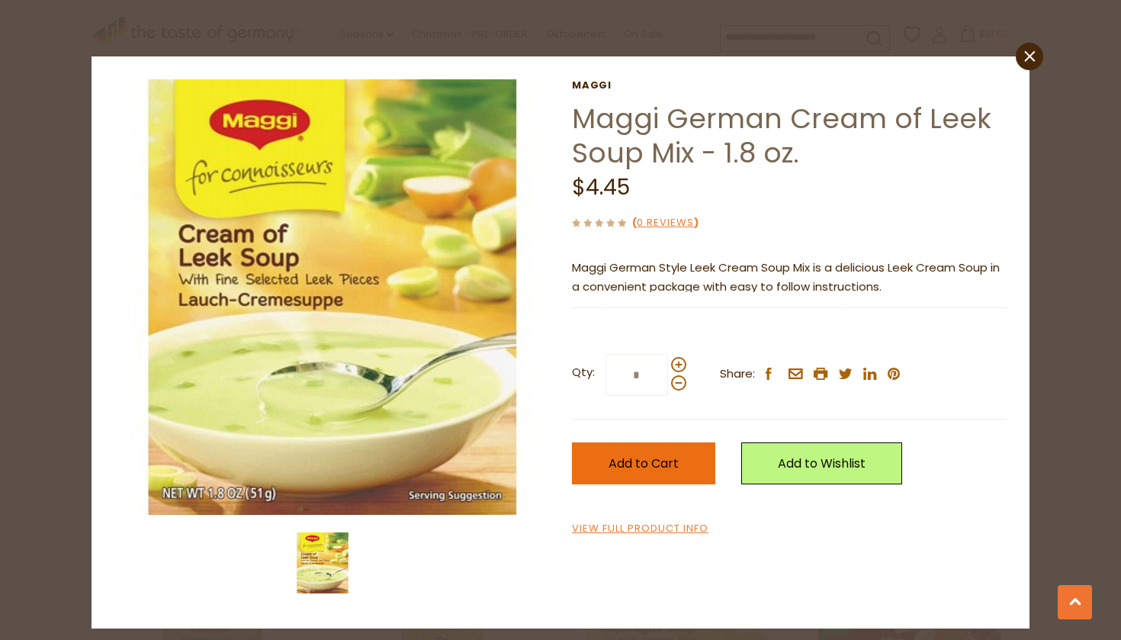
click at [647, 471] on button "Add to Cart" at bounding box center [643, 463] width 143 height 42
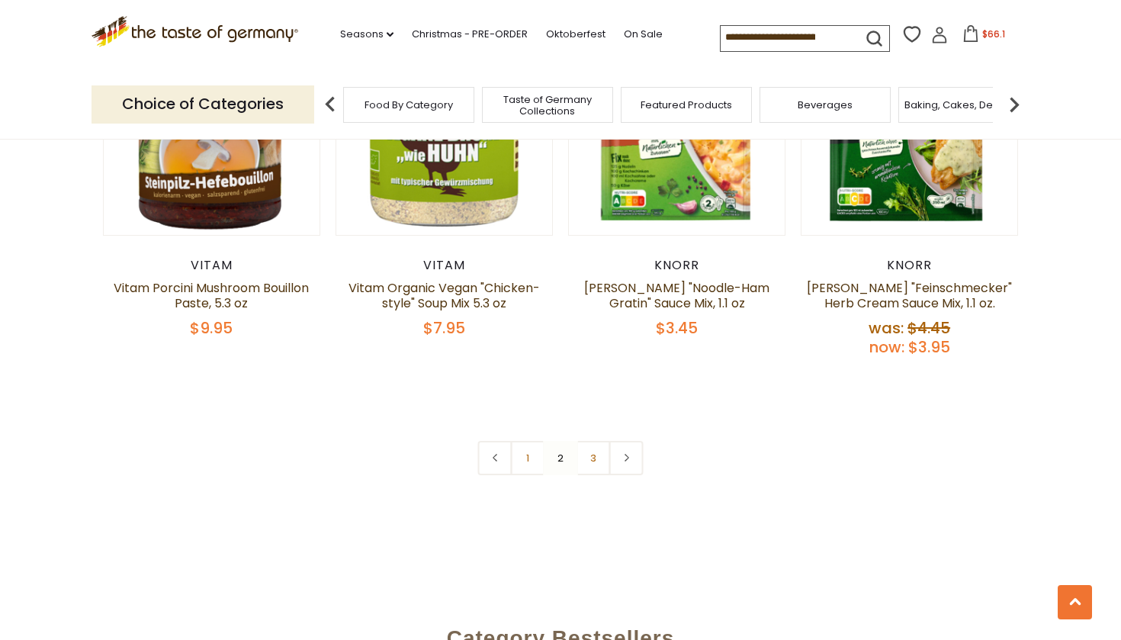
scroll to position [3255, 0]
click at [593, 446] on link "3" at bounding box center [594, 457] width 34 height 34
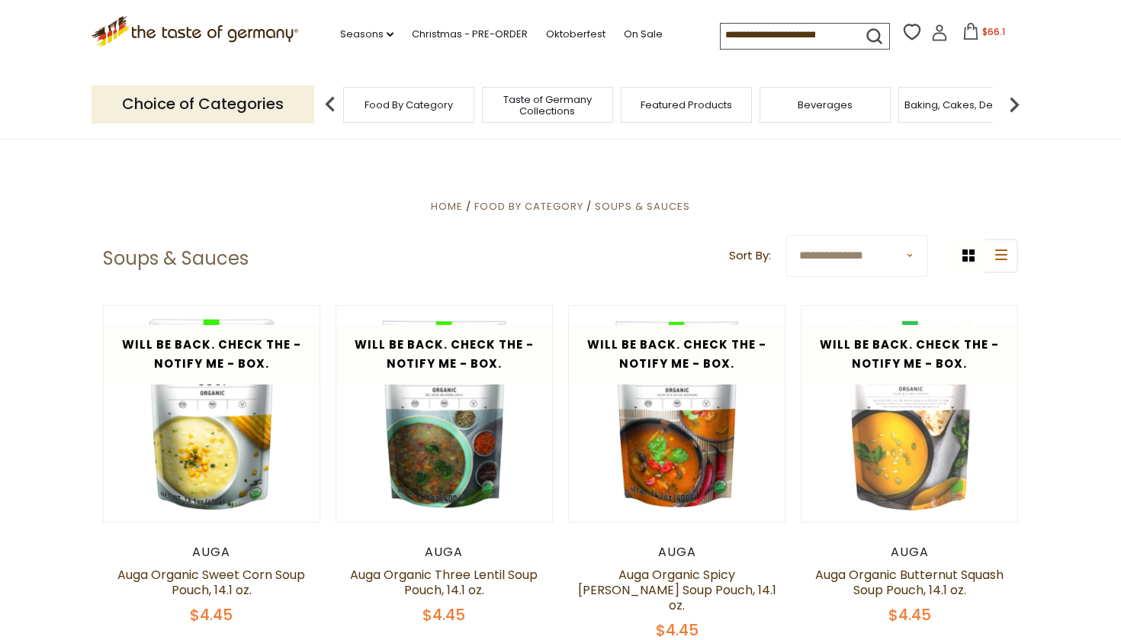
scroll to position [0, 0]
